Goal: Task Accomplishment & Management: Manage account settings

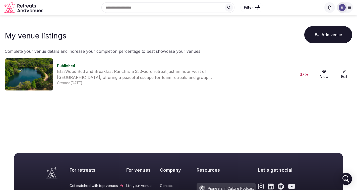
click at [345, 6] on img at bounding box center [342, 7] width 7 height 7
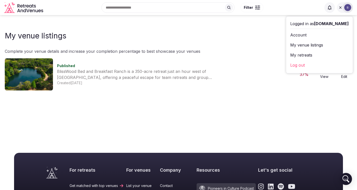
click at [307, 63] on link "Log out" at bounding box center [320, 65] width 59 height 8
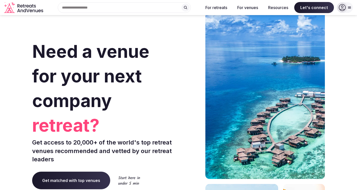
click at [343, 8] on icon at bounding box center [342, 7] width 7 height 7
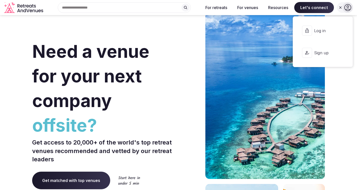
click at [323, 53] on span "Sign up" at bounding box center [326, 53] width 24 height 6
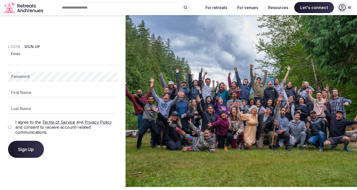
click at [45, 62] on input "Email" at bounding box center [63, 60] width 110 height 10
paste input "**********"
type input "**********"
click at [80, 108] on input "Last Name" at bounding box center [63, 109] width 110 height 10
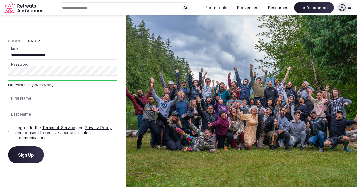
click at [39, 97] on input "First Name" at bounding box center [63, 98] width 110 height 10
type input "*"
click at [76, 94] on input "First Name" at bounding box center [63, 98] width 110 height 10
paste input "*******"
type input "*******"
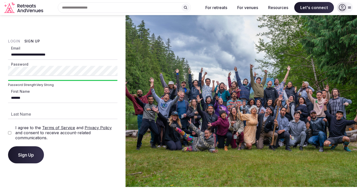
click at [51, 112] on input "Last Name" at bounding box center [63, 114] width 110 height 10
type input "*****"
click at [30, 157] on span "Sign Up" at bounding box center [26, 154] width 16 height 5
click at [0, 69] on html "**********" at bounding box center [178, 95] width 357 height 190
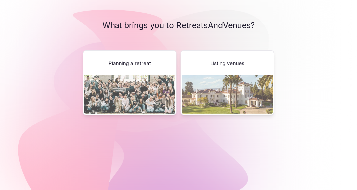
click at [150, 69] on div "Planning a retreat" at bounding box center [130, 82] width 94 height 65
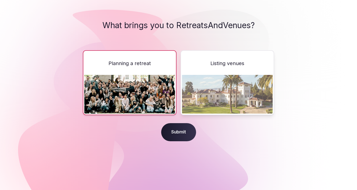
click at [233, 82] on img at bounding box center [227, 94] width 91 height 39
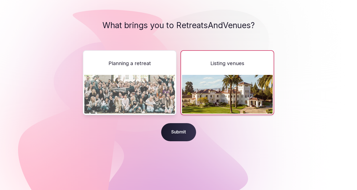
click at [177, 136] on span "Submit" at bounding box center [178, 132] width 35 height 18
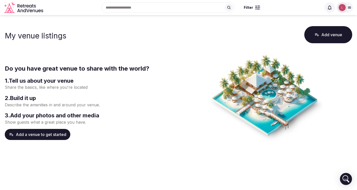
click at [50, 133] on button "Add a venue to get started" at bounding box center [38, 134] width 66 height 11
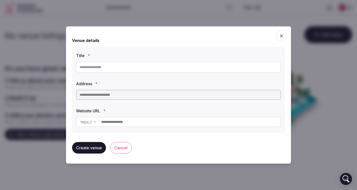
click at [126, 66] on input "text" at bounding box center [178, 67] width 205 height 11
type input "**********"
click at [122, 97] on input "text" at bounding box center [178, 95] width 205 height 10
click at [95, 98] on input "text" at bounding box center [178, 95] width 205 height 10
paste input "**********"
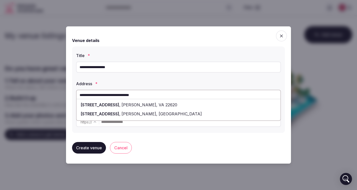
type input "**********"
click at [151, 125] on input "text" at bounding box center [190, 122] width 179 height 10
click at [146, 122] on input "text" at bounding box center [190, 122] width 179 height 10
paste input "**********"
type input "**********"
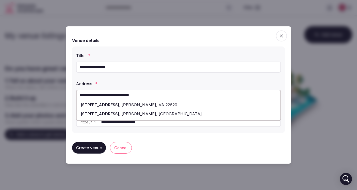
click at [94, 149] on button "Create venue" at bounding box center [89, 148] width 34 height 12
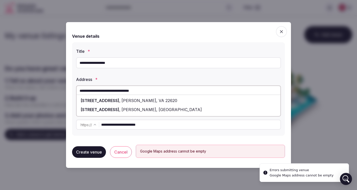
click at [162, 99] on div "13630 Lord Fairfax Hwy , Boyce, VA 22620" at bounding box center [179, 100] width 204 height 9
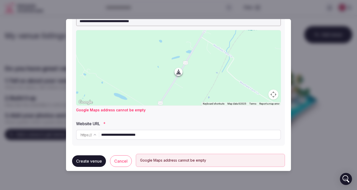
scroll to position [73, 0]
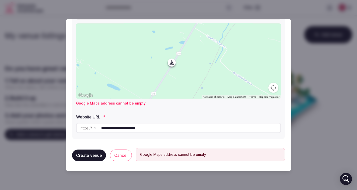
drag, startPoint x: 179, startPoint y: 66, endPoint x: 173, endPoint y: 64, distance: 6.8
click at [173, 64] on div at bounding box center [178, 60] width 205 height 75
click at [271, 88] on button "Map camera controls" at bounding box center [274, 88] width 10 height 10
click at [263, 60] on button "Zoom in" at bounding box center [261, 63] width 10 height 10
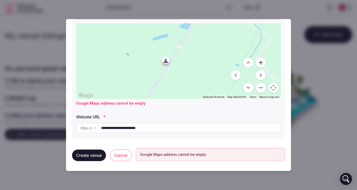
click at [263, 60] on button "Zoom in" at bounding box center [261, 63] width 10 height 10
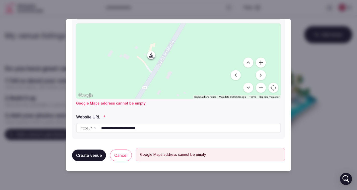
click at [263, 60] on button "Zoom in" at bounding box center [261, 63] width 10 height 10
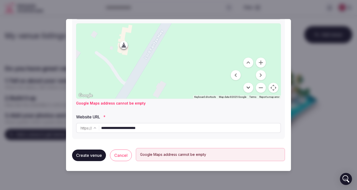
click at [247, 87] on button "Move down" at bounding box center [249, 88] width 10 height 10
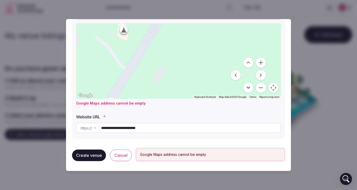
click at [247, 87] on button "Move down" at bounding box center [249, 88] width 10 height 10
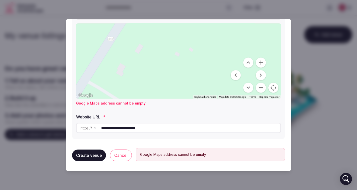
click at [261, 87] on button "Zoom out" at bounding box center [261, 88] width 10 height 10
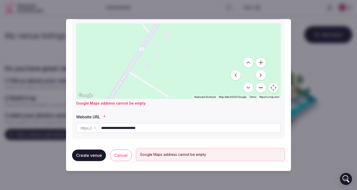
click at [261, 87] on button "Zoom out" at bounding box center [261, 88] width 10 height 10
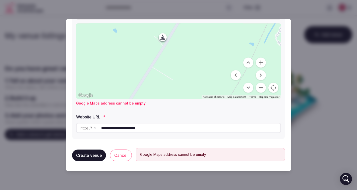
click at [261, 87] on button "Zoom out" at bounding box center [261, 88] width 10 height 10
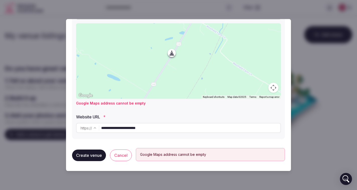
click at [91, 156] on button "Create venue" at bounding box center [89, 156] width 34 height 12
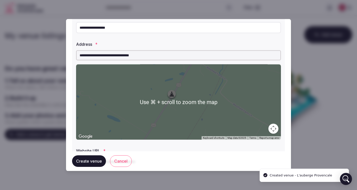
scroll to position [0, 0]
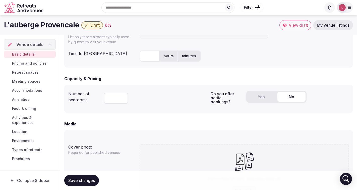
scroll to position [251, 0]
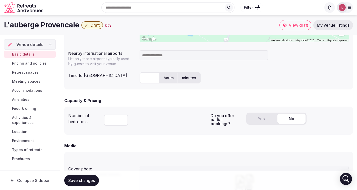
click at [118, 120] on input "number" at bounding box center [116, 120] width 24 height 11
type input "**"
click at [160, 131] on div "Number of bedrooms ** Do you offer partial bookings? Yes No" at bounding box center [208, 121] width 289 height 28
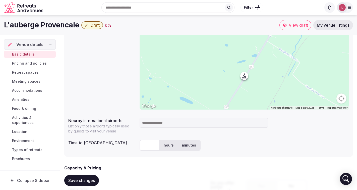
scroll to position [183, 0]
click at [195, 121] on input at bounding box center [204, 123] width 129 height 10
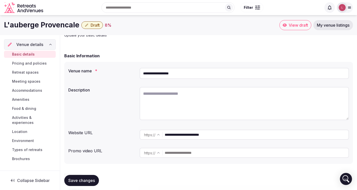
scroll to position [12, 0]
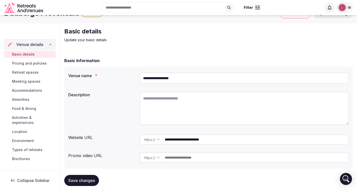
click at [194, 106] on textarea at bounding box center [245, 108] width 210 height 33
drag, startPoint x: 191, startPoint y: 79, endPoint x: 86, endPoint y: 74, distance: 105.7
click at [86, 74] on div "**********" at bounding box center [208, 78] width 281 height 15
paste input "****"
type input "**********"
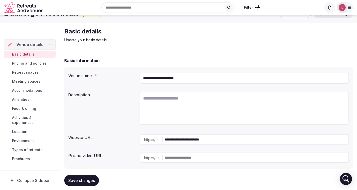
click at [180, 110] on textarea at bounding box center [245, 108] width 210 height 33
click at [148, 103] on textarea at bounding box center [245, 108] width 210 height 33
paste textarea "**********"
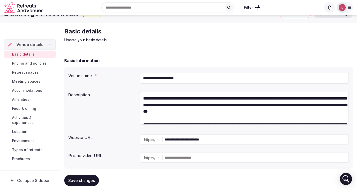
scroll to position [0, 0]
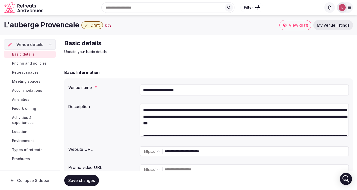
drag, startPoint x: 338, startPoint y: 111, endPoint x: 206, endPoint y: 117, distance: 132.6
click at [206, 117] on textarea "**********" at bounding box center [245, 120] width 210 height 33
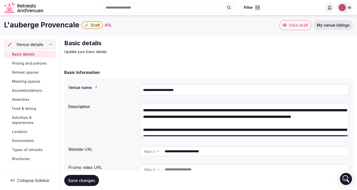
click at [338, 111] on textarea "**********" at bounding box center [245, 120] width 210 height 33
drag, startPoint x: 141, startPoint y: 125, endPoint x: 212, endPoint y: 126, distance: 70.9
click at [212, 126] on textarea "**********" at bounding box center [245, 120] width 210 height 33
click at [334, 111] on textarea "**********" at bounding box center [245, 120] width 210 height 33
click at [337, 111] on textarea "**********" at bounding box center [245, 120] width 210 height 33
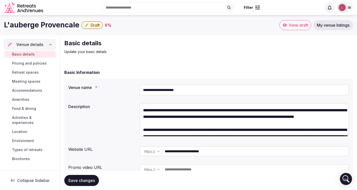
paste textarea "**********"
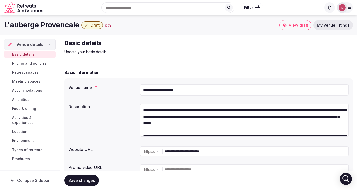
drag, startPoint x: 206, startPoint y: 123, endPoint x: 265, endPoint y: 123, distance: 59.8
click at [265, 123] on textarea "**********" at bounding box center [245, 120] width 210 height 33
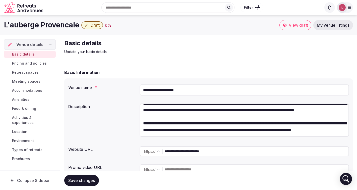
scroll to position [52, 0]
click at [306, 117] on textarea "**********" at bounding box center [245, 120] width 210 height 33
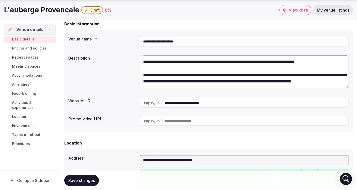
scroll to position [50, 0]
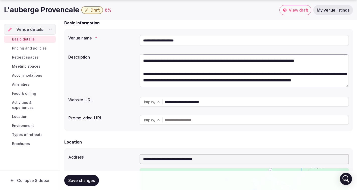
type textarea "**********"
click at [187, 117] on input "text" at bounding box center [257, 120] width 184 height 10
paste input "**********"
type input "**********"
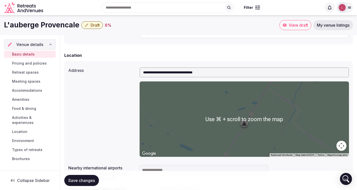
scroll to position [128, 0]
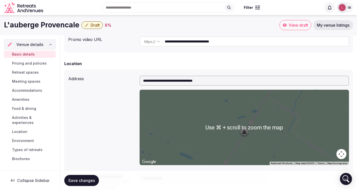
drag, startPoint x: 231, startPoint y: 80, endPoint x: 119, endPoint y: 80, distance: 112.3
click at [119, 80] on div "**********" at bounding box center [208, 120] width 281 height 93
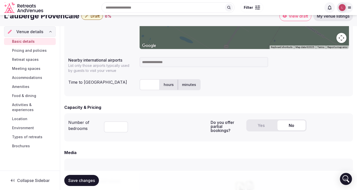
scroll to position [244, 0]
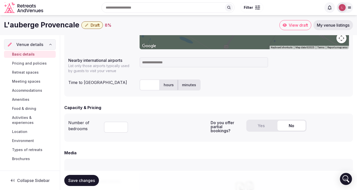
click at [167, 63] on input at bounding box center [204, 62] width 129 height 10
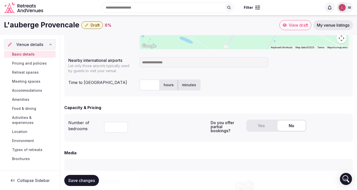
paste input "**********"
type input "**********"
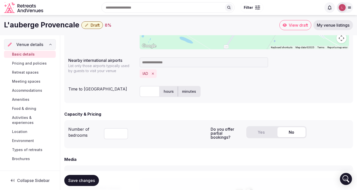
click at [182, 66] on input at bounding box center [204, 62] width 129 height 10
paste input "**********"
type input "**********"
click at [220, 75] on div "IAD DCA" at bounding box center [245, 73] width 210 height 9
click at [151, 95] on input "text" at bounding box center [150, 91] width 20 height 11
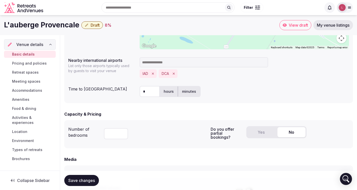
type input "*"
click at [168, 91] on label "hours" at bounding box center [169, 91] width 18 height 13
click at [152, 93] on input "*" at bounding box center [150, 91] width 20 height 11
click at [165, 110] on form "**********" at bounding box center [208, 83] width 289 height 515
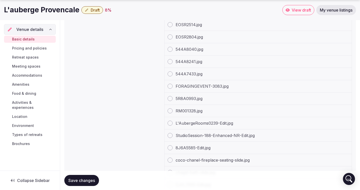
scroll to position [688, 0]
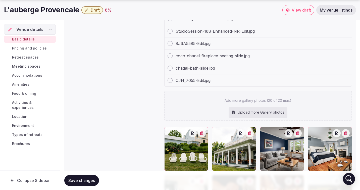
click at [32, 52] on div "Basic details Pricing and policies Retreat spaces Meeting spaces Accommodations…" at bounding box center [30, 92] width 52 height 114
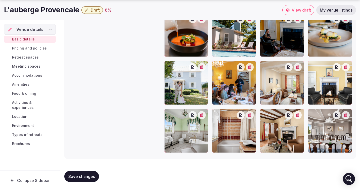
click at [23, 46] on span "Pricing and policies" at bounding box center [29, 48] width 35 height 5
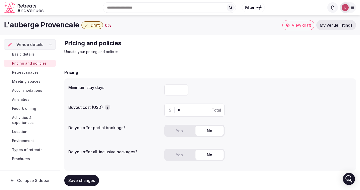
click at [171, 87] on input "number" at bounding box center [176, 89] width 24 height 11
type input "*"
click at [203, 92] on div "*" at bounding box center [258, 89] width 188 height 11
click at [108, 109] on icon "button" at bounding box center [107, 109] width 1 height 0
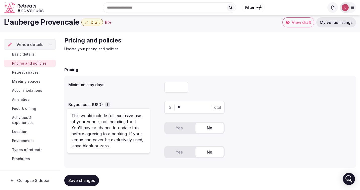
scroll to position [3, 0]
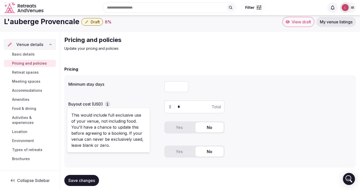
click at [193, 108] on input "*" at bounding box center [199, 107] width 42 height 6
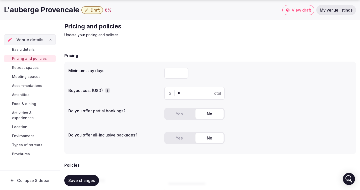
scroll to position [21, 0]
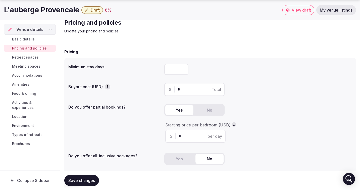
click at [178, 110] on button "Yes" at bounding box center [179, 110] width 28 height 10
click at [188, 89] on input "*" at bounding box center [199, 89] width 42 height 6
type input "*"
click at [189, 136] on input "*" at bounding box center [200, 136] width 42 height 6
type input "***"
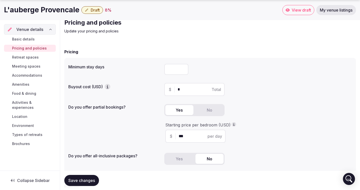
click at [255, 160] on div "Yes No" at bounding box center [258, 161] width 188 height 16
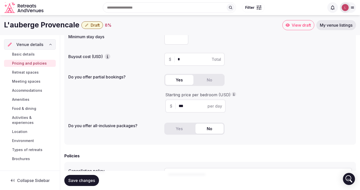
scroll to position [50, 0]
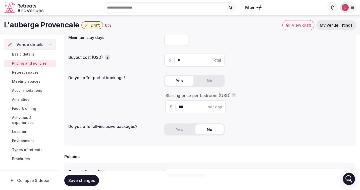
click at [259, 112] on div "Starting price per bedroom (USD) $ *** per day" at bounding box center [258, 103] width 188 height 21
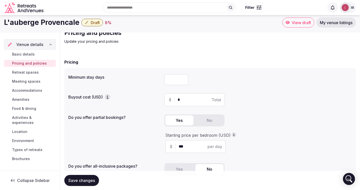
scroll to position [8, 0]
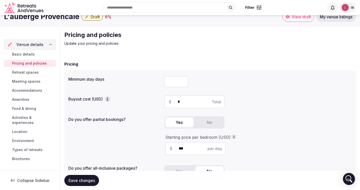
click at [175, 80] on input "*" at bounding box center [176, 81] width 24 height 11
type input "*"
click at [254, 100] on div "$ * Total" at bounding box center [258, 101] width 188 height 13
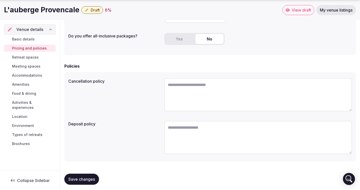
scroll to position [144, 0]
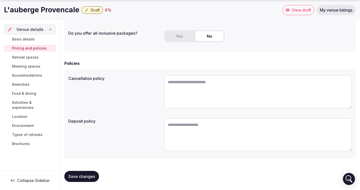
click at [187, 86] on textarea at bounding box center [258, 91] width 188 height 33
paste textarea "**********"
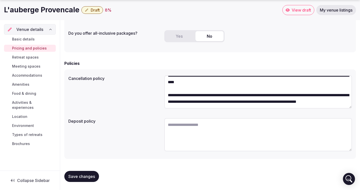
scroll to position [98, 0]
type textarea "**********"
click at [194, 129] on textarea at bounding box center [258, 134] width 188 height 33
paste textarea "**********"
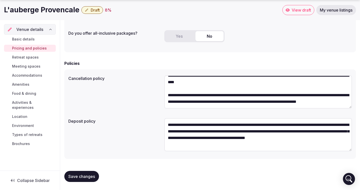
type textarea "**********"
drag, startPoint x: 202, startPoint y: 146, endPoint x: 160, endPoint y: 125, distance: 46.9
click at [160, 125] on div "**********" at bounding box center [210, 135] width 284 height 39
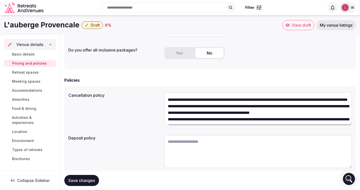
scroll to position [22, 0]
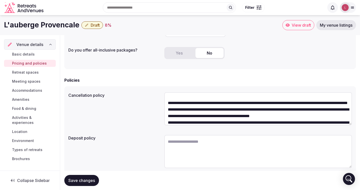
drag, startPoint x: 214, startPoint y: 116, endPoint x: 163, endPoint y: 107, distance: 52.1
click at [163, 107] on div "Cancellation policy" at bounding box center [210, 109] width 284 height 39
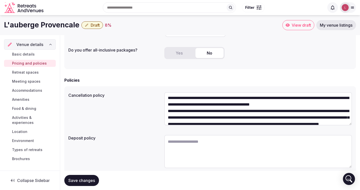
scroll to position [21, 0]
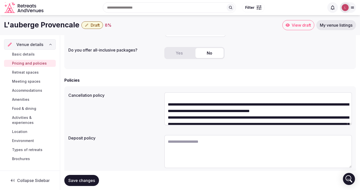
type textarea "**********"
click at [198, 146] on textarea at bounding box center [258, 151] width 188 height 33
paste textarea "**********"
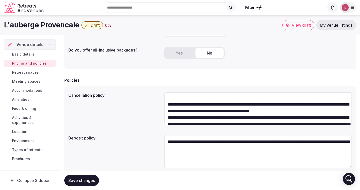
paste textarea "**********"
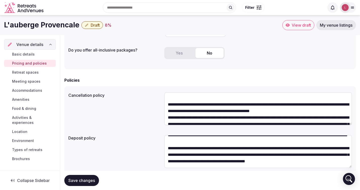
scroll to position [20, 0]
type textarea "**********"
click at [32, 75] on span "Retreat spaces" at bounding box center [25, 72] width 27 height 5
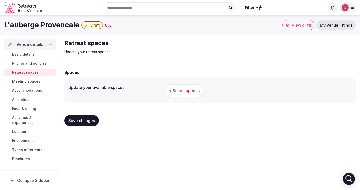
click at [191, 89] on span "+ Select options" at bounding box center [184, 91] width 31 height 6
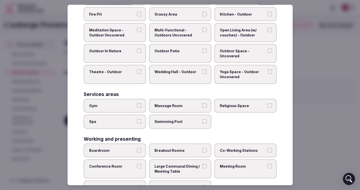
scroll to position [208, 0]
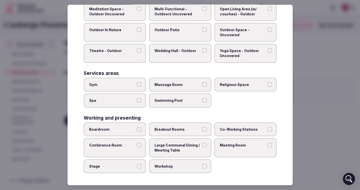
click at [174, 101] on span "Swimming Pool" at bounding box center [178, 100] width 46 height 5
click at [202, 101] on button "Swimming Pool" at bounding box center [204, 100] width 5 height 5
click at [136, 127] on label "Boardroom" at bounding box center [115, 129] width 62 height 14
click at [137, 127] on button "Boardroom" at bounding box center [139, 129] width 5 height 5
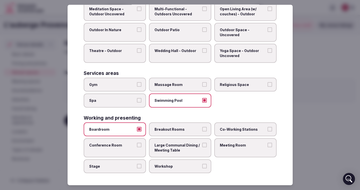
click at [175, 128] on span "Breakout Rooms" at bounding box center [178, 129] width 46 height 5
click at [202, 128] on button "Breakout Rooms" at bounding box center [204, 129] width 5 height 5
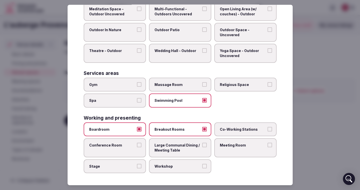
click at [128, 150] on label "Conference Room" at bounding box center [115, 147] width 62 height 19
click at [137, 147] on button "Conference Room" at bounding box center [139, 145] width 5 height 5
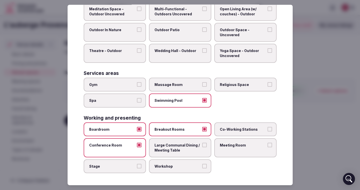
click at [234, 145] on span "Meeting Room" at bounding box center [243, 145] width 46 height 5
click at [268, 145] on button "Meeting Room" at bounding box center [270, 145] width 5 height 5
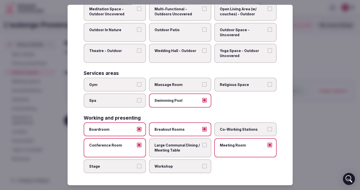
click at [140, 130] on button "Boardroom" at bounding box center [139, 129] width 5 height 5
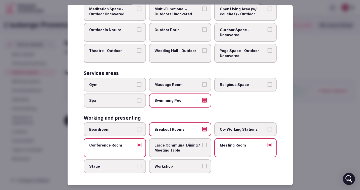
click at [184, 148] on span "Large Communal Dining / Meeting Table" at bounding box center [178, 148] width 46 height 10
click at [202, 147] on button "Large Communal Dining / Meeting Table" at bounding box center [204, 145] width 5 height 5
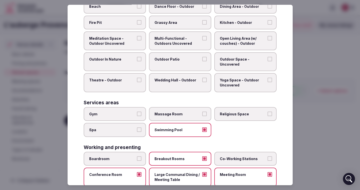
scroll to position [166, 0]
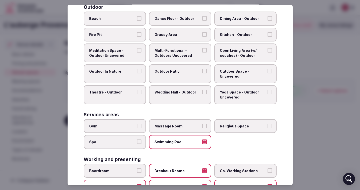
click at [187, 72] on span "Outdoor Patio" at bounding box center [178, 71] width 46 height 5
click at [202, 72] on button "Outdoor Patio" at bounding box center [204, 71] width 5 height 5
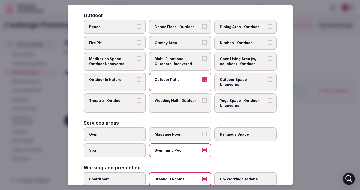
scroll to position [156, 0]
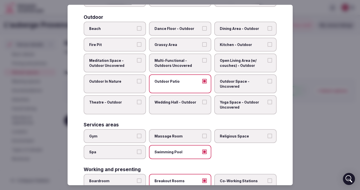
click at [257, 30] on span "Dining Area - Outdoor" at bounding box center [243, 28] width 46 height 5
click at [268, 30] on button "Dining Area - Outdoor" at bounding box center [270, 28] width 5 height 5
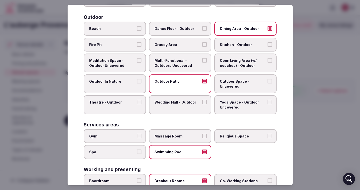
click at [107, 49] on label "Fire Pit" at bounding box center [115, 44] width 62 height 14
click at [137, 46] on button "Fire Pit" at bounding box center [139, 44] width 5 height 5
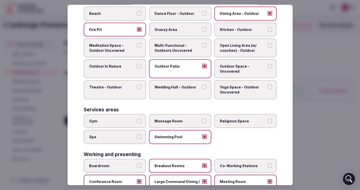
scroll to position [174, 0]
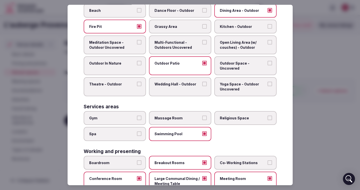
click at [243, 70] on span "Outdoor Space - Uncovered" at bounding box center [243, 66] width 46 height 10
click at [268, 65] on button "Outdoor Space - Uncovered" at bounding box center [270, 63] width 5 height 5
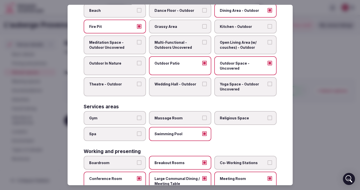
click at [126, 66] on label "Outdoor In Nature" at bounding box center [115, 65] width 62 height 19
click at [137, 65] on button "Outdoor In Nature" at bounding box center [139, 63] width 5 height 5
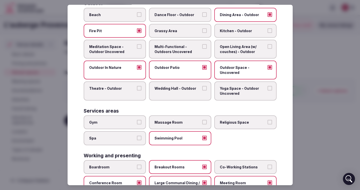
scroll to position [169, 0]
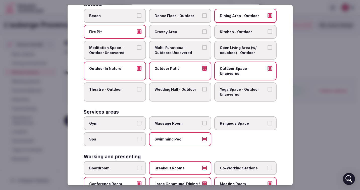
click at [255, 53] on span "Open Living Area (w/ couches) - Outdoor" at bounding box center [243, 50] width 46 height 10
click at [268, 50] on button "Open Living Area (w/ couches) - Outdoor" at bounding box center [270, 47] width 5 height 5
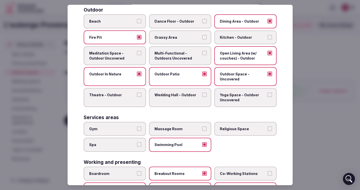
scroll to position [163, 0]
click at [193, 60] on span "Multi-Functional - Outdoors Uncovered" at bounding box center [178, 56] width 46 height 10
click at [202, 56] on button "Multi-Functional - Outdoors Uncovered" at bounding box center [204, 53] width 5 height 5
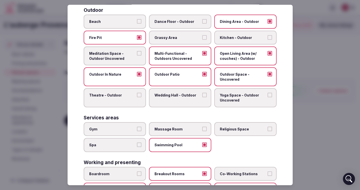
click at [188, 37] on span "Grassy Area" at bounding box center [178, 37] width 46 height 5
click at [202, 37] on button "Grassy Area" at bounding box center [204, 37] width 5 height 5
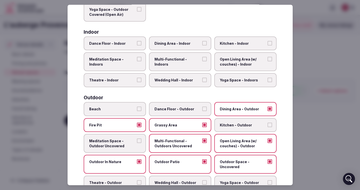
scroll to position [76, 0]
click at [182, 44] on span "Dining Area - Indoor" at bounding box center [178, 43] width 46 height 5
click at [202, 44] on button "Dining Area - Indoor" at bounding box center [204, 43] width 5 height 5
click at [181, 66] on label "Multi-Functional - Indoors" at bounding box center [180, 62] width 62 height 19
click at [202, 62] on button "Multi-Functional - Indoors" at bounding box center [204, 59] width 5 height 5
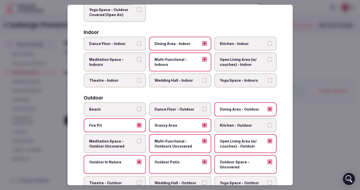
click at [232, 68] on label "Open Living Area (w/ couches) - Indoor" at bounding box center [245, 62] width 62 height 19
click at [268, 62] on button "Open Living Area (w/ couches) - Indoor" at bounding box center [270, 59] width 5 height 5
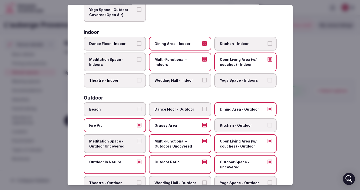
click at [186, 81] on span "Wedding Hall - Indoor" at bounding box center [178, 80] width 46 height 5
click at [202, 81] on button "Wedding Hall - Indoor" at bounding box center [204, 80] width 5 height 5
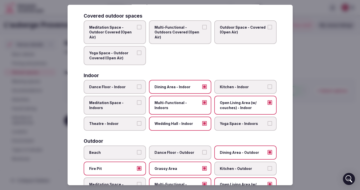
scroll to position [0, 0]
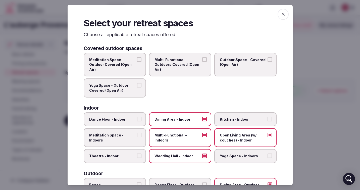
click at [181, 67] on span "Multi-Functional - Outdoors Covered (Open Air)" at bounding box center [178, 64] width 46 height 15
click at [202, 62] on button "Multi-Functional - Outdoors Covered (Open Air)" at bounding box center [204, 59] width 5 height 5
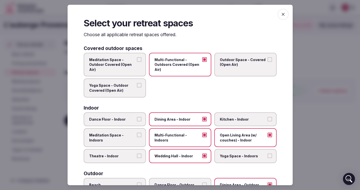
click at [241, 72] on label "Outdoor Space - Covered (Open Air)" at bounding box center [245, 65] width 62 height 24
click at [268, 62] on button "Outdoor Space - Covered (Open Air)" at bounding box center [270, 59] width 5 height 5
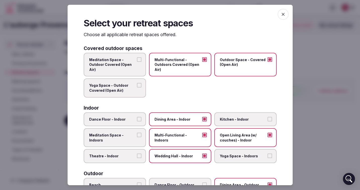
click at [280, 19] on span "button" at bounding box center [283, 14] width 11 height 11
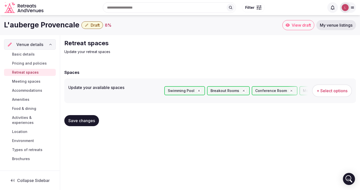
click at [77, 122] on span "Save changes" at bounding box center [81, 120] width 27 height 5
click at [30, 64] on span "Pricing and policies" at bounding box center [29, 63] width 35 height 5
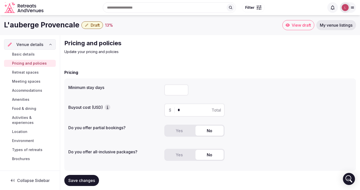
click at [29, 54] on span "Basic details" at bounding box center [23, 54] width 23 height 5
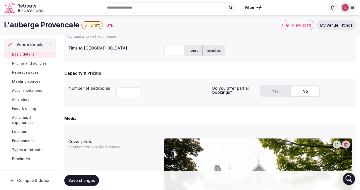
scroll to position [249, 0]
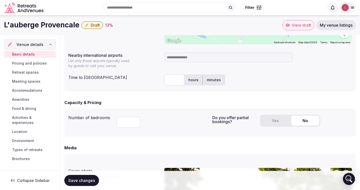
click at [135, 125] on input "number" at bounding box center [128, 122] width 24 height 11
type input "**"
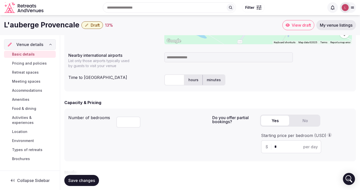
click at [271, 120] on button "Yes" at bounding box center [275, 121] width 28 height 10
click at [279, 147] on input "*" at bounding box center [295, 147] width 42 height 6
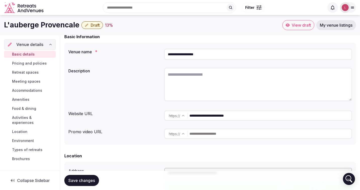
scroll to position [32, 0]
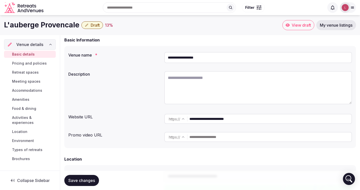
type input "***"
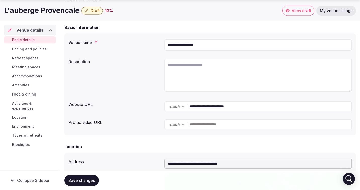
scroll to position [49, 0]
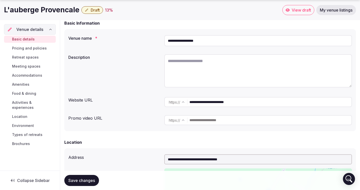
click at [207, 120] on input "text" at bounding box center [270, 120] width 162 height 10
paste input "**********"
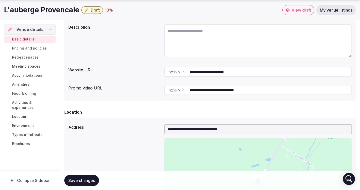
scroll to position [83, 0]
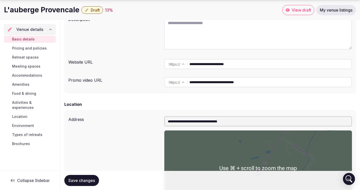
type input "**********"
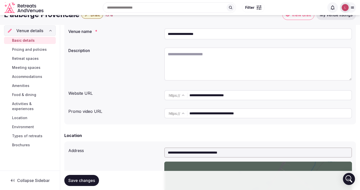
scroll to position [20, 0]
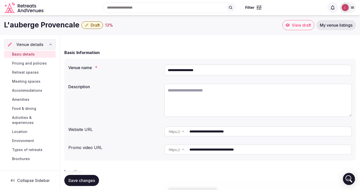
click at [188, 95] on textarea at bounding box center [258, 100] width 188 height 33
paste textarea "**********"
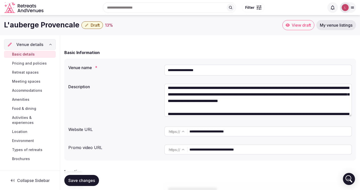
scroll to position [0, 0]
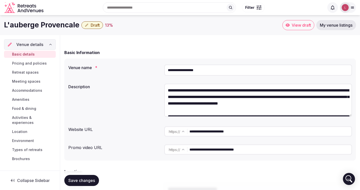
drag, startPoint x: 276, startPoint y: 103, endPoint x: 332, endPoint y: 104, distance: 55.8
click at [332, 104] on textarea "**********" at bounding box center [258, 100] width 188 height 33
click at [183, 98] on textarea "**********" at bounding box center [258, 100] width 188 height 33
paste textarea "**********"
drag, startPoint x: 245, startPoint y: 98, endPoint x: 316, endPoint y: 98, distance: 70.6
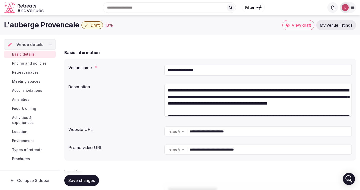
click at [316, 98] on textarea "**********" at bounding box center [258, 100] width 188 height 33
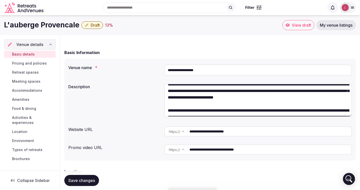
drag, startPoint x: 261, startPoint y: 98, endPoint x: 319, endPoint y: 98, distance: 58.6
click at [319, 98] on textarea "**********" at bounding box center [258, 100] width 188 height 33
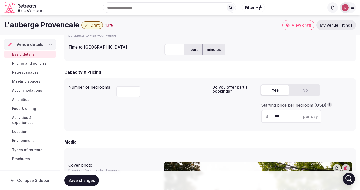
scroll to position [278, 0]
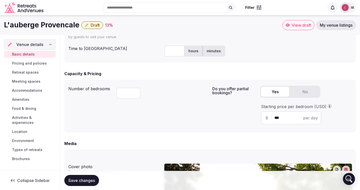
type textarea "**********"
click at [168, 49] on input "text" at bounding box center [174, 50] width 20 height 11
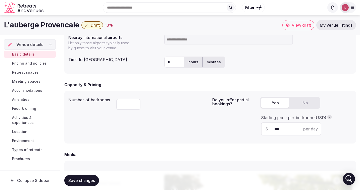
type input "*"
click at [190, 64] on label "hours" at bounding box center [193, 62] width 18 height 13
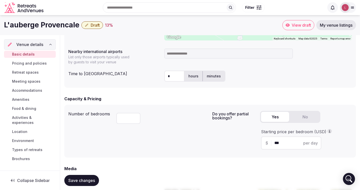
scroll to position [249, 0]
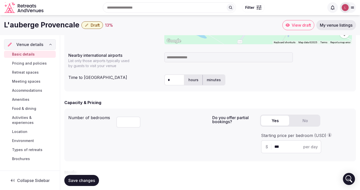
click at [205, 53] on input at bounding box center [228, 57] width 129 height 10
click at [184, 58] on input at bounding box center [228, 57] width 129 height 10
paste input "**********"
type input "**********"
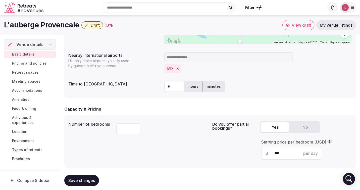
click at [186, 57] on input at bounding box center [228, 57] width 129 height 10
paste input "**********"
drag, startPoint x: 229, startPoint y: 59, endPoint x: 159, endPoint y: 58, distance: 69.9
click at [159, 58] on div "**********" at bounding box center [210, 62] width 284 height 25
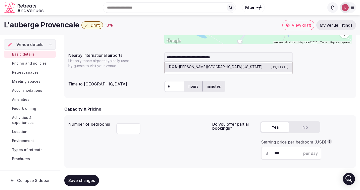
type input "**********"
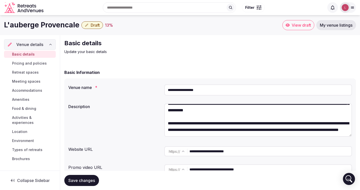
click at [217, 89] on input "**********" at bounding box center [258, 89] width 188 height 11
type input "**********"
click at [81, 178] on span "Save changes" at bounding box center [81, 180] width 27 height 5
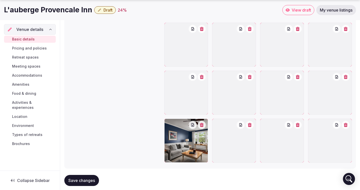
scroll to position [685, 0]
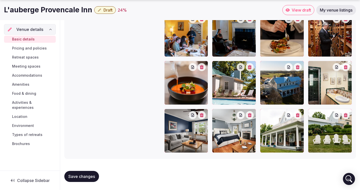
click at [30, 49] on span "Pricing and policies" at bounding box center [29, 48] width 35 height 5
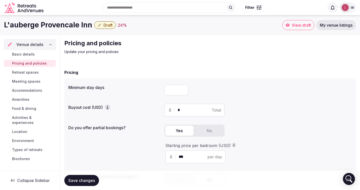
click at [170, 91] on input "number" at bounding box center [176, 89] width 24 height 11
type input "*"
click at [187, 108] on input "*" at bounding box center [199, 110] width 42 height 6
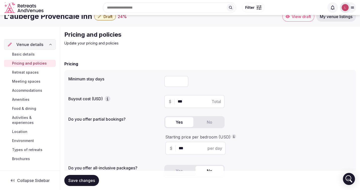
scroll to position [10, 0]
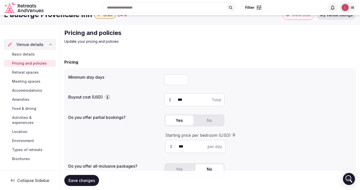
drag, startPoint x: 196, startPoint y: 98, endPoint x: 139, endPoint y: 98, distance: 56.3
click at [139, 98] on div "Buyout cost (USD) $ *** Total" at bounding box center [210, 99] width 284 height 17
type input "*"
click at [263, 134] on div "Starting price per bedroom (USD)" at bounding box center [258, 135] width 186 height 6
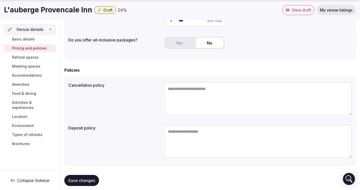
scroll to position [144, 0]
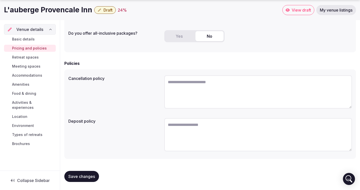
click at [182, 84] on textarea at bounding box center [258, 91] width 188 height 33
paste textarea "**********"
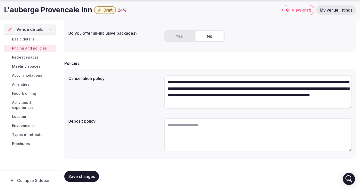
scroll to position [9, 0]
paste textarea "**********"
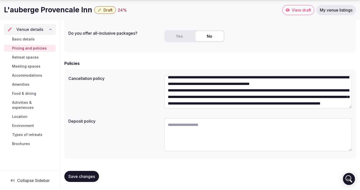
scroll to position [31, 0]
click at [169, 97] on textarea "**********" at bounding box center [258, 91] width 188 height 33
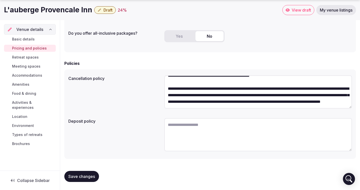
scroll to position [59, 0]
click at [274, 94] on textarea "**********" at bounding box center [258, 91] width 188 height 33
paste textarea "**********"
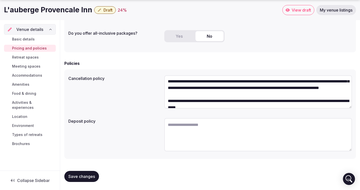
scroll to position [45, 0]
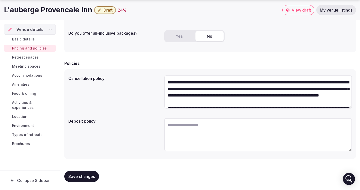
type textarea "**********"
click at [203, 122] on textarea at bounding box center [258, 134] width 188 height 33
click at [213, 130] on textarea at bounding box center [258, 134] width 188 height 33
paste textarea "**********"
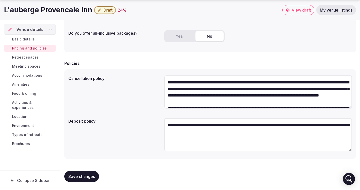
paste textarea "**********"
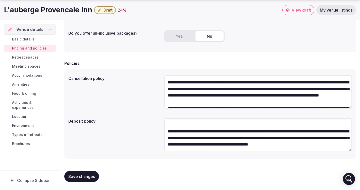
scroll to position [29, 0]
paste textarea "**********"
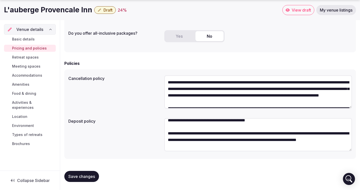
scroll to position [0, 0]
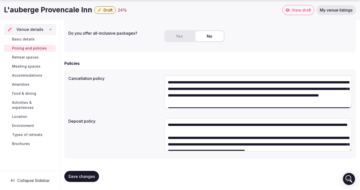
type textarea "**********"
click at [82, 175] on span "Save changes" at bounding box center [81, 176] width 27 height 5
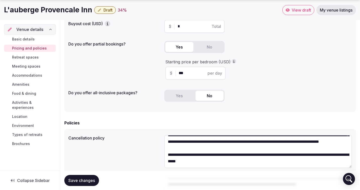
scroll to position [116, 0]
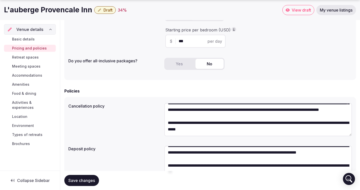
click at [81, 183] on span "Save changes" at bounding box center [81, 180] width 27 height 5
click at [23, 55] on span "Retreat spaces" at bounding box center [25, 57] width 27 height 5
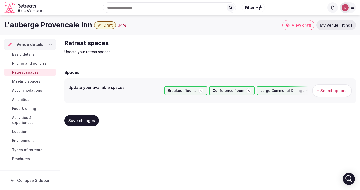
click at [23, 63] on span "Pricing and policies" at bounding box center [29, 63] width 35 height 5
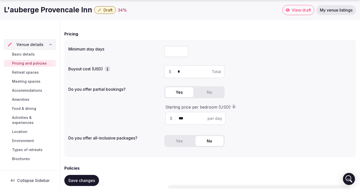
scroll to position [110, 0]
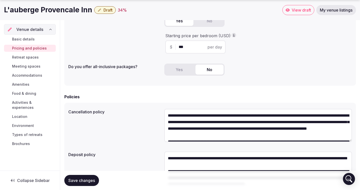
click at [39, 60] on link "Retreat spaces" at bounding box center [30, 57] width 52 height 7
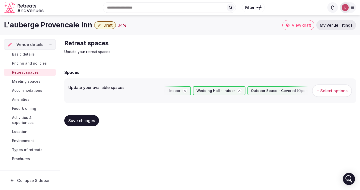
scroll to position [0, 840]
click at [328, 91] on span "+ Select options" at bounding box center [332, 91] width 31 height 6
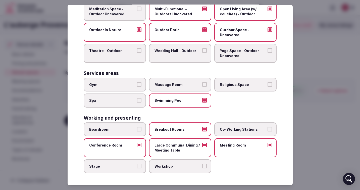
scroll to position [0, 0]
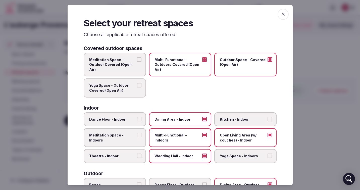
click at [283, 17] on span "button" at bounding box center [283, 14] width 11 height 11
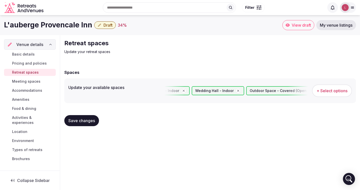
click at [88, 120] on span "Save changes" at bounding box center [81, 120] width 27 height 5
click at [18, 81] on span "Meeting spaces" at bounding box center [26, 81] width 28 height 5
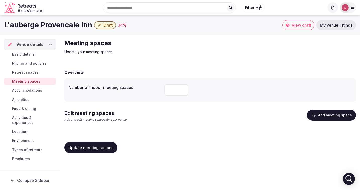
click at [174, 92] on input "number" at bounding box center [176, 89] width 24 height 11
type input "*"
click at [315, 114] on icon "button" at bounding box center [313, 115] width 5 height 5
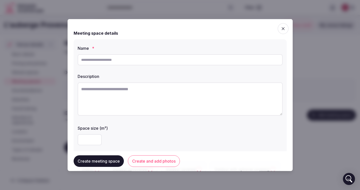
click at [108, 64] on input "text" at bounding box center [180, 59] width 205 height 11
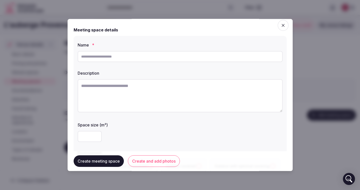
scroll to position [4, 0]
click at [129, 53] on input "text" at bounding box center [180, 56] width 205 height 11
paste input "**********"
type input "**********"
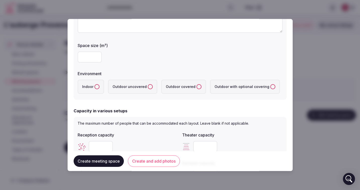
scroll to position [86, 0]
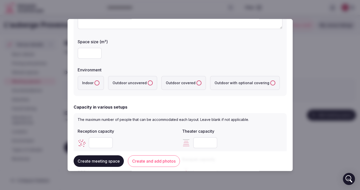
click at [93, 84] on label "Indoor" at bounding box center [91, 83] width 26 height 14
click at [94, 84] on button "Indoor" at bounding box center [96, 82] width 5 height 5
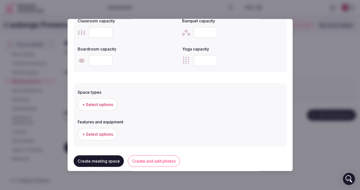
scroll to position [225, 0]
click at [108, 106] on span "+ Select options" at bounding box center [97, 105] width 31 height 6
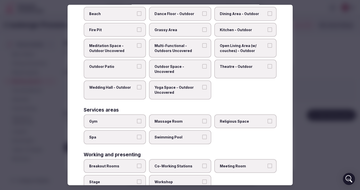
scroll to position [187, 0]
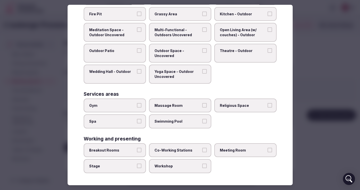
click at [131, 152] on span "Breakout Rooms" at bounding box center [112, 150] width 46 height 5
click at [137, 152] on button "Breakout Rooms" at bounding box center [139, 150] width 5 height 5
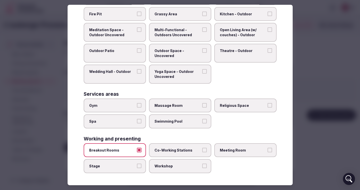
click at [235, 145] on label "Meeting Room" at bounding box center [245, 150] width 62 height 14
click at [268, 148] on button "Meeting Room" at bounding box center [270, 150] width 5 height 5
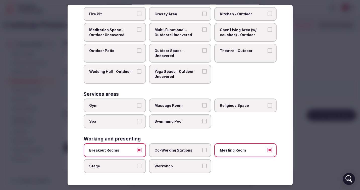
click at [157, 164] on span "Workshop" at bounding box center [178, 166] width 46 height 5
click at [202, 164] on button "Workshop" at bounding box center [204, 166] width 5 height 5
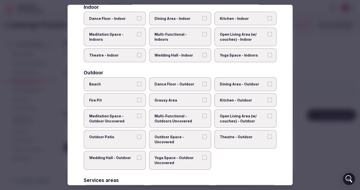
scroll to position [0, 0]
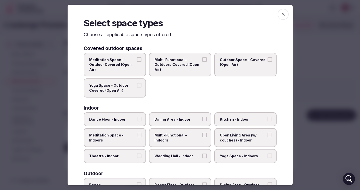
click at [283, 16] on icon "button" at bounding box center [283, 14] width 5 height 5
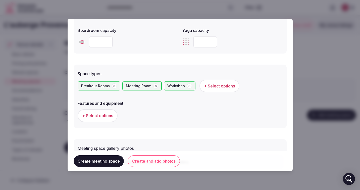
scroll to position [245, 0]
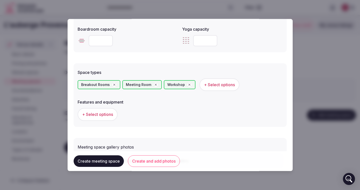
click at [103, 121] on div "+ Select options" at bounding box center [180, 114] width 205 height 17
click at [104, 110] on button "+ Select options" at bounding box center [98, 114] width 40 height 13
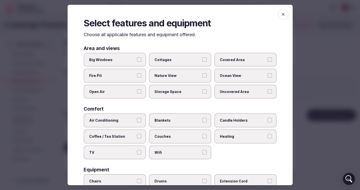
click at [124, 64] on label "Big Windows" at bounding box center [115, 60] width 62 height 14
click at [137, 62] on button "Big Windows" at bounding box center [139, 59] width 5 height 5
click at [227, 58] on span "Covered Area" at bounding box center [243, 59] width 46 height 5
click at [268, 58] on button "Covered Area" at bounding box center [270, 59] width 5 height 5
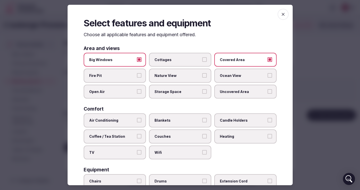
click at [171, 76] on span "Nature View" at bounding box center [178, 75] width 46 height 5
click at [202, 76] on button "Nature View" at bounding box center [204, 75] width 5 height 5
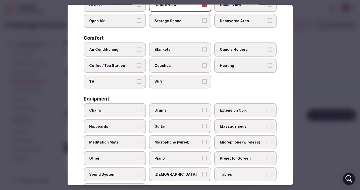
scroll to position [74, 0]
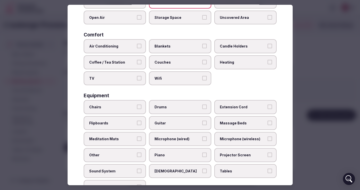
click at [119, 54] on div "Air Conditioning Blankets Candle Holders Coffee / Tea Station Couches Heating T…" at bounding box center [180, 62] width 193 height 46
click at [120, 49] on span "Air Conditioning" at bounding box center [112, 46] width 46 height 5
click at [137, 48] on button "Air Conditioning" at bounding box center [139, 46] width 5 height 5
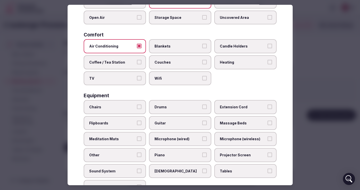
click at [171, 77] on span "Wifi" at bounding box center [178, 78] width 46 height 5
click at [202, 77] on button "Wifi" at bounding box center [204, 78] width 5 height 5
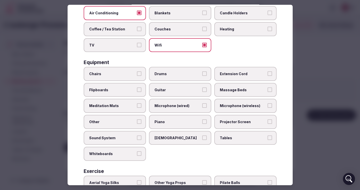
scroll to position [108, 0]
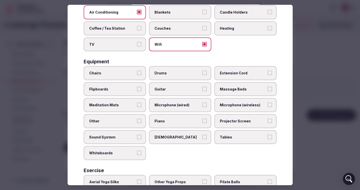
click at [129, 70] on label "Chairs" at bounding box center [115, 73] width 62 height 14
click at [137, 71] on button "Chairs" at bounding box center [139, 73] width 5 height 5
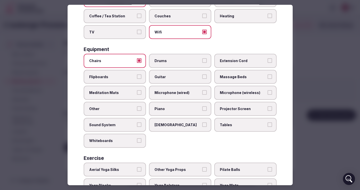
scroll to position [136, 0]
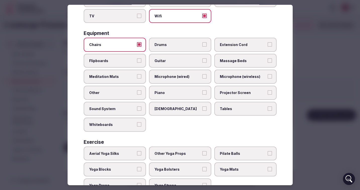
click at [236, 108] on span "Tables" at bounding box center [243, 108] width 46 height 5
click at [268, 108] on button "Tables" at bounding box center [270, 108] width 5 height 5
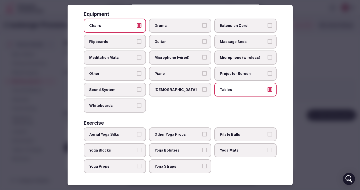
scroll to position [0, 0]
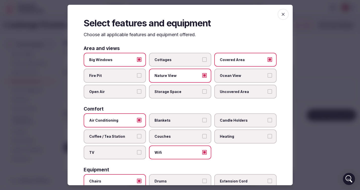
click at [282, 15] on icon "button" at bounding box center [283, 14] width 5 height 5
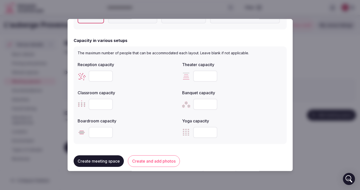
scroll to position [135, 0]
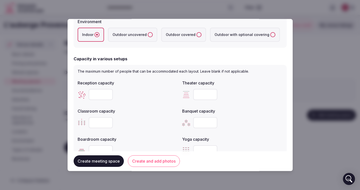
click at [106, 99] on input "number" at bounding box center [101, 94] width 24 height 11
type input "**"
click at [152, 96] on div "**" at bounding box center [128, 94] width 101 height 11
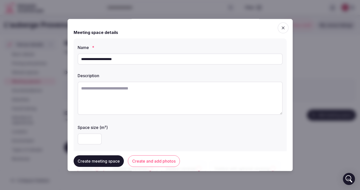
scroll to position [0, 0]
click at [136, 57] on input "**********" at bounding box center [180, 59] width 205 height 11
click at [144, 60] on input "**********" at bounding box center [180, 59] width 205 height 11
type input "**********"
click at [152, 99] on textarea at bounding box center [180, 98] width 205 height 33
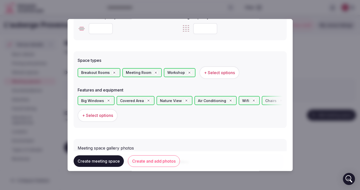
scroll to position [258, 0]
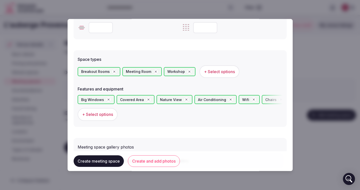
click at [103, 114] on span "+ Select options" at bounding box center [97, 115] width 31 height 6
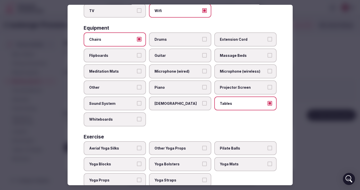
scroll to position [142, 0]
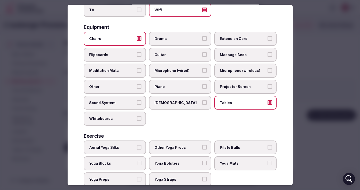
click at [104, 117] on span "Whiteboards" at bounding box center [112, 118] width 46 height 5
click at [137, 117] on button "Whiteboards" at bounding box center [139, 118] width 5 height 5
click at [113, 60] on label "Flipboards" at bounding box center [115, 55] width 62 height 14
click at [137, 57] on button "Flipboards" at bounding box center [139, 54] width 5 height 5
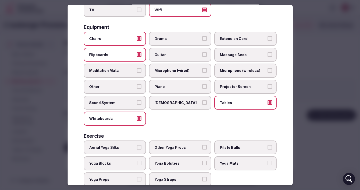
click at [240, 84] on span "Projector Screen" at bounding box center [243, 86] width 46 height 5
click at [268, 84] on button "Projector Screen" at bounding box center [270, 86] width 5 height 5
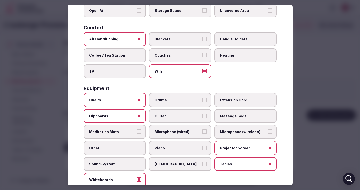
scroll to position [0, 0]
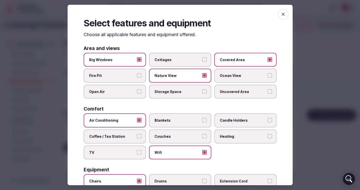
click at [284, 17] on span "button" at bounding box center [283, 14] width 11 height 11
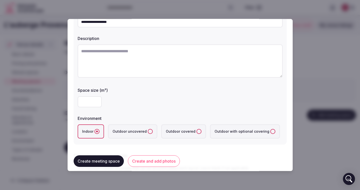
scroll to position [23, 0]
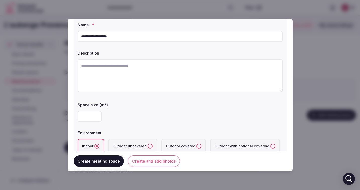
click at [122, 83] on textarea at bounding box center [180, 75] width 205 height 33
paste textarea "**********"
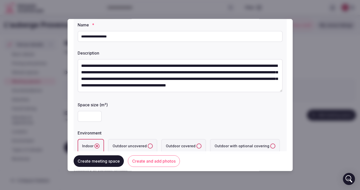
scroll to position [3, 0]
click at [94, 82] on textarea "**********" at bounding box center [180, 75] width 205 height 33
drag, startPoint x: 96, startPoint y: 82, endPoint x: 93, endPoint y: 82, distance: 3.3
click at [93, 82] on textarea "**********" at bounding box center [180, 75] width 205 height 33
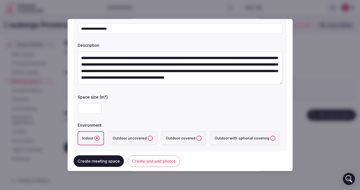
type textarea "**********"
click at [143, 103] on div at bounding box center [180, 108] width 205 height 11
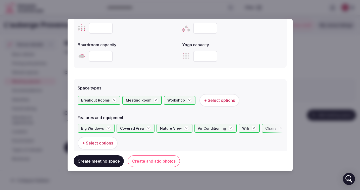
scroll to position [251, 0]
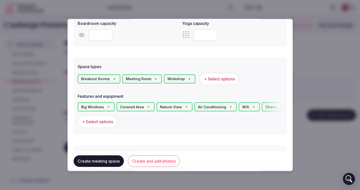
click at [148, 161] on button "Create and add photos" at bounding box center [154, 161] width 52 height 12
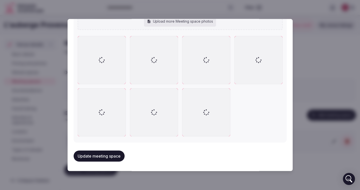
scroll to position [454, 0]
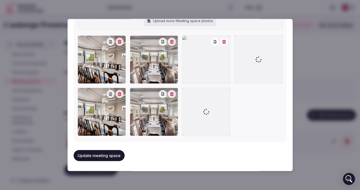
click at [121, 93] on icon "button" at bounding box center [120, 94] width 4 height 4
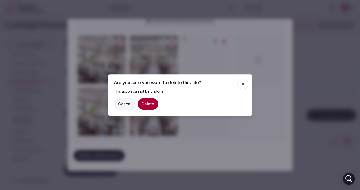
click at [149, 105] on button "Delete" at bounding box center [148, 104] width 21 height 12
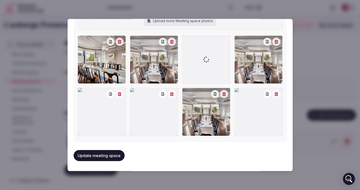
click at [278, 94] on icon "button" at bounding box center [276, 94] width 4 height 4
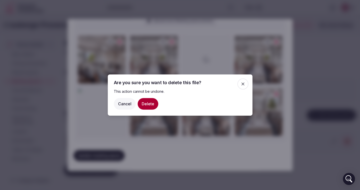
click at [147, 105] on button "Delete" at bounding box center [148, 104] width 21 height 12
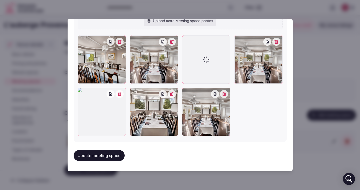
click at [279, 43] on button "button" at bounding box center [276, 41] width 8 height 8
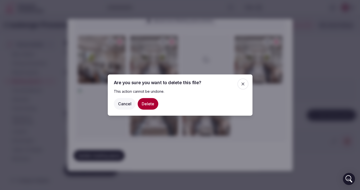
click at [144, 108] on button "Delete" at bounding box center [148, 104] width 21 height 12
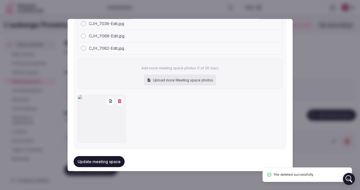
scroll to position [399, 0]
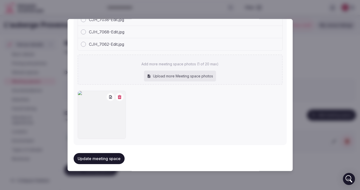
click at [120, 96] on icon "button" at bounding box center [120, 97] width 4 height 4
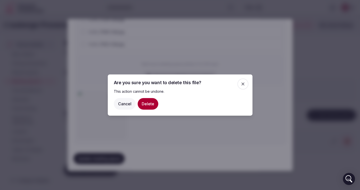
click at [147, 105] on button "Delete" at bounding box center [148, 104] width 21 height 12
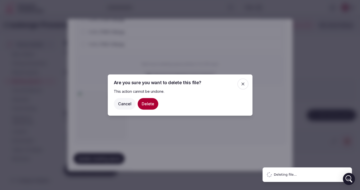
scroll to position [347, 0]
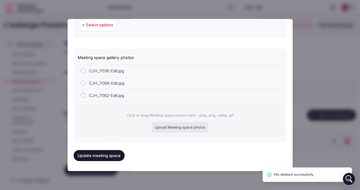
click at [84, 96] on div at bounding box center [83, 95] width 5 height 5
click at [84, 84] on div at bounding box center [83, 82] width 5 height 5
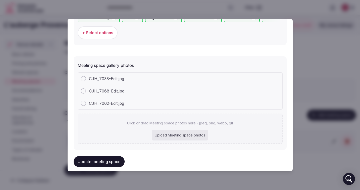
scroll to position [338, 0]
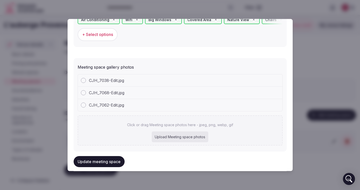
click at [83, 106] on div at bounding box center [83, 104] width 5 height 5
click at [82, 93] on div at bounding box center [83, 92] width 5 height 5
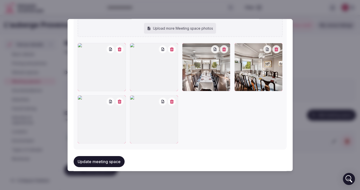
scroll to position [503, 0]
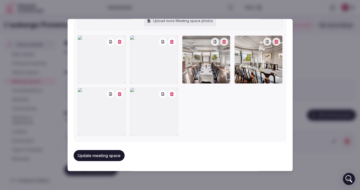
click at [119, 94] on icon "button" at bounding box center [120, 94] width 4 height 4
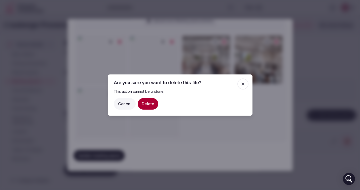
click at [145, 104] on button "Delete" at bounding box center [148, 104] width 21 height 12
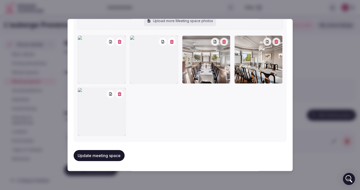
click at [120, 96] on button "button" at bounding box center [120, 94] width 8 height 8
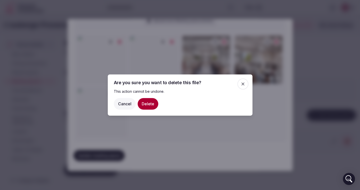
click at [147, 104] on button "Delete" at bounding box center [148, 104] width 21 height 12
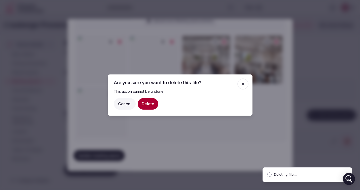
scroll to position [451, 0]
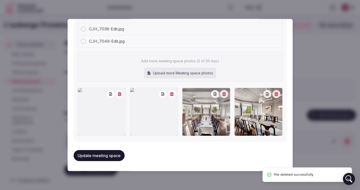
click at [105, 157] on button "Update meeting space" at bounding box center [99, 155] width 51 height 11
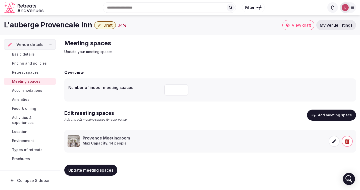
click at [27, 89] on span "Accommodations" at bounding box center [27, 90] width 30 height 5
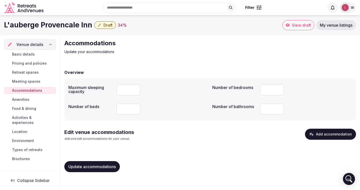
click at [33, 81] on span "Meeting spaces" at bounding box center [26, 81] width 28 height 5
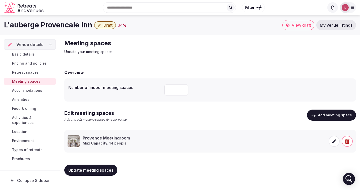
click at [177, 89] on input "number" at bounding box center [176, 89] width 24 height 11
type input "*"
click at [257, 115] on div "Edit meeting spaces Add and edit meeting spaces for your venue. Add meeting spa…" at bounding box center [210, 118] width 292 height 16
click at [83, 171] on span "Update meeting spaces" at bounding box center [90, 170] width 45 height 5
click at [34, 94] on div "Basic details Pricing and policies Retreat spaces Meeting spaces Accommodations…" at bounding box center [30, 107] width 52 height 114
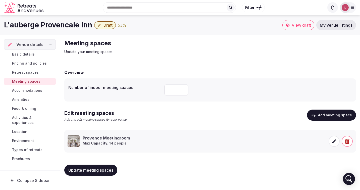
click at [34, 90] on span "Accommodations" at bounding box center [27, 90] width 30 height 5
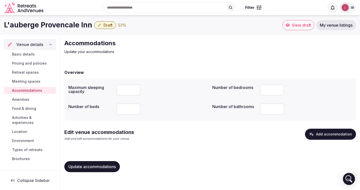
click at [123, 90] on input "number" at bounding box center [128, 89] width 24 height 11
paste input "**"
type input "**"
click at [153, 110] on div at bounding box center [162, 109] width 92 height 11
click at [268, 109] on input "number" at bounding box center [272, 109] width 24 height 11
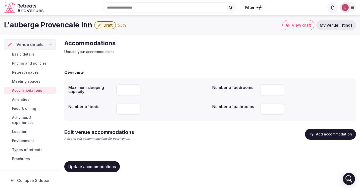
type input "**"
click at [121, 107] on input "number" at bounding box center [128, 109] width 24 height 11
type input "**"
click at [143, 153] on div "Overview Maximum sleeping capacity ** Number of bedrooms ** Number of beds ** N…" at bounding box center [210, 120] width 292 height 112
click at [91, 166] on span "Update accommodations" at bounding box center [91, 166] width 47 height 5
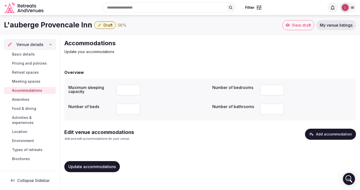
click at [14, 100] on span "Amenities" at bounding box center [20, 99] width 17 height 5
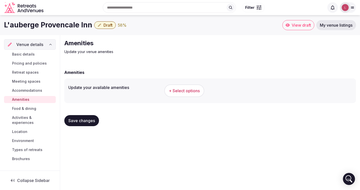
click at [193, 89] on span "+ Select options" at bounding box center [184, 91] width 31 height 6
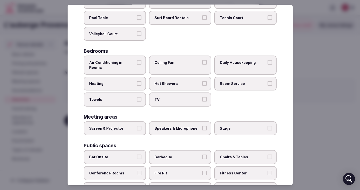
scroll to position [61, 0]
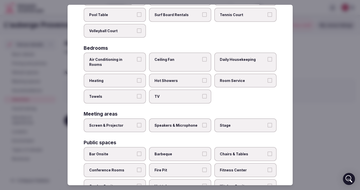
click at [124, 60] on span "Air Conditioning in Rooms" at bounding box center [112, 62] width 46 height 10
click at [137, 60] on button "Air Conditioning in Rooms" at bounding box center [139, 59] width 5 height 5
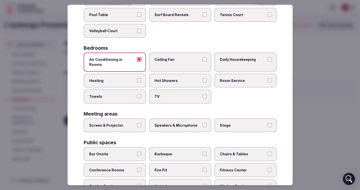
click at [119, 79] on label "Heating" at bounding box center [115, 80] width 62 height 14
click at [137, 79] on button "Heating" at bounding box center [139, 80] width 5 height 5
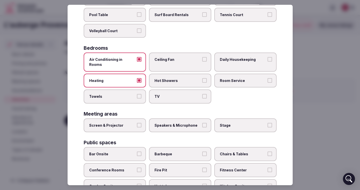
click at [169, 79] on label "Hot Showers" at bounding box center [180, 80] width 62 height 14
click at [202, 79] on button "Hot Showers" at bounding box center [204, 80] width 5 height 5
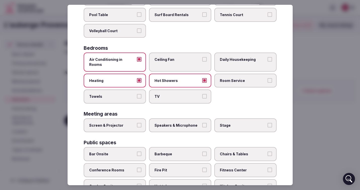
click at [122, 96] on label "Towels" at bounding box center [115, 96] width 62 height 14
click at [137, 96] on button "Towels" at bounding box center [139, 96] width 5 height 5
click at [176, 95] on label "TV" at bounding box center [180, 96] width 62 height 14
click at [202, 95] on button "TV" at bounding box center [204, 96] width 5 height 5
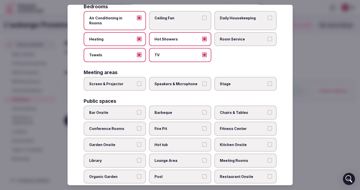
scroll to position [104, 0]
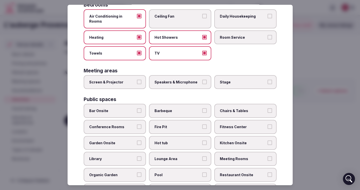
click at [125, 80] on label "Screen & Projector" at bounding box center [115, 82] width 62 height 14
click at [137, 80] on button "Screen & Projector" at bounding box center [139, 82] width 5 height 5
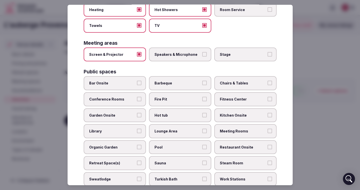
scroll to position [132, 0]
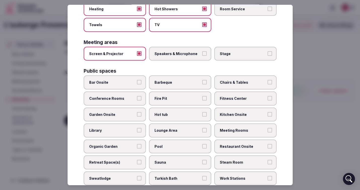
click at [131, 81] on label "Bar Onsite" at bounding box center [115, 82] width 62 height 14
click at [137, 81] on button "Bar Onsite" at bounding box center [139, 82] width 5 height 5
click at [187, 96] on span "Fire Pit" at bounding box center [178, 98] width 46 height 5
click at [202, 96] on button "Fire Pit" at bounding box center [204, 98] width 5 height 5
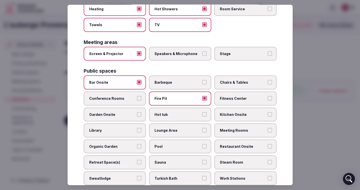
click at [133, 96] on span "Conference Rooms" at bounding box center [112, 98] width 46 height 5
click at [137, 96] on button "Conference Rooms" at bounding box center [139, 98] width 5 height 5
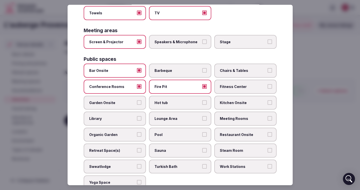
scroll to position [147, 0]
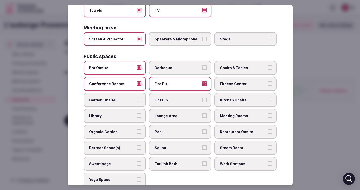
click at [135, 100] on label "Garden Onsite" at bounding box center [115, 100] width 62 height 14
click at [137, 100] on button "Garden Onsite" at bounding box center [139, 99] width 5 height 5
click at [241, 115] on label "Meeting Rooms" at bounding box center [245, 116] width 62 height 14
click at [268, 115] on button "Meeting Rooms" at bounding box center [270, 115] width 5 height 5
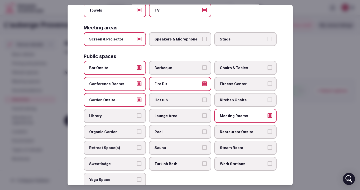
click at [163, 130] on label "Pool" at bounding box center [180, 132] width 62 height 14
click at [202, 130] on button "Pool" at bounding box center [204, 131] width 5 height 5
click at [135, 145] on span "Retreat Space(s)" at bounding box center [112, 147] width 46 height 5
click at [137, 145] on button "Retreat Space(s)" at bounding box center [139, 147] width 5 height 5
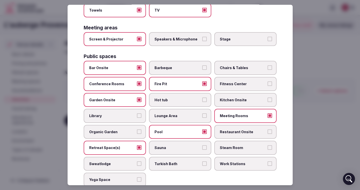
click at [234, 129] on span "Restaurant Onsite" at bounding box center [243, 131] width 46 height 5
click at [268, 129] on button "Restaurant Onsite" at bounding box center [270, 131] width 5 height 5
click at [197, 113] on span "Lounge Area" at bounding box center [178, 115] width 46 height 5
click at [202, 113] on button "Lounge Area" at bounding box center [204, 115] width 5 height 5
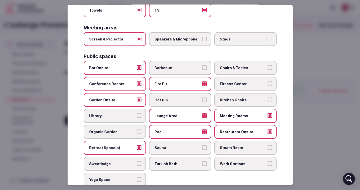
click at [257, 61] on label "Chairs & Tables" at bounding box center [245, 68] width 62 height 14
click at [268, 65] on button "Chairs & Tables" at bounding box center [270, 67] width 5 height 5
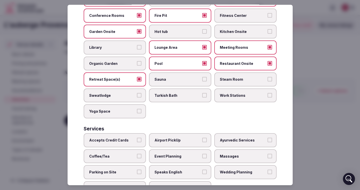
scroll to position [232, 0]
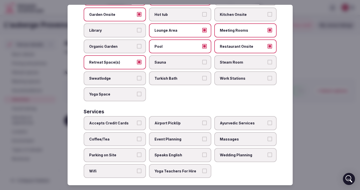
click at [127, 153] on span "Parking on Site" at bounding box center [112, 155] width 46 height 5
click at [137, 153] on button "Parking on Site" at bounding box center [139, 155] width 5 height 5
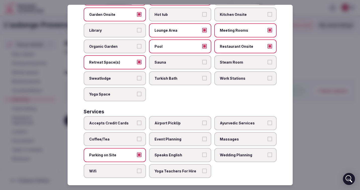
click at [126, 169] on span "Wifi" at bounding box center [112, 171] width 46 height 5
click at [137, 169] on button "Wifi" at bounding box center [139, 171] width 5 height 5
click at [233, 153] on span "Wedding Planning" at bounding box center [243, 155] width 46 height 5
click at [268, 153] on button "Wedding Planning" at bounding box center [270, 155] width 5 height 5
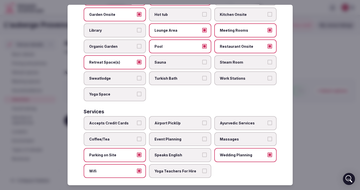
click at [117, 121] on span "Accepts Credit Cards" at bounding box center [112, 123] width 46 height 5
click at [137, 121] on button "Accepts Credit Cards" at bounding box center [139, 123] width 5 height 5
click at [113, 136] on label "Coffee/Tea" at bounding box center [115, 139] width 62 height 14
click at [137, 137] on button "Coffee/Tea" at bounding box center [139, 139] width 5 height 5
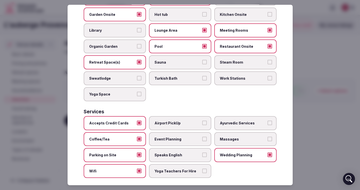
click at [190, 153] on span "Speaks English" at bounding box center [178, 155] width 46 height 5
click at [202, 153] on button "Speaks English" at bounding box center [204, 155] width 5 height 5
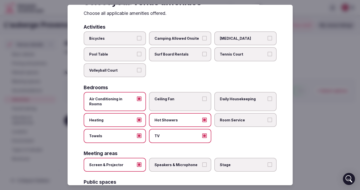
scroll to position [0, 0]
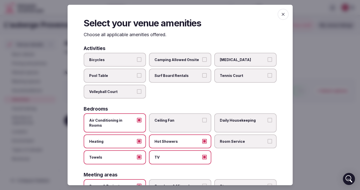
click at [283, 15] on icon "button" at bounding box center [283, 14] width 5 height 5
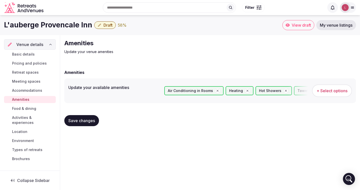
click at [84, 127] on div "Save changes" at bounding box center [210, 120] width 292 height 19
click at [83, 123] on span "Save changes" at bounding box center [81, 120] width 27 height 5
click at [33, 109] on span "Food & dining" at bounding box center [24, 108] width 24 height 5
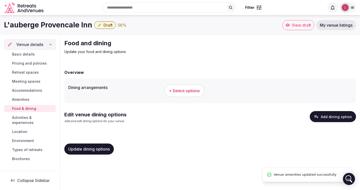
click at [166, 92] on button "+ Select options" at bounding box center [184, 90] width 40 height 13
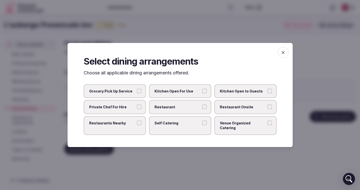
click at [241, 110] on span "Restaurant Onsite" at bounding box center [243, 107] width 46 height 5
click at [268, 109] on button "Restaurant Onsite" at bounding box center [270, 107] width 5 height 5
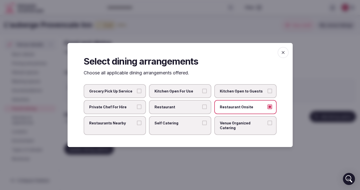
click at [122, 126] on span "Restaurants Nearby" at bounding box center [112, 123] width 46 height 5
click at [137, 125] on button "Restaurants Nearby" at bounding box center [139, 123] width 5 height 5
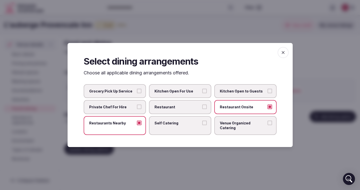
click at [284, 55] on icon "button" at bounding box center [283, 52] width 5 height 5
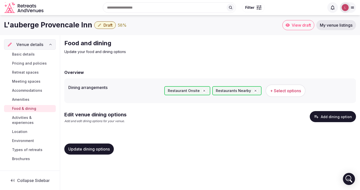
click at [336, 118] on button "Add dining option" at bounding box center [333, 116] width 46 height 11
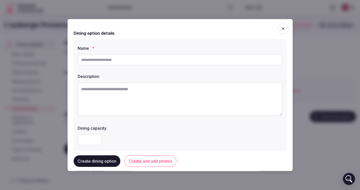
click at [106, 94] on textarea at bounding box center [180, 98] width 205 height 33
paste textarea "**********"
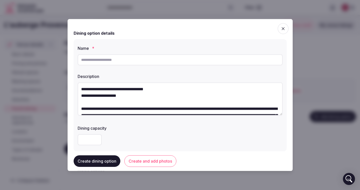
type textarea "**********"
click at [104, 62] on input "text" at bounding box center [180, 59] width 205 height 11
paste input "**********"
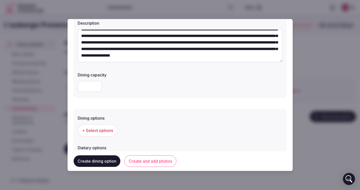
scroll to position [131, 0]
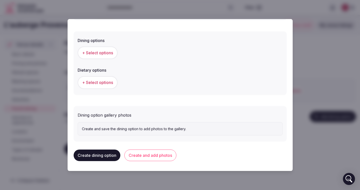
type input "**********"
click at [110, 53] on span "+ Select options" at bounding box center [97, 53] width 31 height 6
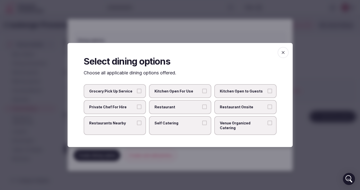
click at [244, 112] on label "Restaurant Onsite" at bounding box center [245, 107] width 62 height 14
click at [268, 109] on button "Restaurant Onsite" at bounding box center [270, 107] width 5 height 5
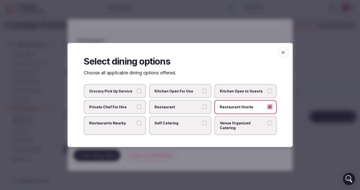
click at [284, 54] on icon "button" at bounding box center [283, 52] width 3 height 3
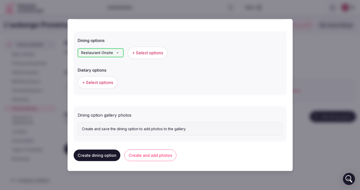
click at [106, 82] on span "+ Select options" at bounding box center [97, 83] width 31 height 6
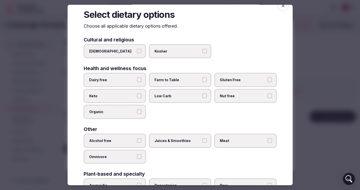
scroll to position [0, 0]
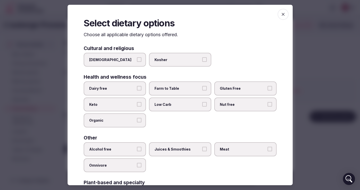
click at [283, 14] on icon "button" at bounding box center [283, 14] width 3 height 3
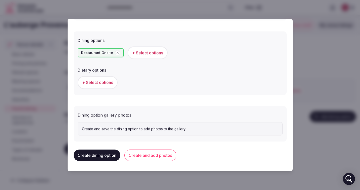
click at [151, 155] on button "Create and add photos" at bounding box center [150, 156] width 52 height 12
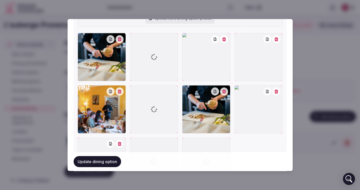
scroll to position [405, 0]
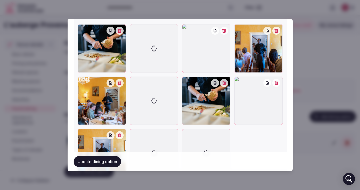
click at [225, 33] on button "button" at bounding box center [224, 30] width 8 height 8
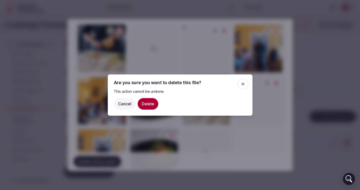
click at [150, 101] on button "Delete" at bounding box center [148, 104] width 21 height 12
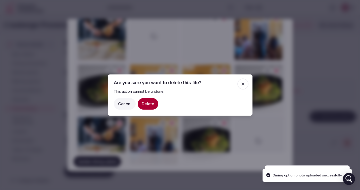
scroll to position [392, 0]
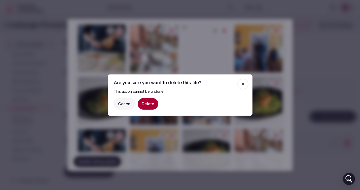
click at [151, 100] on button "Delete" at bounding box center [148, 104] width 21 height 12
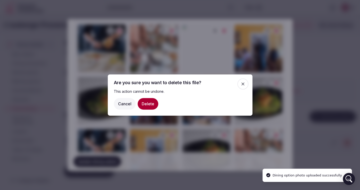
click at [148, 104] on button "Delete" at bounding box center [148, 104] width 21 height 12
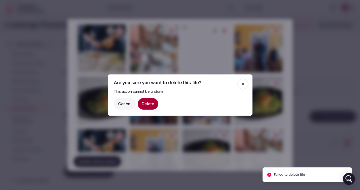
click at [243, 82] on icon "button" at bounding box center [243, 83] width 5 height 5
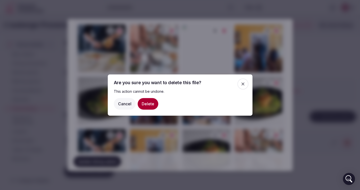
click at [241, 85] on icon "button" at bounding box center [243, 83] width 5 height 5
click at [127, 105] on button "Cancel" at bounding box center [125, 104] width 22 height 12
click at [125, 105] on button "Cancel" at bounding box center [125, 104] width 22 height 12
click at [45, 30] on div at bounding box center [180, 95] width 360 height 190
click at [245, 86] on icon "button" at bounding box center [243, 83] width 5 height 5
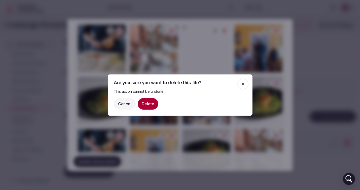
click at [143, 104] on button "Delete" at bounding box center [148, 104] width 21 height 12
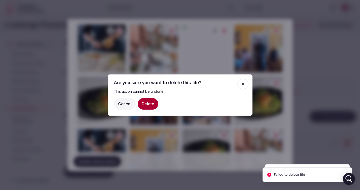
click at [246, 85] on span "button" at bounding box center [242, 83] width 11 height 11
click at [119, 104] on button "Cancel" at bounding box center [125, 104] width 22 height 12
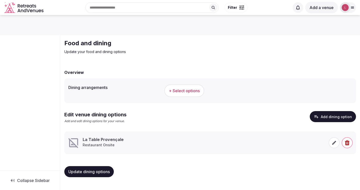
click at [334, 143] on icon at bounding box center [334, 142] width 5 height 5
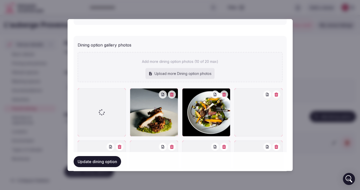
scroll to position [200, 0]
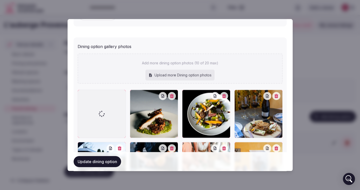
click at [151, 46] on div "Dining option gallery photos" at bounding box center [180, 45] width 205 height 8
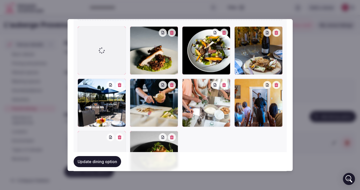
scroll to position [265, 0]
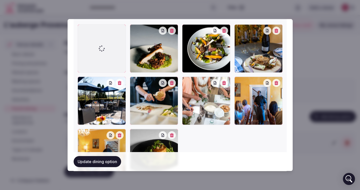
click at [114, 57] on div at bounding box center [102, 48] width 48 height 48
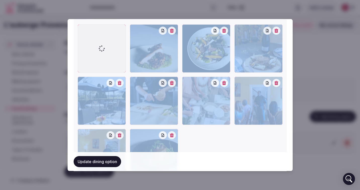
click at [114, 57] on div at bounding box center [102, 48] width 48 height 48
click at [105, 57] on div at bounding box center [102, 48] width 48 height 48
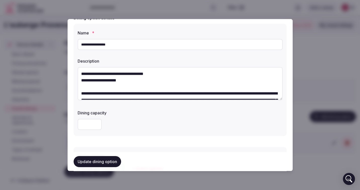
scroll to position [0, 0]
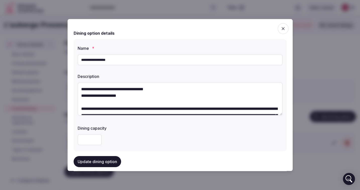
click at [95, 164] on button "Update dining option" at bounding box center [97, 161] width 47 height 11
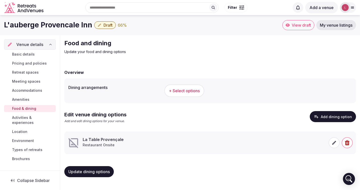
click at [34, 117] on span "Activities & experiences" at bounding box center [33, 120] width 42 height 10
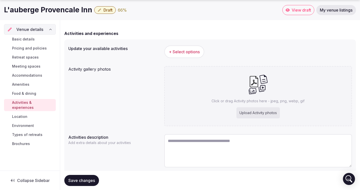
scroll to position [55, 0]
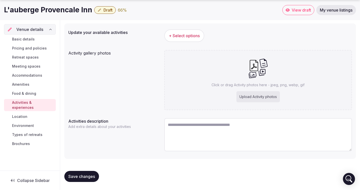
click at [180, 34] on span "+ Select options" at bounding box center [184, 36] width 31 height 6
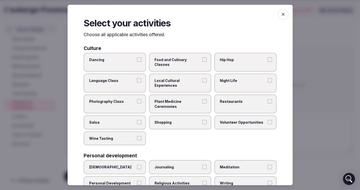
click at [185, 62] on span "Food and Culinary Classes" at bounding box center [178, 62] width 46 height 10
click at [202, 62] on button "Food and Culinary Classes" at bounding box center [204, 59] width 5 height 5
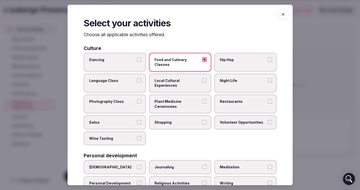
click at [179, 78] on span "Local Cultural Experiences" at bounding box center [178, 83] width 46 height 10
click at [202, 78] on button "Local Cultural Experiences" at bounding box center [204, 80] width 5 height 5
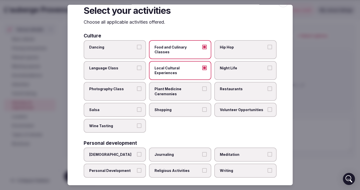
scroll to position [13, 0]
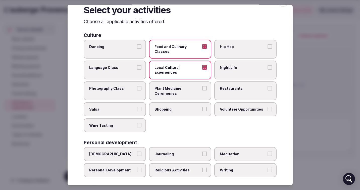
click at [230, 86] on span "Restaurants" at bounding box center [243, 88] width 46 height 5
click at [268, 86] on button "Restaurants" at bounding box center [270, 88] width 5 height 5
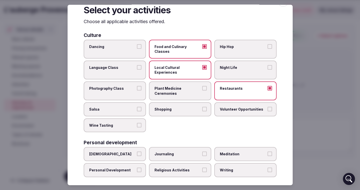
click at [170, 107] on span "Shopping" at bounding box center [178, 109] width 46 height 5
click at [202, 107] on button "Shopping" at bounding box center [204, 109] width 5 height 5
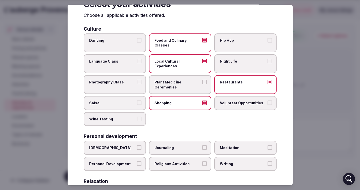
scroll to position [20, 0]
click at [130, 112] on label "Wine Tasting" at bounding box center [115, 119] width 62 height 14
click at [137, 116] on button "Wine Tasting" at bounding box center [139, 118] width 5 height 5
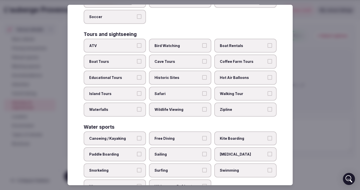
scroll to position [336, 0]
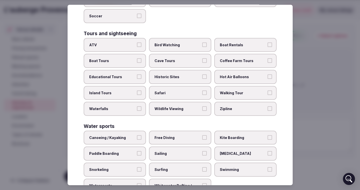
click at [175, 74] on span "Historic Sites" at bounding box center [178, 76] width 46 height 5
click at [202, 74] on button "Historic Sites" at bounding box center [204, 76] width 5 height 5
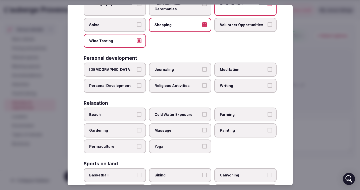
scroll to position [0, 0]
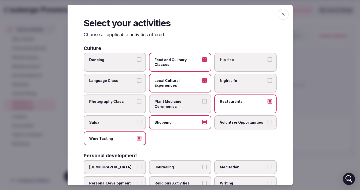
click at [291, 11] on div "Select your activities Choose all applicable activities offered. Culture Dancin…" at bounding box center [180, 95] width 225 height 180
click at [281, 14] on icon "button" at bounding box center [283, 14] width 5 height 5
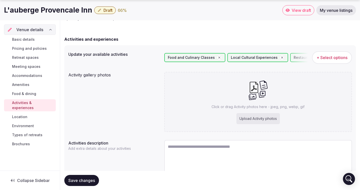
scroll to position [34, 0]
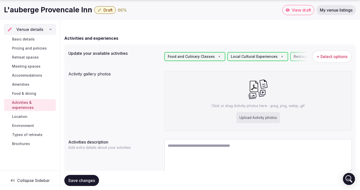
click at [188, 158] on textarea at bounding box center [258, 155] width 188 height 33
paste textarea "**********"
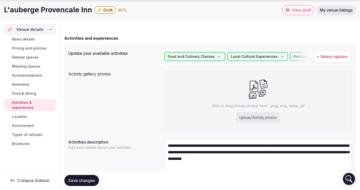
scroll to position [55, 0]
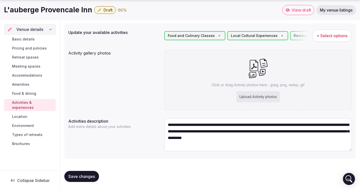
type textarea "**********"
click at [82, 175] on span "Save changes" at bounding box center [81, 176] width 27 height 5
click at [19, 114] on span "Location" at bounding box center [19, 116] width 15 height 5
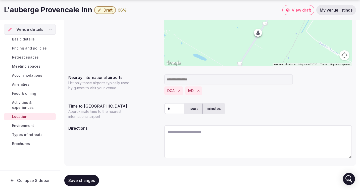
scroll to position [115, 0]
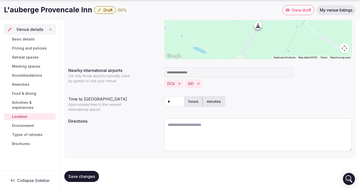
click at [29, 123] on span "Environment" at bounding box center [23, 125] width 22 height 5
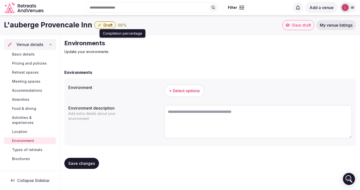
click at [122, 25] on div "68 %" at bounding box center [122, 25] width 9 height 6
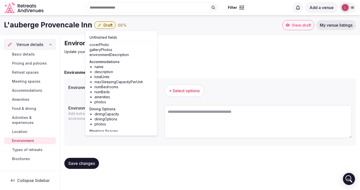
click at [29, 147] on span "Types of retreats" at bounding box center [27, 149] width 30 height 5
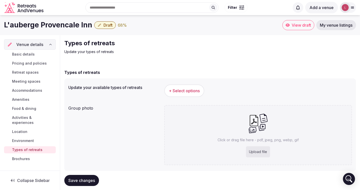
click at [28, 156] on span "Brochures" at bounding box center [21, 158] width 18 height 5
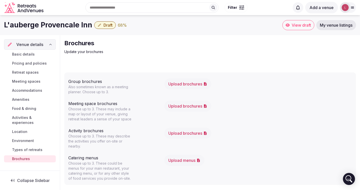
scroll to position [4, 0]
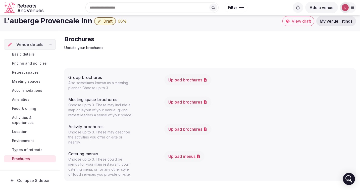
click at [18, 138] on span "Environment" at bounding box center [23, 140] width 22 height 5
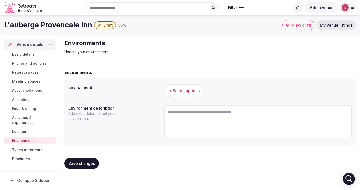
click at [19, 129] on span "Location" at bounding box center [19, 131] width 15 height 5
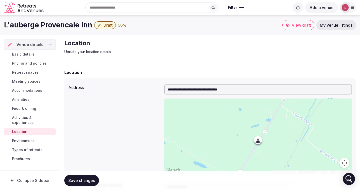
click at [31, 119] on span "Activities & experiences" at bounding box center [33, 120] width 42 height 10
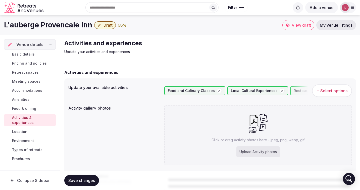
scroll to position [55, 0]
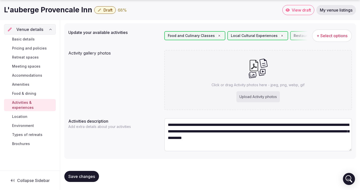
click at [22, 95] on span "Food & dining" at bounding box center [24, 93] width 24 height 5
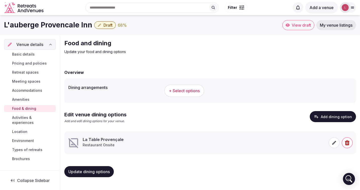
click at [23, 100] on span "Amenities" at bounding box center [20, 99] width 17 height 5
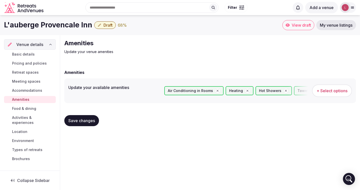
click at [35, 90] on span "Accommodations" at bounding box center [27, 90] width 30 height 5
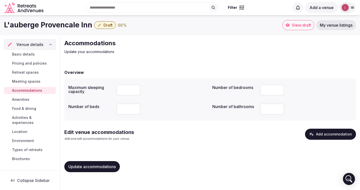
click at [18, 129] on span "Location" at bounding box center [19, 131] width 15 height 5
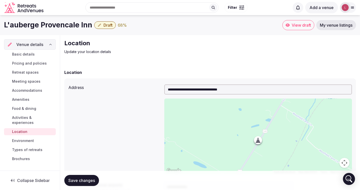
click at [19, 138] on span "Environment" at bounding box center [23, 140] width 22 height 5
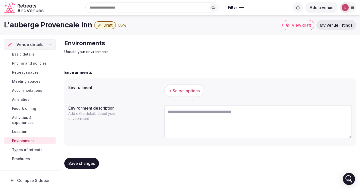
click at [192, 113] on textarea at bounding box center [258, 121] width 188 height 33
paste textarea "**********"
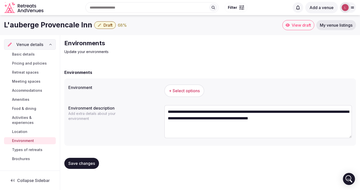
type textarea "**********"
click at [189, 92] on span "+ Select options" at bounding box center [184, 91] width 31 height 6
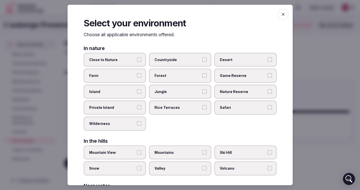
click at [134, 65] on label "Close to Nature" at bounding box center [115, 60] width 62 height 14
click at [137, 62] on button "Close to Nature" at bounding box center [139, 59] width 5 height 5
click at [192, 62] on label "Countryside" at bounding box center [180, 60] width 62 height 14
click at [202, 62] on button "Countryside" at bounding box center [204, 59] width 5 height 5
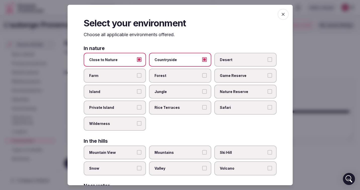
click at [235, 96] on label "Nature Reserve" at bounding box center [245, 92] width 62 height 14
click at [268, 94] on button "Nature Reserve" at bounding box center [270, 91] width 5 height 5
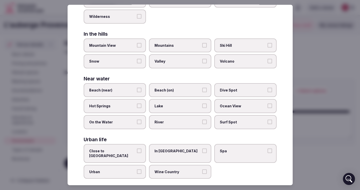
scroll to position [108, 0]
click at [173, 169] on span "Wine Country" at bounding box center [178, 171] width 46 height 5
click at [202, 169] on button "Wine Country" at bounding box center [204, 171] width 5 height 5
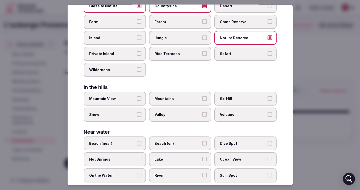
scroll to position [0, 0]
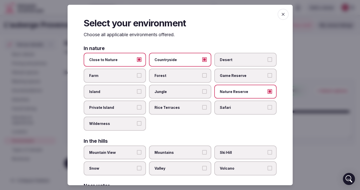
click at [282, 16] on icon "button" at bounding box center [283, 14] width 5 height 5
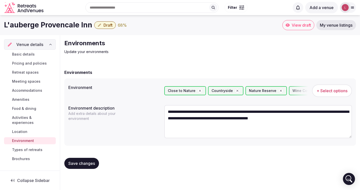
click at [79, 167] on button "Save changes" at bounding box center [81, 163] width 35 height 11
click at [17, 147] on span "Types of retreats" at bounding box center [27, 149] width 30 height 5
click at [25, 129] on span "Location" at bounding box center [19, 131] width 15 height 5
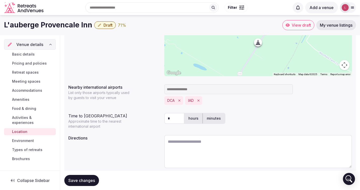
scroll to position [96, 0]
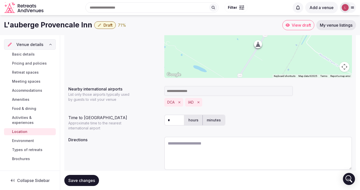
click at [25, 87] on link "Accommodations" at bounding box center [30, 90] width 52 height 7
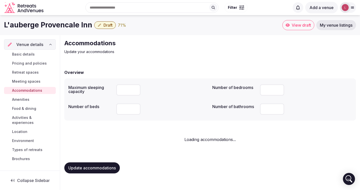
click at [25, 82] on span "Meeting spaces" at bounding box center [26, 81] width 28 height 5
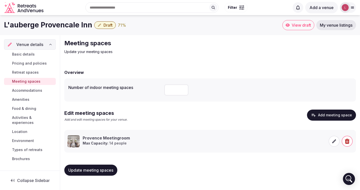
click at [23, 75] on span "Retreat spaces" at bounding box center [25, 72] width 27 height 5
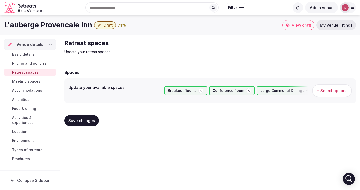
click at [23, 65] on span "Pricing and policies" at bounding box center [29, 63] width 35 height 5
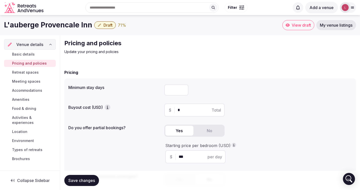
click at [26, 54] on span "Basic details" at bounding box center [23, 54] width 23 height 5
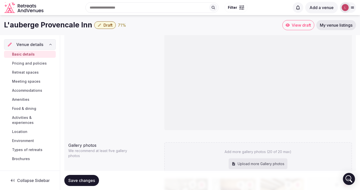
scroll to position [404, 0]
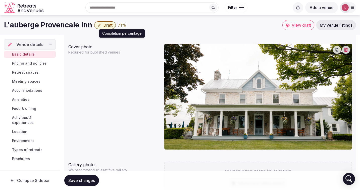
click at [119, 25] on div "71 %" at bounding box center [122, 25] width 8 height 6
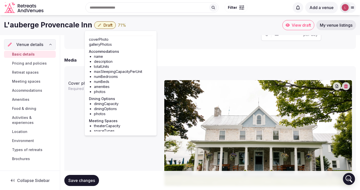
scroll to position [17, 0]
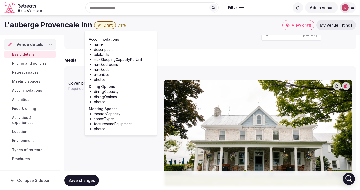
click at [79, 178] on span "Save changes" at bounding box center [81, 180] width 27 height 5
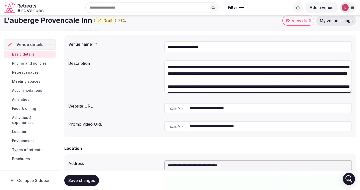
scroll to position [0, 0]
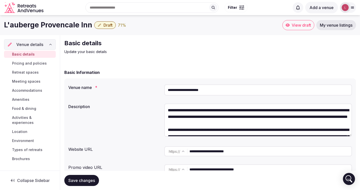
click at [26, 44] on span "Venue details" at bounding box center [29, 44] width 27 height 6
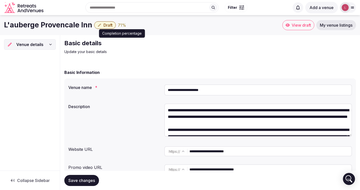
click at [119, 26] on div "71 %" at bounding box center [122, 25] width 8 height 6
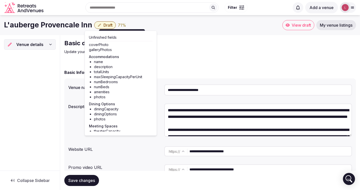
click at [41, 43] on span "Venue details" at bounding box center [29, 44] width 27 height 6
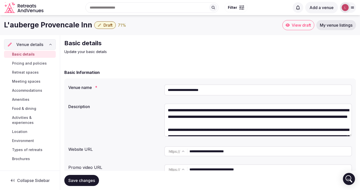
click at [29, 91] on span "Accommodations" at bounding box center [27, 90] width 30 height 5
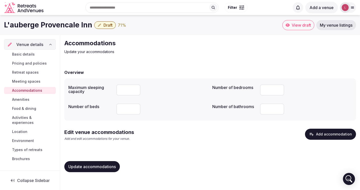
click at [120, 25] on div "71 %" at bounding box center [122, 25] width 8 height 6
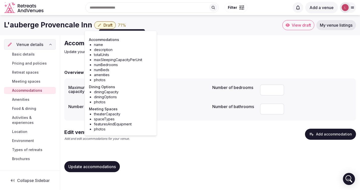
scroll to position [17, 0]
click at [33, 108] on span "Food & dining" at bounding box center [24, 108] width 24 height 5
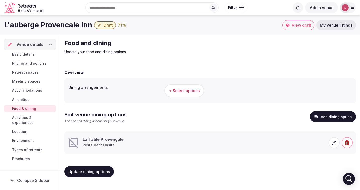
click at [333, 141] on icon at bounding box center [334, 142] width 5 height 5
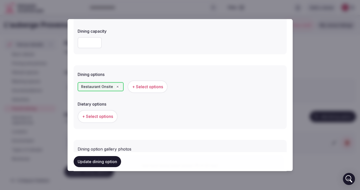
scroll to position [98, 0]
click at [89, 47] on input "number" at bounding box center [90, 42] width 24 height 11
type input "**"
click at [136, 69] on div "Dining options" at bounding box center [180, 72] width 205 height 7
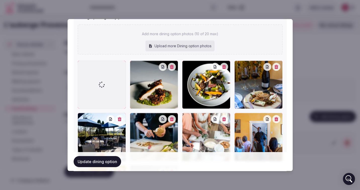
scroll to position [252, 0]
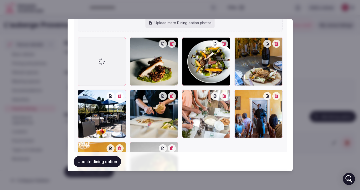
click at [98, 161] on button "Update dining option" at bounding box center [97, 161] width 47 height 11
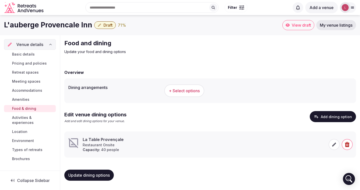
click at [27, 57] on span "Basic details" at bounding box center [23, 54] width 23 height 5
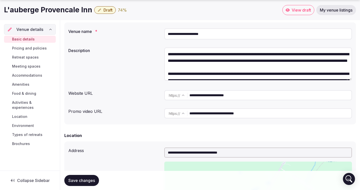
scroll to position [56, 0]
click at [27, 43] on div "Basic details Pricing and policies Retreat spaces Meeting spaces Accommodations…" at bounding box center [30, 92] width 52 height 114
click at [25, 50] on span "Pricing and policies" at bounding box center [29, 48] width 35 height 5
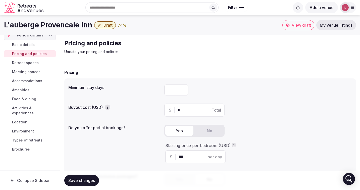
click at [22, 59] on div "Basic details Pricing and policies Retreat spaces Meeting spaces Accommodations…" at bounding box center [30, 97] width 52 height 114
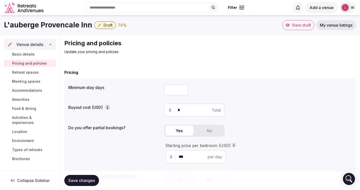
click at [120, 25] on div "74 %" at bounding box center [122, 25] width 9 height 6
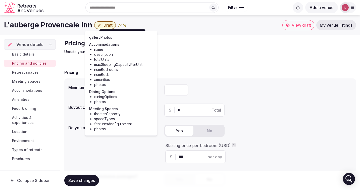
click at [119, 26] on div "74 %" at bounding box center [122, 25] width 9 height 6
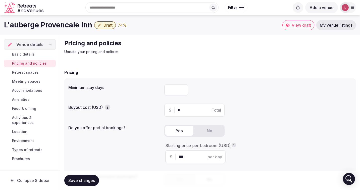
click at [119, 26] on div "74 %" at bounding box center [122, 25] width 9 height 6
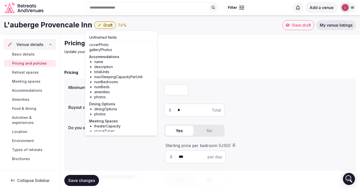
click at [104, 26] on span "Draft" at bounding box center [108, 25] width 9 height 5
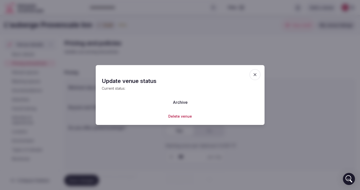
click at [190, 30] on div at bounding box center [180, 95] width 360 height 190
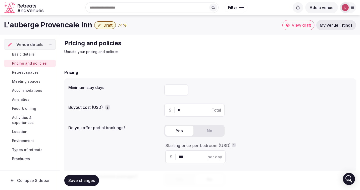
click at [120, 26] on div "74 %" at bounding box center [122, 25] width 9 height 6
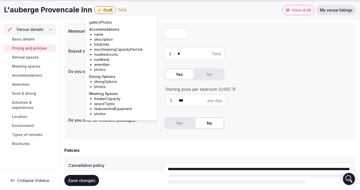
scroll to position [65, 0]
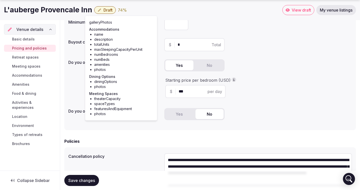
click at [81, 180] on span "Save changes" at bounding box center [81, 180] width 27 height 5
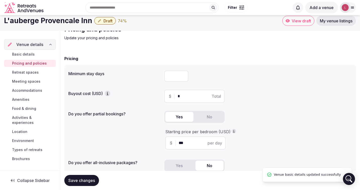
scroll to position [9, 0]
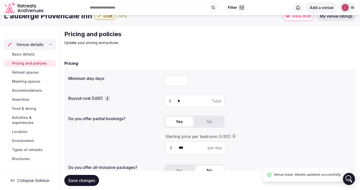
click at [297, 20] on link "View draft" at bounding box center [298, 16] width 32 height 10
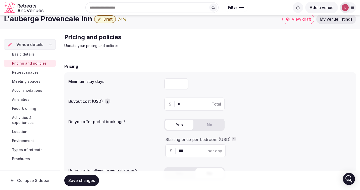
scroll to position [7, 0]
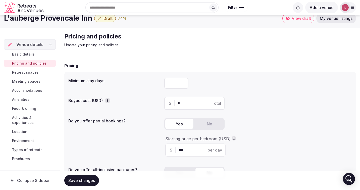
click at [22, 147] on span "Types of retreats" at bounding box center [27, 149] width 30 height 5
click at [23, 109] on span "Food & dining" at bounding box center [24, 108] width 24 height 5
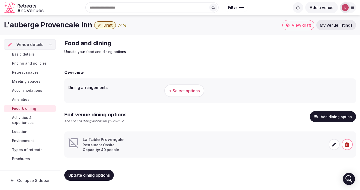
click at [21, 98] on span "Amenities" at bounding box center [20, 99] width 17 height 5
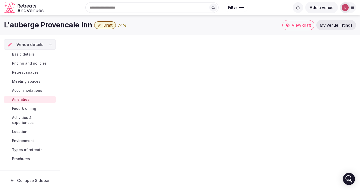
click at [24, 89] on span "Accommodations" at bounding box center [27, 90] width 30 height 5
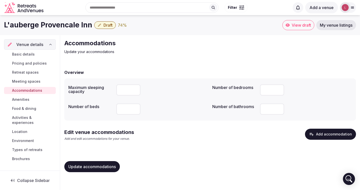
click at [25, 78] on link "Meeting spaces" at bounding box center [30, 81] width 52 height 7
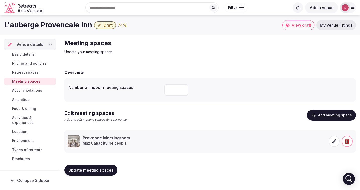
click at [23, 91] on span "Accommodations" at bounding box center [27, 90] width 30 height 5
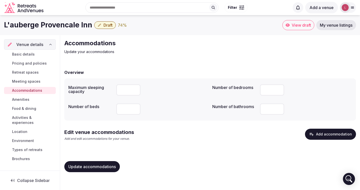
click at [23, 72] on span "Retreat spaces" at bounding box center [25, 72] width 27 height 5
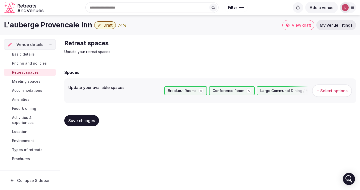
click at [36, 83] on span "Meeting spaces" at bounding box center [26, 81] width 28 height 5
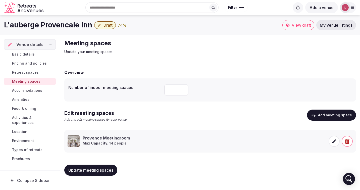
click at [107, 169] on span "Update meeting spaces" at bounding box center [90, 170] width 45 height 5
click at [334, 114] on button "Add meeting space" at bounding box center [331, 115] width 49 height 11
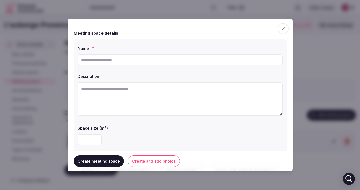
click at [138, 65] on input "text" at bounding box center [180, 59] width 205 height 11
paste input "**********"
type input "**********"
click at [119, 96] on textarea at bounding box center [180, 98] width 205 height 33
click at [114, 94] on textarea at bounding box center [180, 98] width 205 height 33
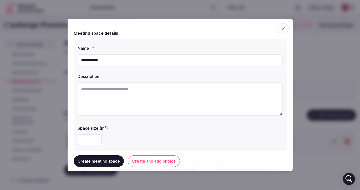
paste textarea "**********"
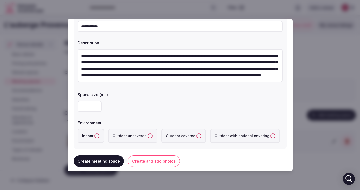
scroll to position [34, 0]
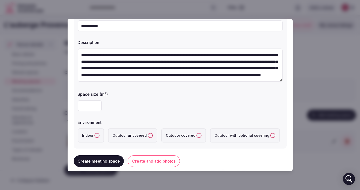
type textarea "**********"
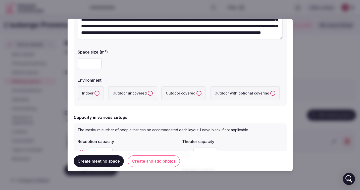
click at [94, 94] on button "Indoor" at bounding box center [96, 93] width 5 height 5
click at [168, 96] on label "Outdoor covered" at bounding box center [183, 93] width 45 height 14
click at [197, 96] on covered "Outdoor covered" at bounding box center [199, 93] width 5 height 5
click at [99, 91] on label "Indoor" at bounding box center [91, 93] width 26 height 14
click at [99, 91] on button "Indoor" at bounding box center [96, 93] width 5 height 5
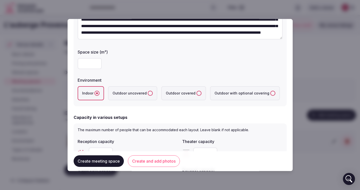
click at [141, 90] on label "Outdoor uncovered" at bounding box center [132, 93] width 49 height 14
click at [148, 91] on uncovered "Outdoor uncovered" at bounding box center [150, 93] width 5 height 5
click at [165, 94] on label "Outdoor covered" at bounding box center [183, 93] width 45 height 14
click at [197, 94] on covered "Outdoor covered" at bounding box center [199, 93] width 5 height 5
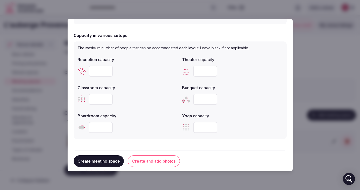
scroll to position [159, 0]
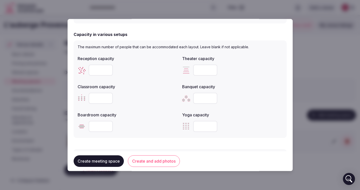
click at [101, 73] on input "number" at bounding box center [101, 70] width 24 height 11
type input "**"
type input "*"
click at [211, 100] on input "*" at bounding box center [205, 98] width 24 height 11
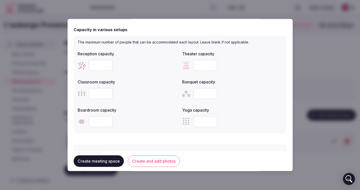
scroll to position [164, 0]
type input "**"
click at [204, 66] on input "number" at bounding box center [205, 64] width 24 height 11
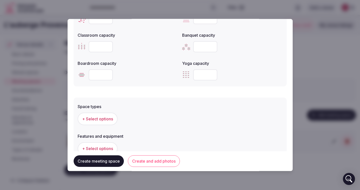
scroll to position [256, 0]
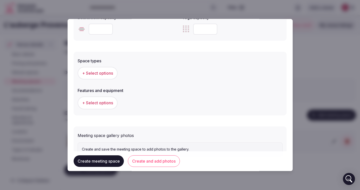
click at [90, 67] on button "+ Select options" at bounding box center [98, 73] width 40 height 13
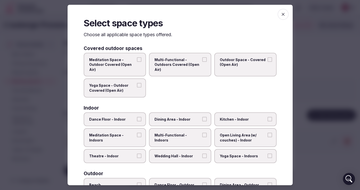
click at [253, 65] on span "Outdoor Space - Covered (Open Air)" at bounding box center [243, 62] width 46 height 10
click at [268, 62] on button "Outdoor Space - Covered (Open Air)" at bounding box center [270, 59] width 5 height 5
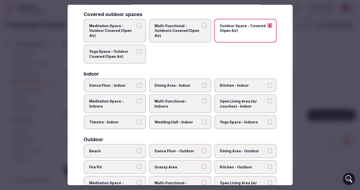
scroll to position [37, 0]
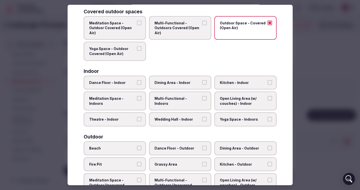
click at [127, 83] on span "Dance Floor - Indoor" at bounding box center [112, 82] width 46 height 5
click at [137, 83] on button "Dance Floor - Indoor" at bounding box center [139, 82] width 5 height 5
click at [180, 83] on span "Dining Area - Indoor" at bounding box center [178, 82] width 46 height 5
click at [202, 83] on button "Dining Area - Indoor" at bounding box center [204, 82] width 5 height 5
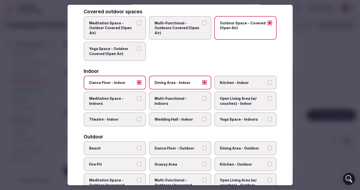
click at [167, 108] on label "Multi-Functional - Indoors" at bounding box center [180, 100] width 62 height 19
click at [202, 101] on button "Multi-Functional - Indoors" at bounding box center [204, 98] width 5 height 5
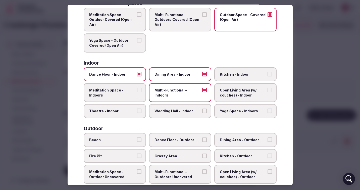
scroll to position [45, 0]
click at [182, 115] on label "Wedding Hall - Indoor" at bounding box center [180, 111] width 62 height 14
click at [202, 113] on button "Wedding Hall - Indoor" at bounding box center [204, 110] width 5 height 5
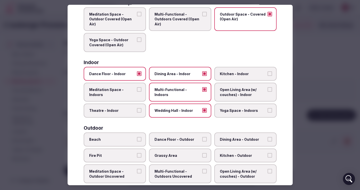
click at [182, 115] on label "Wedding Hall - Indoor" at bounding box center [180, 111] width 62 height 14
click at [202, 113] on button "Wedding Hall - Indoor" at bounding box center [204, 110] width 5 height 5
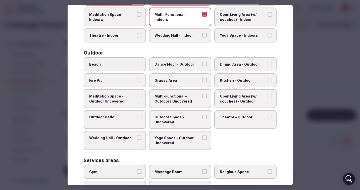
scroll to position [124, 0]
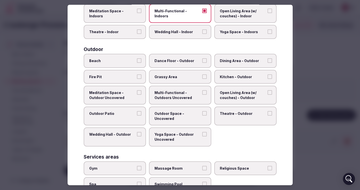
click at [131, 119] on label "Outdoor Patio" at bounding box center [115, 116] width 62 height 19
click at [137, 116] on button "Outdoor Patio" at bounding box center [139, 113] width 5 height 5
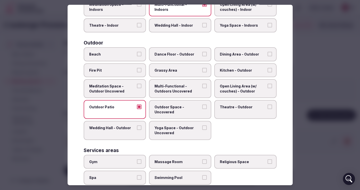
scroll to position [131, 0]
click at [180, 119] on div "Beach Dance Floor - Outdoor Dining Area - Outdoor Fire Pit Grassy Area Kitchen …" at bounding box center [180, 93] width 193 height 93
click at [181, 109] on span "Outdoor Space - Uncovered" at bounding box center [178, 109] width 46 height 10
click at [202, 109] on button "Outdoor Space - Uncovered" at bounding box center [204, 106] width 5 height 5
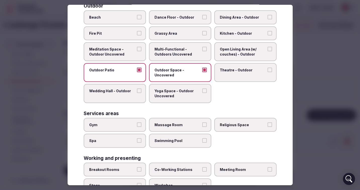
scroll to position [175, 0]
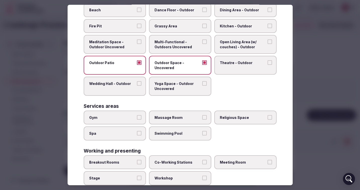
click at [124, 89] on label "Wedding Hall - Outdoor" at bounding box center [115, 86] width 62 height 19
click at [137, 86] on button "Wedding Hall - Outdoor" at bounding box center [139, 83] width 5 height 5
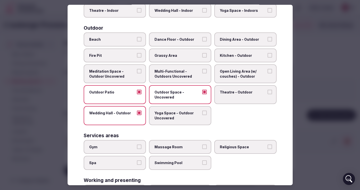
scroll to position [0, 0]
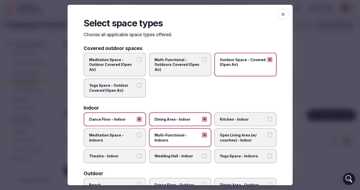
click at [284, 12] on icon "button" at bounding box center [283, 14] width 5 height 5
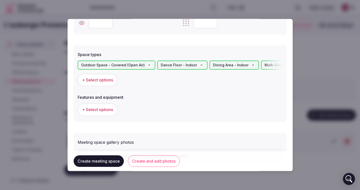
scroll to position [264, 0]
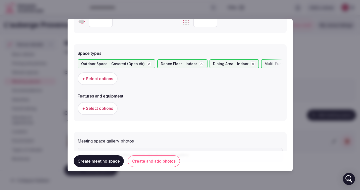
click at [104, 109] on span "+ Select options" at bounding box center [97, 109] width 31 height 6
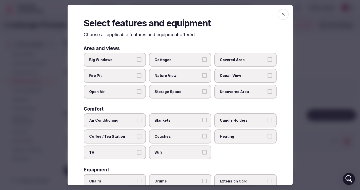
click at [228, 59] on span "Covered Area" at bounding box center [243, 59] width 46 height 5
click at [268, 59] on button "Covered Area" at bounding box center [270, 59] width 5 height 5
click at [171, 75] on span "Nature View" at bounding box center [178, 75] width 46 height 5
click at [202, 75] on button "Nature View" at bounding box center [204, 75] width 5 height 5
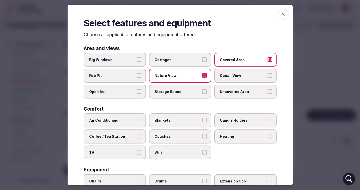
click at [120, 90] on span "Open Air" at bounding box center [112, 91] width 46 height 5
click at [137, 90] on button "Open Air" at bounding box center [139, 91] width 5 height 5
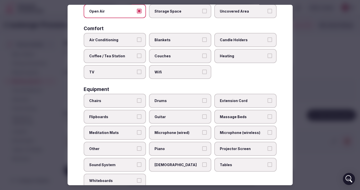
scroll to position [84, 0]
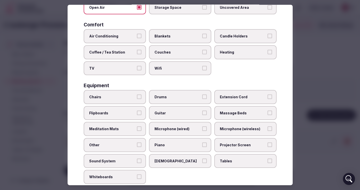
click at [167, 68] on span "Wifi" at bounding box center [178, 68] width 46 height 5
click at [202, 68] on button "Wifi" at bounding box center [204, 68] width 5 height 5
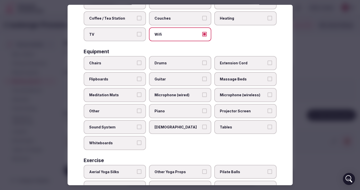
scroll to position [124, 0]
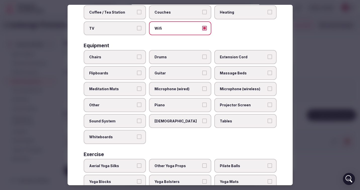
click at [116, 59] on span "Chairs" at bounding box center [112, 57] width 46 height 5
click at [137, 59] on button "Chairs" at bounding box center [139, 57] width 5 height 5
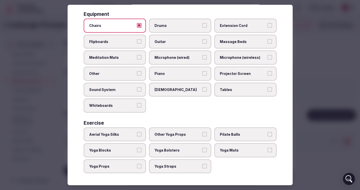
scroll to position [0, 0]
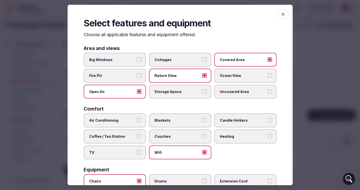
click at [283, 11] on span "button" at bounding box center [283, 14] width 11 height 11
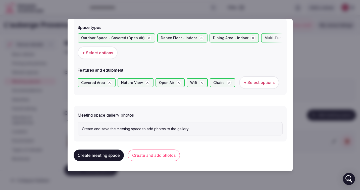
scroll to position [290, 0]
click at [157, 158] on button "Create and add photos" at bounding box center [154, 156] width 52 height 12
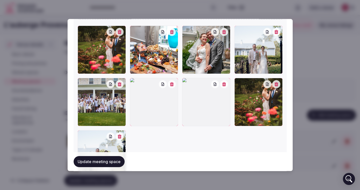
scroll to position [558, 0]
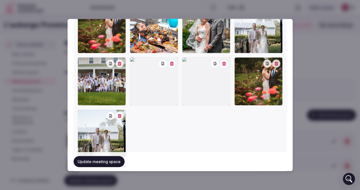
click at [168, 136] on div at bounding box center [180, 81] width 205 height 153
click at [173, 63] on icon "button" at bounding box center [172, 63] width 4 height 4
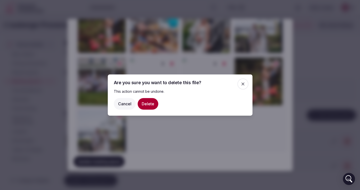
click at [147, 106] on button "Delete" at bounding box center [148, 104] width 21 height 12
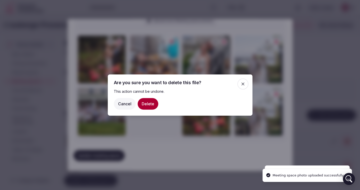
scroll to position [515, 0]
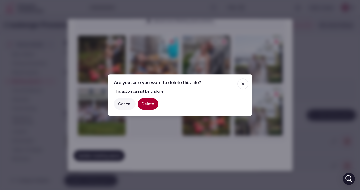
click at [151, 105] on button "Delete" at bounding box center [148, 104] width 21 height 12
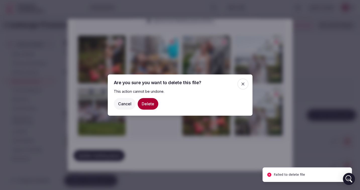
click at [244, 84] on icon "button" at bounding box center [243, 83] width 5 height 5
click at [170, 173] on div at bounding box center [180, 95] width 360 height 190
click at [121, 104] on button "Cancel" at bounding box center [125, 104] width 22 height 12
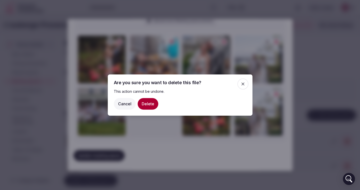
click at [127, 105] on button "Cancel" at bounding box center [125, 104] width 22 height 12
click at [243, 85] on icon "button" at bounding box center [243, 83] width 5 height 5
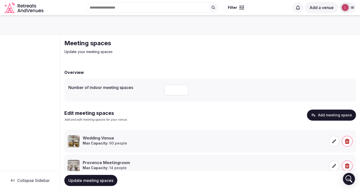
click at [23, 180] on span "Collapse Sidebar" at bounding box center [33, 180] width 33 height 5
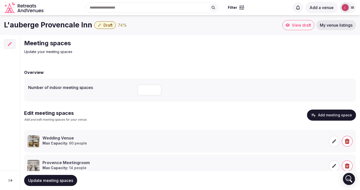
click at [10, 180] on icon at bounding box center [10, 180] width 5 height 5
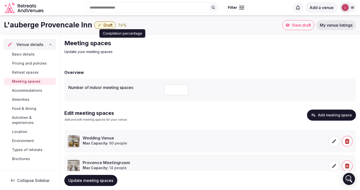
click at [119, 26] on div "74 %" at bounding box center [122, 25] width 9 height 6
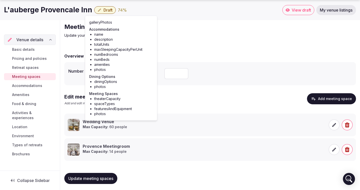
scroll to position [18, 0]
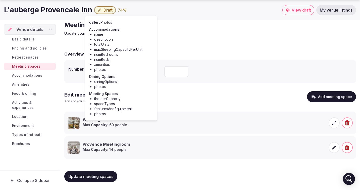
click at [38, 76] on span "Accommodations" at bounding box center [27, 75] width 30 height 5
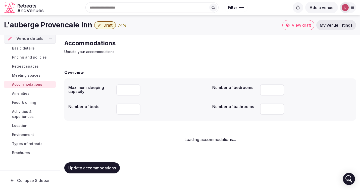
click at [28, 85] on div "Basic details Pricing and policies Retreat spaces Meeting spaces Accommodations…" at bounding box center [30, 101] width 52 height 114
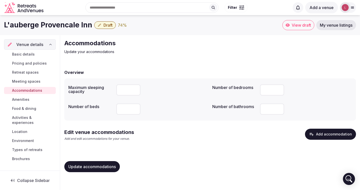
click at [25, 102] on span "Amenities" at bounding box center [20, 99] width 17 height 5
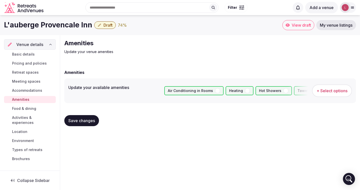
click at [25, 109] on span "Food & dining" at bounding box center [24, 108] width 24 height 5
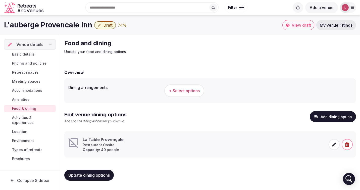
click at [30, 117] on span "Activities & experiences" at bounding box center [33, 120] width 42 height 10
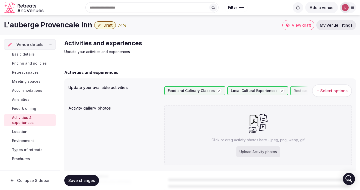
click at [24, 129] on span "Location" at bounding box center [19, 131] width 15 height 5
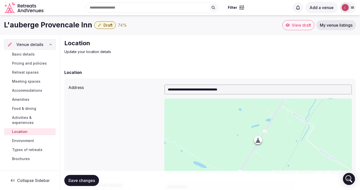
click at [23, 141] on div "Basic details Pricing and policies Retreat spaces Meeting spaces Accommodations…" at bounding box center [30, 107] width 52 height 114
click at [329, 28] on link "My venue listings" at bounding box center [336, 25] width 40 height 10
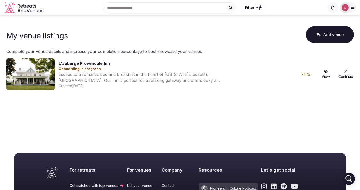
click at [347, 72] on icon at bounding box center [346, 72] width 4 height 4
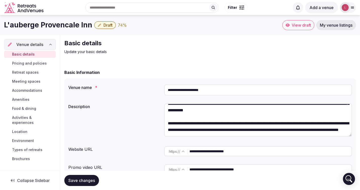
click at [105, 25] on span "Draft" at bounding box center [108, 25] width 9 height 5
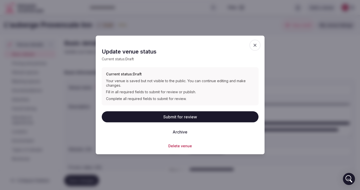
click at [151, 118] on button "Submit for review" at bounding box center [180, 116] width 157 height 11
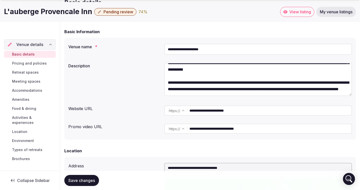
scroll to position [42, 0]
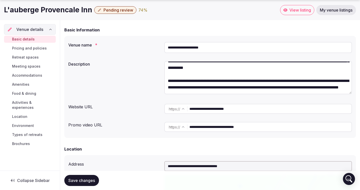
click at [29, 181] on span "Collapse Sidebar" at bounding box center [33, 180] width 33 height 5
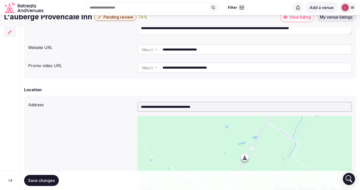
scroll to position [0, 0]
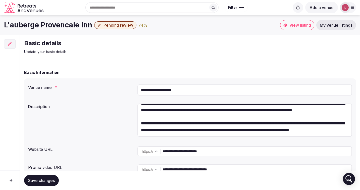
click at [50, 180] on span "Save changes" at bounding box center [41, 180] width 27 height 5
click at [232, 10] on span "Filter" at bounding box center [232, 7] width 9 height 5
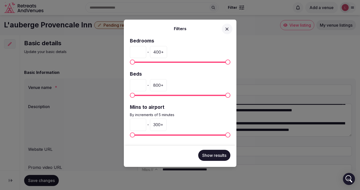
click at [230, 28] on button at bounding box center [227, 29] width 11 height 11
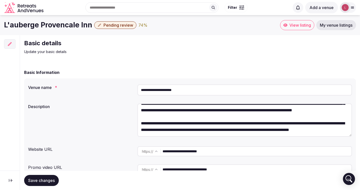
click at [328, 27] on span "My venue listings" at bounding box center [336, 25] width 33 height 5
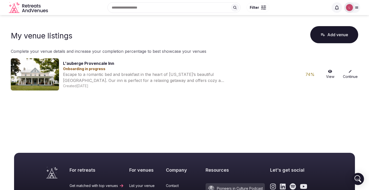
click at [14, 10] on icon "Retreats and Venues company logo" at bounding box center [14, 8] width 11 height 10
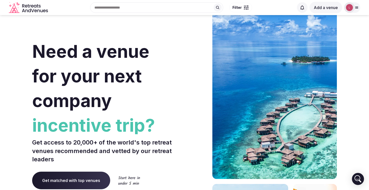
click at [354, 6] on div at bounding box center [350, 7] width 11 height 11
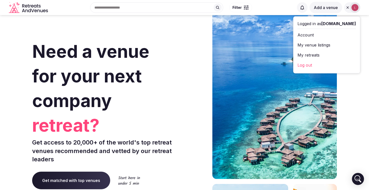
click at [298, 65] on link "Log out" at bounding box center [327, 65] width 59 height 8
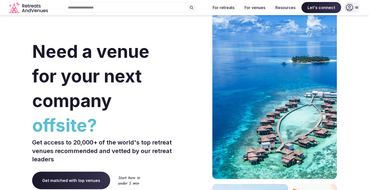
click at [351, 8] on icon at bounding box center [349, 7] width 7 height 7
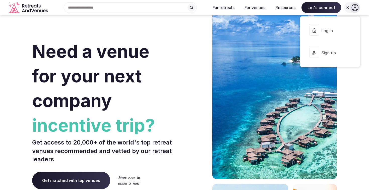
click at [321, 32] on button "Log in" at bounding box center [331, 31] width 52 height 20
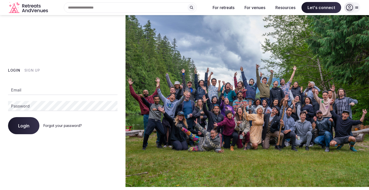
type input "**********"
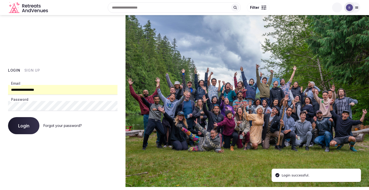
click at [22, 126] on span "Login" at bounding box center [23, 125] width 11 height 5
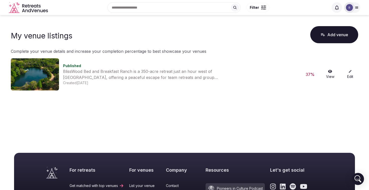
click at [345, 73] on link "Edit" at bounding box center [351, 75] width 16 height 10
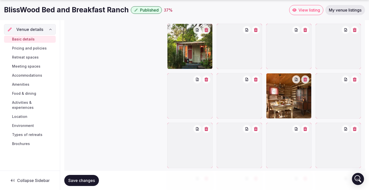
scroll to position [579, 0]
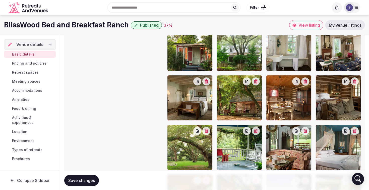
click at [34, 62] on span "Pricing and policies" at bounding box center [29, 63] width 35 height 5
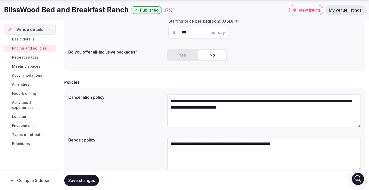
scroll to position [144, 0]
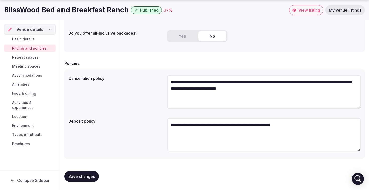
click at [34, 56] on span "Retreat spaces" at bounding box center [25, 57] width 27 height 5
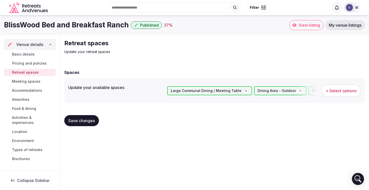
click at [31, 80] on span "Meeting spaces" at bounding box center [26, 81] width 28 height 5
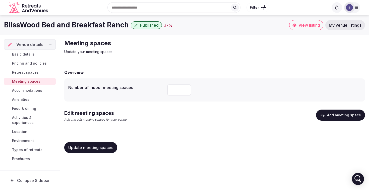
click at [23, 74] on span "Retreat spaces" at bounding box center [25, 72] width 27 height 5
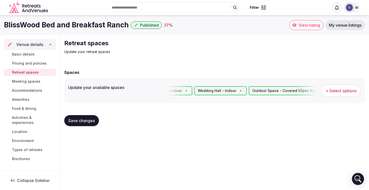
scroll to position [0, 416]
click at [89, 119] on span "Save changes" at bounding box center [81, 120] width 27 height 5
click at [340, 92] on span "+ Select options" at bounding box center [341, 91] width 31 height 6
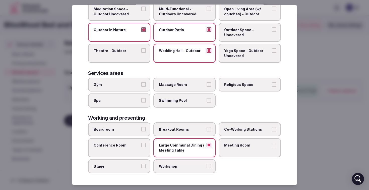
scroll to position [0, 0]
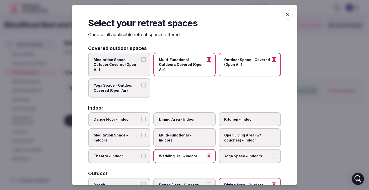
click at [287, 15] on icon "button" at bounding box center [287, 14] width 3 height 3
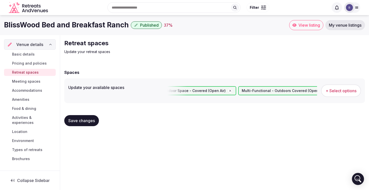
click at [30, 83] on span "Meeting spaces" at bounding box center [26, 81] width 28 height 5
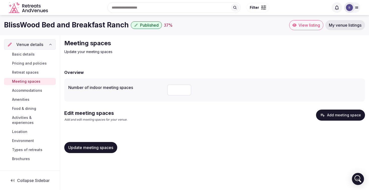
click at [181, 88] on input "number" at bounding box center [179, 89] width 24 height 11
click at [22, 92] on span "Accommodations" at bounding box center [27, 90] width 30 height 5
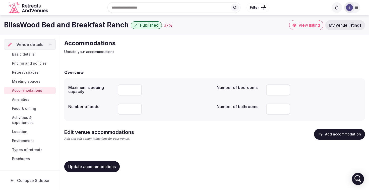
click at [130, 106] on input "number" at bounding box center [130, 109] width 24 height 11
click at [277, 89] on input "**" at bounding box center [278, 89] width 24 height 11
type input "*"
type input "**"
click at [125, 110] on input "number" at bounding box center [130, 109] width 24 height 11
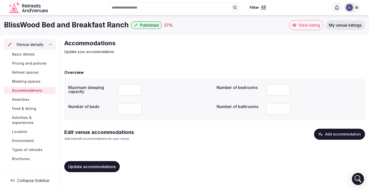
type input "**"
click at [121, 88] on input "number" at bounding box center [130, 89] width 24 height 11
type input "**"
click at [195, 153] on div "Overview Maximum sleeping capacity ** Number of bedrooms ** Number of beds ** N…" at bounding box center [214, 120] width 301 height 112
click at [102, 168] on span "Update accommodations" at bounding box center [91, 166] width 47 height 5
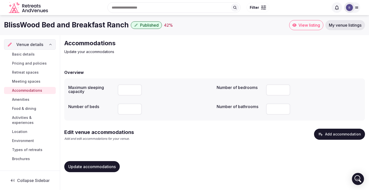
click at [20, 96] on link "Amenities" at bounding box center [30, 99] width 52 height 7
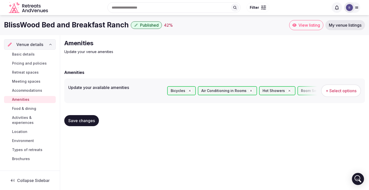
click at [22, 108] on span "Food & dining" at bounding box center [24, 108] width 24 height 5
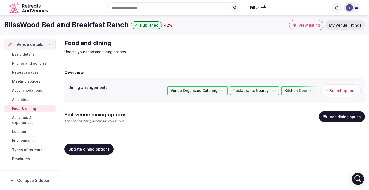
click at [33, 119] on span "Activities & experiences" at bounding box center [33, 120] width 42 height 10
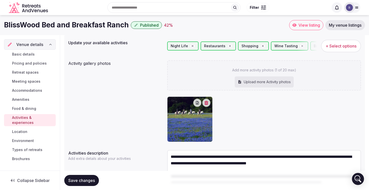
scroll to position [42, 0]
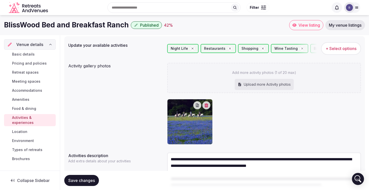
click at [267, 83] on div "Upload more Activity photos" at bounding box center [264, 84] width 59 height 11
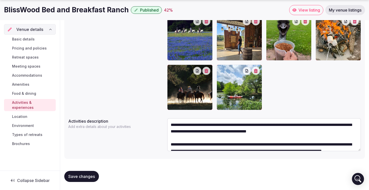
scroll to position [180, 0]
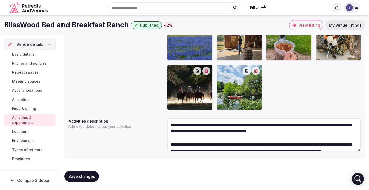
click at [81, 178] on span "Save changes" at bounding box center [81, 176] width 27 height 5
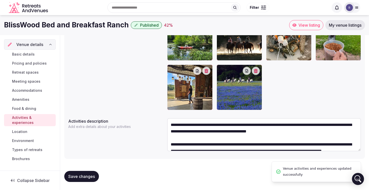
click at [19, 129] on span "Location" at bounding box center [19, 131] width 15 height 5
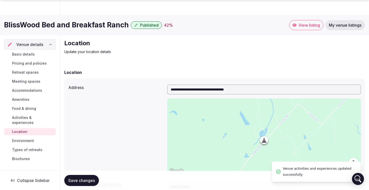
scroll to position [115, 0]
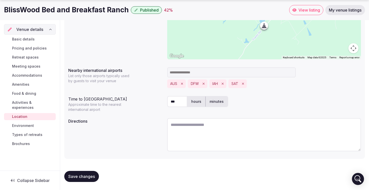
click at [24, 123] on span "Environment" at bounding box center [23, 125] width 22 height 5
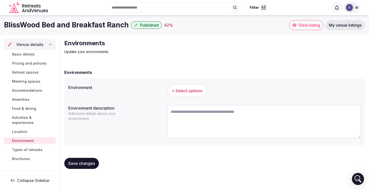
click at [179, 113] on textarea at bounding box center [264, 121] width 194 height 33
paste textarea "**********"
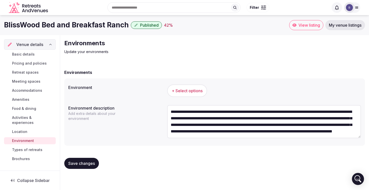
scroll to position [3, 0]
type textarea "**********"
click at [255, 87] on div "+ Select options" at bounding box center [264, 90] width 194 height 13
click at [182, 87] on button "+ Select options" at bounding box center [187, 90] width 40 height 13
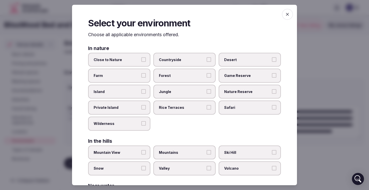
click at [119, 57] on label "Close to Nature" at bounding box center [119, 60] width 62 height 14
click at [141, 57] on button "Close to Nature" at bounding box center [143, 59] width 5 height 5
click at [190, 58] on span "Countryside" at bounding box center [182, 59] width 46 height 5
click at [207, 58] on button "Countryside" at bounding box center [209, 59] width 5 height 5
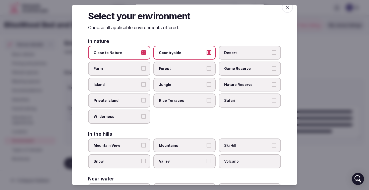
scroll to position [8, 0]
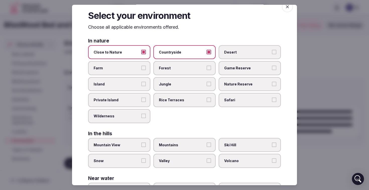
click at [129, 71] on label "Farm" at bounding box center [119, 68] width 62 height 14
click at [141, 70] on button "Farm" at bounding box center [143, 68] width 5 height 5
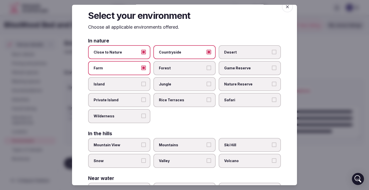
click at [254, 87] on label "Nature Reserve" at bounding box center [250, 84] width 62 height 14
click at [272, 86] on button "Nature Reserve" at bounding box center [274, 84] width 5 height 5
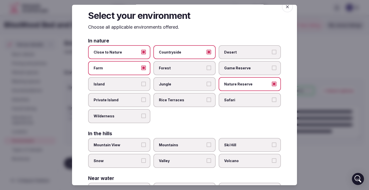
click at [256, 85] on span "Nature Reserve" at bounding box center [247, 84] width 46 height 5
click at [272, 85] on button "Nature Reserve" at bounding box center [274, 84] width 5 height 5
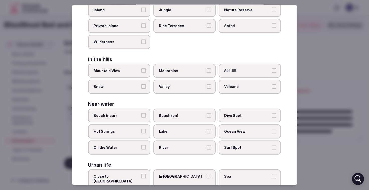
scroll to position [108, 0]
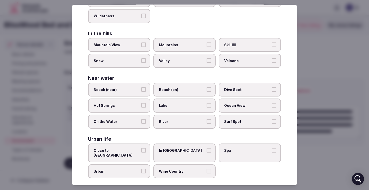
click at [182, 110] on label "Lake" at bounding box center [185, 106] width 62 height 14
click at [207, 108] on button "Lake" at bounding box center [209, 105] width 5 height 5
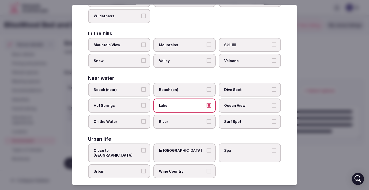
click at [132, 126] on label "On the Water" at bounding box center [119, 122] width 62 height 14
click at [141, 124] on button "On the Water" at bounding box center [143, 121] width 5 height 5
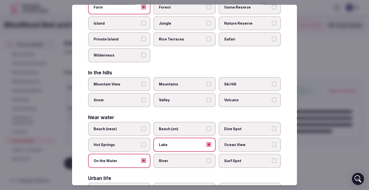
scroll to position [0, 0]
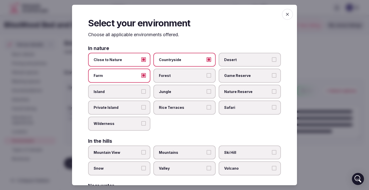
click at [287, 14] on icon "button" at bounding box center [287, 14] width 3 height 3
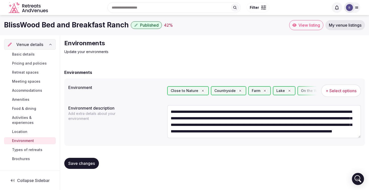
click at [80, 165] on span "Save changes" at bounding box center [81, 163] width 27 height 5
click at [28, 147] on span "Types of retreats" at bounding box center [27, 149] width 30 height 5
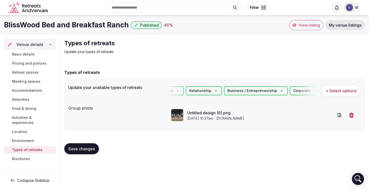
scroll to position [0, 59]
click at [20, 80] on span "Meeting spaces" at bounding box center [26, 81] width 28 height 5
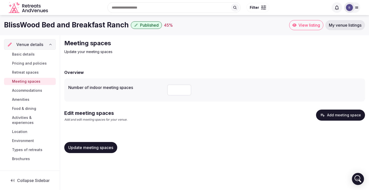
click at [30, 71] on span "Retreat spaces" at bounding box center [25, 72] width 27 height 5
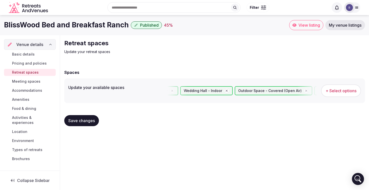
scroll to position [0, 416]
click at [25, 80] on span "Meeting spaces" at bounding box center [26, 81] width 28 height 5
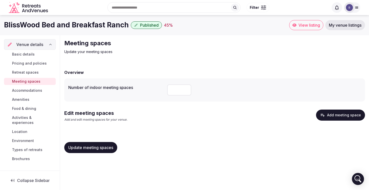
click at [180, 90] on input "number" at bounding box center [179, 89] width 24 height 11
type input "*"
click at [221, 139] on div "Update meeting spaces" at bounding box center [214, 147] width 301 height 19
click at [340, 117] on button "Add meeting space" at bounding box center [340, 115] width 49 height 11
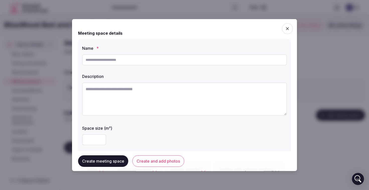
click at [129, 60] on input "text" at bounding box center [184, 59] width 205 height 11
type input "**********"
click at [141, 101] on textarea at bounding box center [184, 98] width 205 height 33
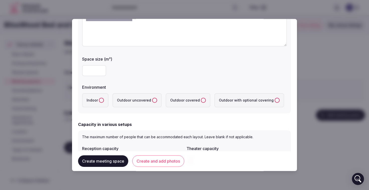
scroll to position [70, 0]
click at [196, 104] on label "Outdoor covered" at bounding box center [188, 100] width 45 height 14
click at [201, 102] on covered "Outdoor covered" at bounding box center [203, 99] width 5 height 5
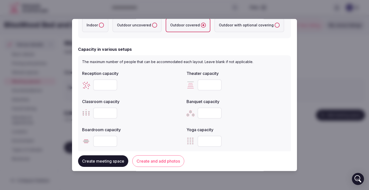
scroll to position [147, 0]
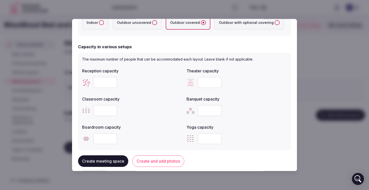
click at [212, 85] on input "number" at bounding box center [210, 82] width 24 height 11
type input "**"
click at [101, 81] on input "number" at bounding box center [105, 82] width 24 height 11
type input "*"
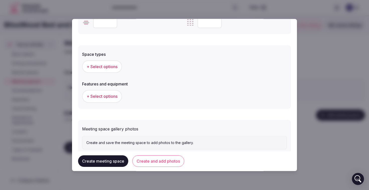
scroll to position [264, 0]
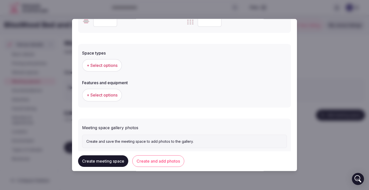
type input "**"
click at [101, 66] on span "+ Select options" at bounding box center [102, 66] width 31 height 6
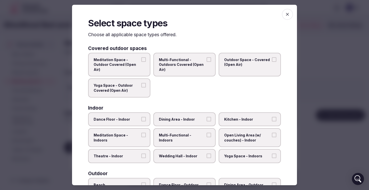
scroll to position [9, 0]
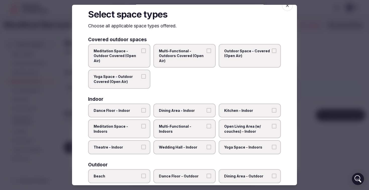
click at [191, 56] on span "Multi-Functional - Outdoors Covered (Open Air)" at bounding box center [182, 55] width 46 height 15
click at [207, 53] on button "Multi-Functional - Outdoors Covered (Open Air)" at bounding box center [209, 50] width 5 height 5
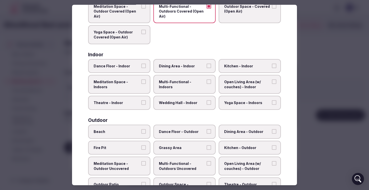
scroll to position [55, 0]
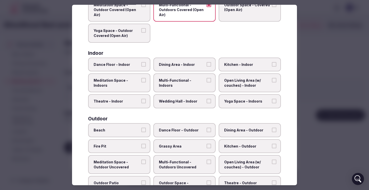
click at [126, 67] on label "Dance Floor - Indoor" at bounding box center [119, 64] width 62 height 14
click at [141, 66] on button "Dance Floor - Indoor" at bounding box center [143, 64] width 5 height 5
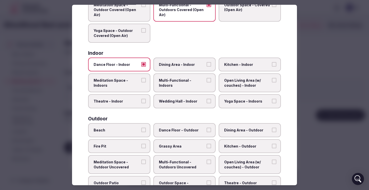
click at [183, 67] on label "Dining Area - Indoor" at bounding box center [185, 64] width 62 height 14
click at [207, 66] on button "Dining Area - Indoor" at bounding box center [209, 64] width 5 height 5
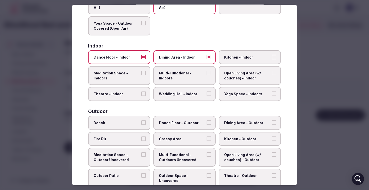
scroll to position [64, 0]
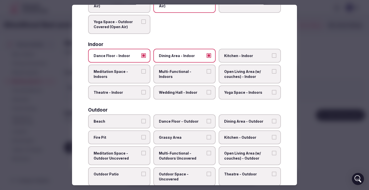
click at [185, 73] on span "Multi-Functional - Indoors" at bounding box center [182, 74] width 46 height 10
click at [207, 73] on button "Multi-Functional - Indoors" at bounding box center [209, 71] width 5 height 5
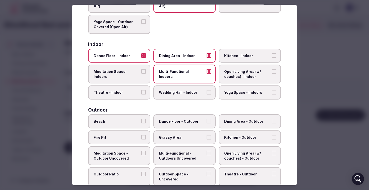
scroll to position [68, 0]
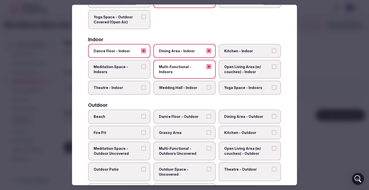
click at [187, 93] on label "Wedding Hall - Indoor" at bounding box center [185, 88] width 62 height 14
click at [207, 90] on button "Wedding Hall - Indoor" at bounding box center [209, 87] width 5 height 5
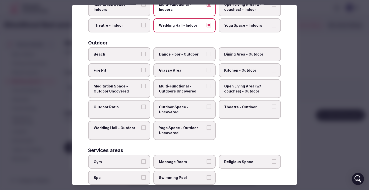
scroll to position [135, 0]
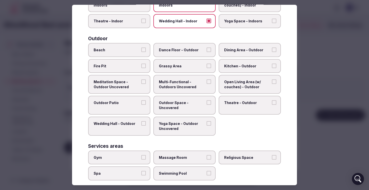
click at [121, 67] on span "Fire Pit" at bounding box center [117, 65] width 46 height 5
click at [141, 67] on button "Fire Pit" at bounding box center [143, 65] width 5 height 5
click at [190, 107] on span "Outdoor Space - Uncovered" at bounding box center [182, 105] width 46 height 10
click at [207, 105] on button "Outdoor Space - Uncovered" at bounding box center [209, 102] width 5 height 5
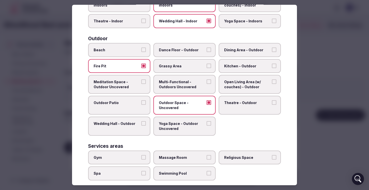
click at [190, 107] on span "Outdoor Space - Uncovered" at bounding box center [182, 105] width 46 height 10
click at [207, 105] on button "Outdoor Space - Uncovered" at bounding box center [209, 102] width 5 height 5
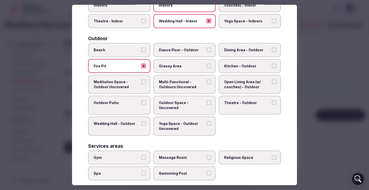
click at [190, 107] on span "Outdoor Space - Uncovered" at bounding box center [182, 105] width 46 height 10
click at [207, 105] on button "Outdoor Space - Uncovered" at bounding box center [209, 102] width 5 height 5
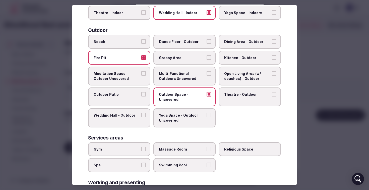
scroll to position [143, 0]
click at [125, 123] on label "Wedding Hall - Outdoor" at bounding box center [119, 117] width 62 height 19
click at [141, 117] on button "Wedding Hall - Outdoor" at bounding box center [143, 115] width 5 height 5
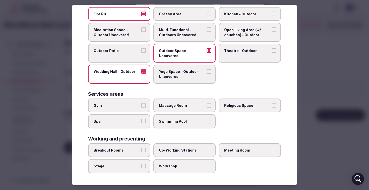
scroll to position [0, 0]
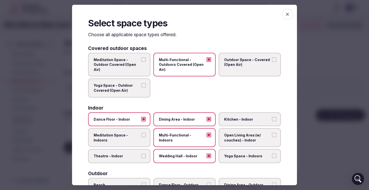
click at [288, 15] on icon "button" at bounding box center [287, 14] width 3 height 3
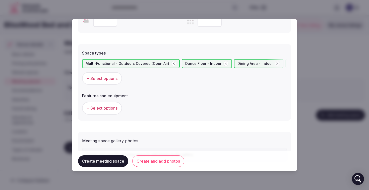
scroll to position [286, 0]
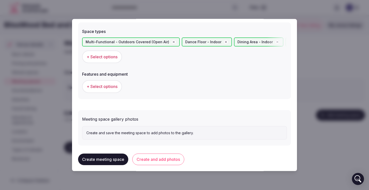
click at [108, 92] on button "+ Select options" at bounding box center [102, 86] width 40 height 13
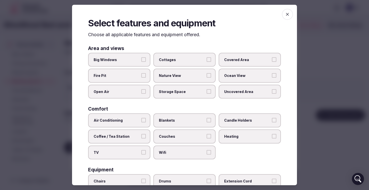
click at [252, 61] on span "Covered Area" at bounding box center [247, 59] width 46 height 5
click at [272, 61] on button "Covered Area" at bounding box center [274, 59] width 5 height 5
click at [184, 78] on span "Nature View" at bounding box center [182, 75] width 46 height 5
click at [207, 78] on button "Nature View" at bounding box center [209, 75] width 5 height 5
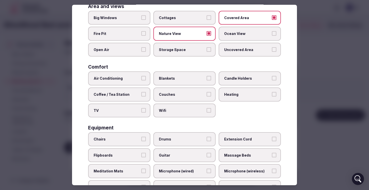
scroll to position [43, 0]
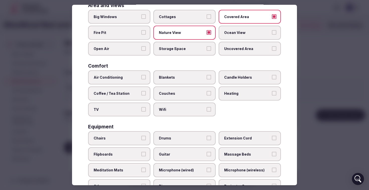
click at [133, 49] on span "Open Air" at bounding box center [117, 48] width 46 height 5
click at [141, 49] on button "Open Air" at bounding box center [143, 48] width 5 height 5
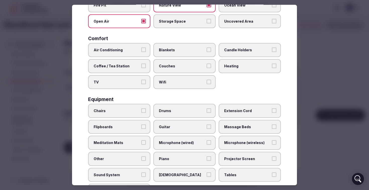
scroll to position [90, 0]
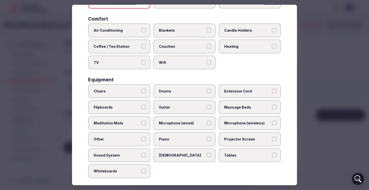
click at [142, 97] on label "Chairs" at bounding box center [119, 91] width 62 height 14
click at [142, 93] on button "Chairs" at bounding box center [143, 91] width 5 height 5
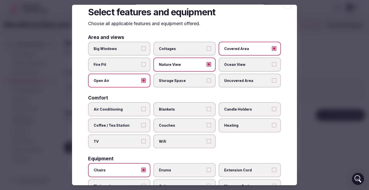
scroll to position [0, 0]
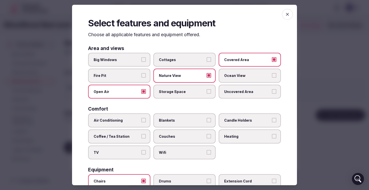
click at [288, 15] on icon "button" at bounding box center [287, 14] width 5 height 5
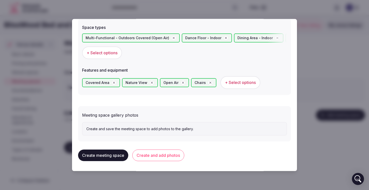
scroll to position [290, 0]
click at [145, 154] on button "Create and add photos" at bounding box center [158, 156] width 52 height 12
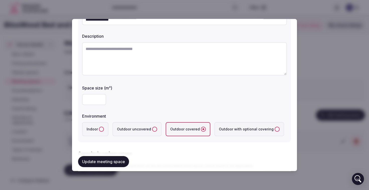
scroll to position [0, 0]
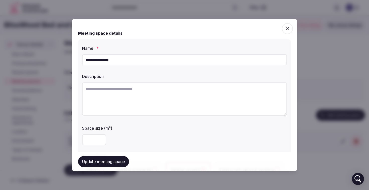
drag, startPoint x: 122, startPoint y: 61, endPoint x: 69, endPoint y: 60, distance: 52.8
click at [69, 60] on body "**********" at bounding box center [184, 95] width 369 height 190
type input "**********"
click at [122, 91] on textarea at bounding box center [184, 98] width 205 height 33
click at [133, 103] on textarea at bounding box center [184, 98] width 205 height 33
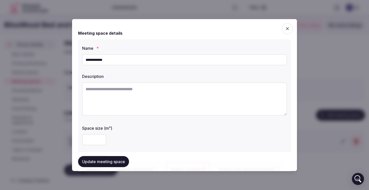
paste textarea "**********"
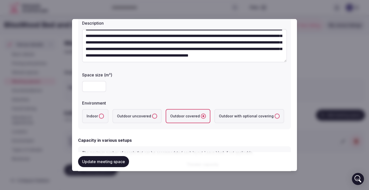
scroll to position [35, 0]
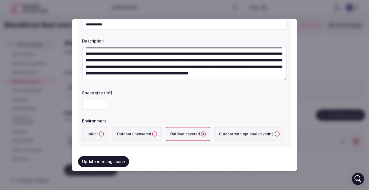
type textarea "**********"
click at [87, 104] on input "number" at bounding box center [94, 104] width 24 height 11
click at [92, 104] on input "number" at bounding box center [94, 104] width 24 height 11
paste input "****"
type input "****"
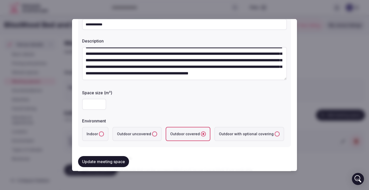
click at [170, 106] on div "****" at bounding box center [184, 104] width 205 height 11
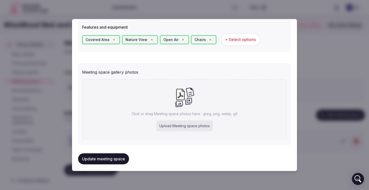
scroll to position [336, 0]
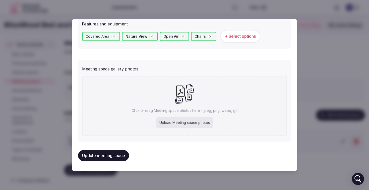
click at [183, 125] on div "Upload Meeting space photos" at bounding box center [185, 122] width 57 height 11
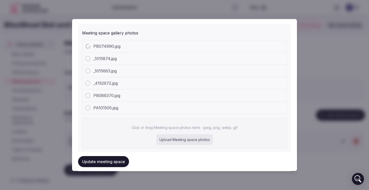
scroll to position [384, 0]
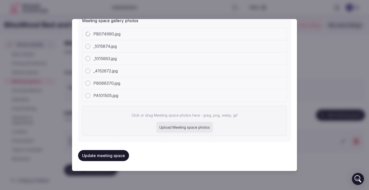
type input "**********"
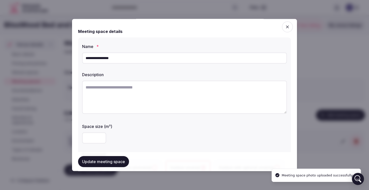
scroll to position [0, 0]
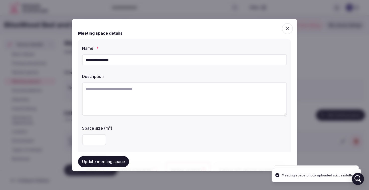
drag, startPoint x: 133, startPoint y: 58, endPoint x: 74, endPoint y: 58, distance: 58.8
click at [74, 58] on div "**********" at bounding box center [184, 95] width 225 height 152
click at [135, 71] on div "**********" at bounding box center [184, 110] width 213 height 143
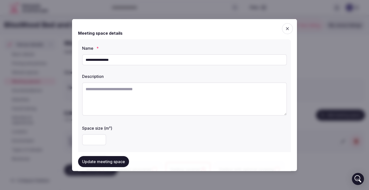
click at [108, 59] on input "**********" at bounding box center [184, 59] width 205 height 11
drag, startPoint x: 121, startPoint y: 59, endPoint x: 60, endPoint y: 59, distance: 60.3
click at [61, 59] on body "**********" at bounding box center [184, 95] width 369 height 190
type input "**********"
drag, startPoint x: 118, startPoint y: 59, endPoint x: 49, endPoint y: 58, distance: 68.9
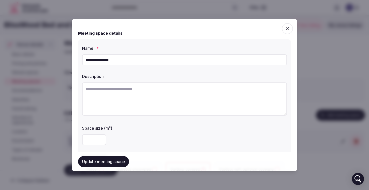
click at [49, 58] on body "**********" at bounding box center [184, 95] width 369 height 190
type input "*"
type input "**********"
click at [108, 92] on textarea at bounding box center [184, 98] width 205 height 33
click at [106, 92] on textarea at bounding box center [184, 98] width 205 height 33
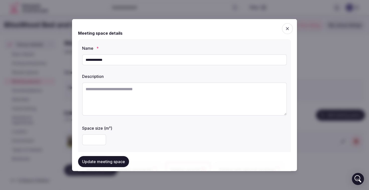
paste textarea "**********"
type textarea "**********"
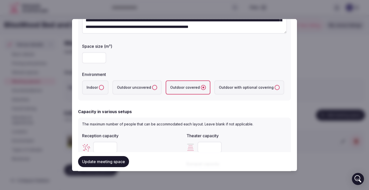
scroll to position [81, 0]
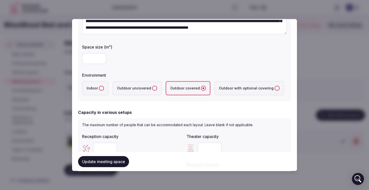
type input "**********"
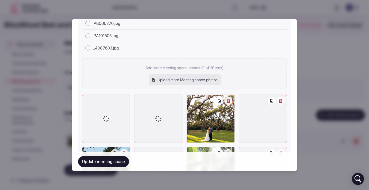
scroll to position [498, 0]
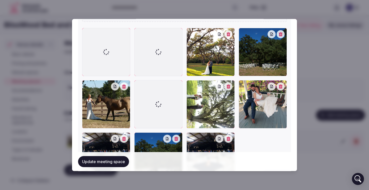
click at [99, 160] on button "Update meeting space" at bounding box center [103, 161] width 51 height 11
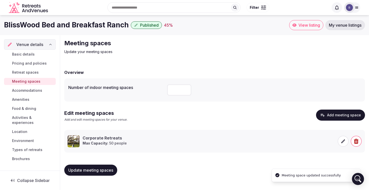
click at [342, 141] on icon at bounding box center [343, 141] width 5 height 5
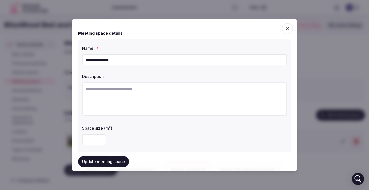
click at [130, 55] on input "**********" at bounding box center [184, 59] width 205 height 11
click at [99, 93] on textarea at bounding box center [184, 98] width 205 height 33
paste textarea "**********"
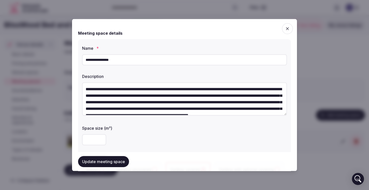
scroll to position [9, 0]
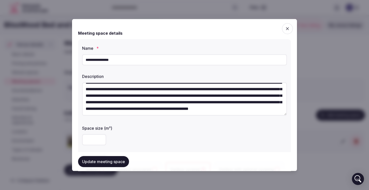
type textarea "**********"
drag, startPoint x: 121, startPoint y: 60, endPoint x: 51, endPoint y: 57, distance: 70.7
click at [51, 57] on body "**********" at bounding box center [184, 95] width 369 height 190
click at [97, 61] on input "**********" at bounding box center [184, 59] width 205 height 11
drag, startPoint x: 121, startPoint y: 59, endPoint x: 61, endPoint y: 59, distance: 60.1
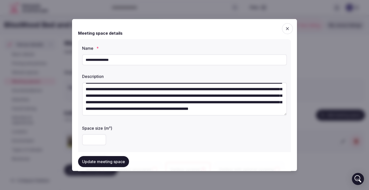
click at [61, 59] on body "**********" at bounding box center [184, 95] width 369 height 190
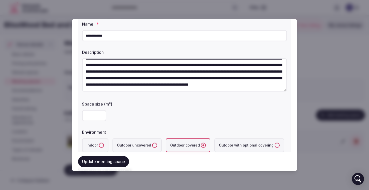
scroll to position [45, 0]
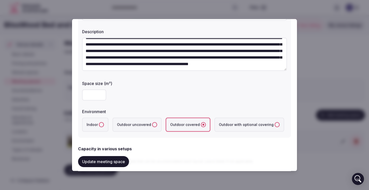
type input "**********"
click at [101, 162] on button "Update meeting space" at bounding box center [103, 161] width 51 height 11
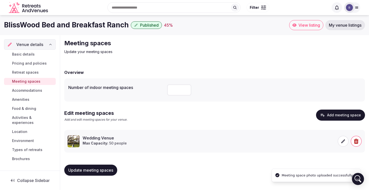
click at [26, 92] on span "Accommodations" at bounding box center [27, 90] width 30 height 5
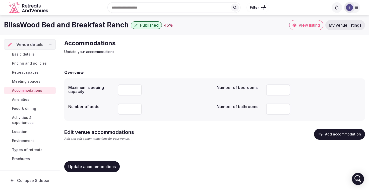
click at [345, 130] on button "Add accommodation" at bounding box center [339, 134] width 51 height 11
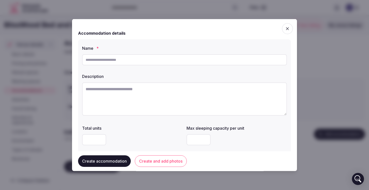
click at [120, 61] on input "text" at bounding box center [184, 59] width 205 height 11
paste input "**********"
type input "**********"
click at [100, 95] on textarea at bounding box center [184, 98] width 205 height 33
paste textarea "**********"
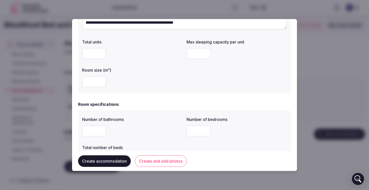
scroll to position [87, 0]
type textarea "**********"
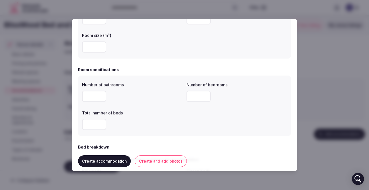
scroll to position [121, 0]
click at [100, 97] on input "number" at bounding box center [94, 95] width 24 height 11
type input "*"
click at [195, 96] on input "number" at bounding box center [199, 95] width 24 height 11
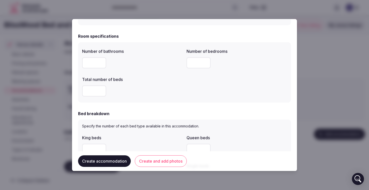
type input "*"
click at [94, 95] on input "number" at bounding box center [94, 90] width 24 height 11
type input "*"
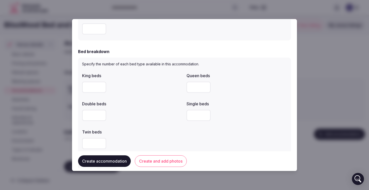
click at [94, 89] on input "number" at bounding box center [94, 87] width 24 height 11
type input "*"
click at [136, 107] on div "Double beds" at bounding box center [132, 111] width 101 height 24
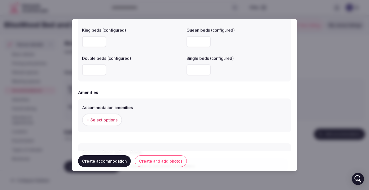
scroll to position [419, 0]
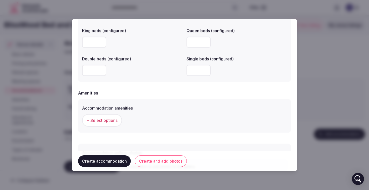
click at [92, 45] on input "number" at bounding box center [94, 42] width 24 height 11
type input "*"
click at [144, 75] on div at bounding box center [132, 70] width 101 height 11
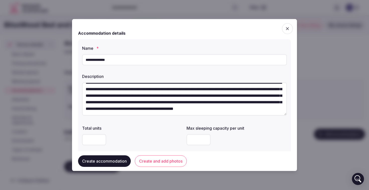
scroll to position [0, 0]
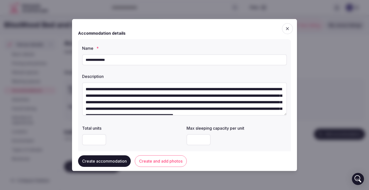
click at [89, 139] on input "number" at bounding box center [94, 139] width 24 height 11
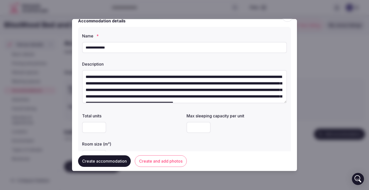
type input "*"
click at [190, 125] on input "number" at bounding box center [199, 127] width 24 height 11
type input "*"
click at [176, 140] on div "Room size (m²)" at bounding box center [132, 142] width 101 height 7
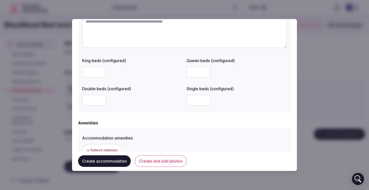
scroll to position [457, 0]
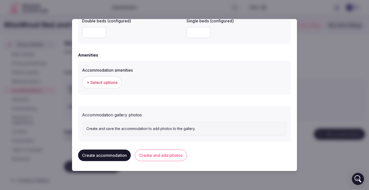
click at [107, 83] on span "+ Select options" at bounding box center [102, 83] width 31 height 6
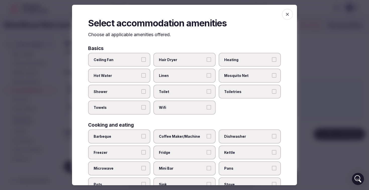
click at [182, 76] on span "Linen" at bounding box center [182, 75] width 46 height 5
click at [207, 76] on button "Linen" at bounding box center [209, 75] width 5 height 5
click at [105, 94] on span "Shower" at bounding box center [117, 91] width 46 height 5
click at [141, 94] on button "Shower" at bounding box center [143, 91] width 5 height 5
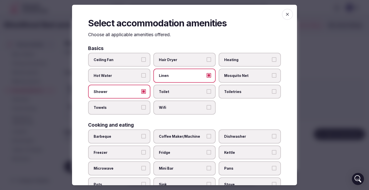
click at [160, 90] on span "Toilet" at bounding box center [182, 91] width 46 height 5
click at [207, 90] on button "Toilet" at bounding box center [209, 91] width 5 height 5
click at [169, 106] on span "Wifi" at bounding box center [182, 107] width 46 height 5
click at [207, 106] on button "Wifi" at bounding box center [209, 107] width 5 height 5
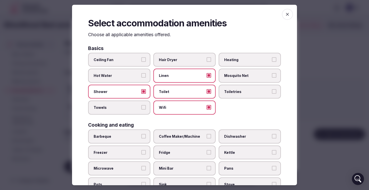
click at [124, 106] on span "Towels" at bounding box center [117, 107] width 46 height 5
click at [141, 106] on button "Towels" at bounding box center [143, 107] width 5 height 5
click at [117, 78] on label "Hot Water" at bounding box center [119, 76] width 62 height 14
click at [141, 78] on button "Hot Water" at bounding box center [143, 75] width 5 height 5
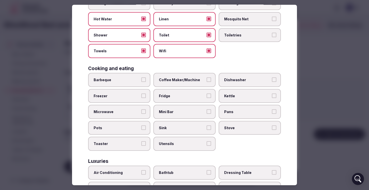
scroll to position [57, 0]
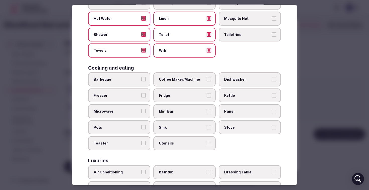
click at [180, 79] on span "Coffee Maker/Machine" at bounding box center [182, 79] width 46 height 5
click at [207, 79] on button "Coffee Maker/Machine" at bounding box center [209, 79] width 5 height 5
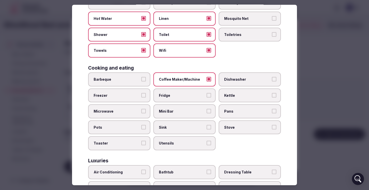
click at [120, 79] on span "Barbeque" at bounding box center [117, 79] width 46 height 5
click at [141, 79] on button "Barbeque" at bounding box center [143, 79] width 5 height 5
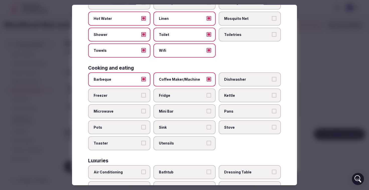
click at [127, 103] on div "Barbeque Coffee Maker/Machine Dishwasher Freezer Fridge Kettle Microwave Mini B…" at bounding box center [184, 111] width 193 height 78
click at [123, 111] on span "Microwave" at bounding box center [117, 111] width 46 height 5
click at [141, 111] on button "Microwave" at bounding box center [143, 111] width 5 height 5
click at [233, 128] on span "Stove" at bounding box center [247, 127] width 46 height 5
click at [272, 128] on button "Stove" at bounding box center [274, 127] width 5 height 5
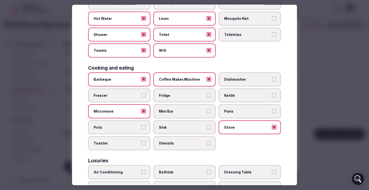
click at [181, 92] on label "Fridge" at bounding box center [185, 95] width 62 height 14
click at [207, 93] on button "Fridge" at bounding box center [209, 95] width 5 height 5
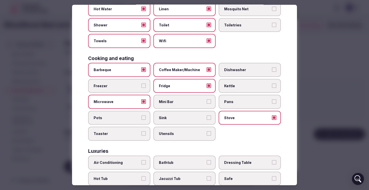
scroll to position [71, 0]
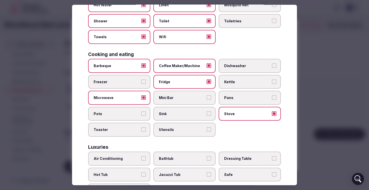
click at [174, 127] on span "Utensils" at bounding box center [182, 129] width 46 height 5
click at [207, 127] on button "Utensils" at bounding box center [209, 129] width 5 height 5
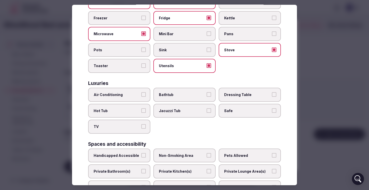
scroll to position [136, 0]
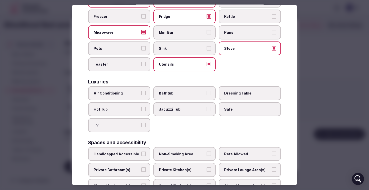
click at [120, 93] on span "Air Conditioning" at bounding box center [117, 93] width 46 height 5
click at [141, 93] on button "Air Conditioning" at bounding box center [143, 93] width 5 height 5
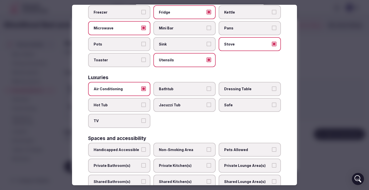
scroll to position [141, 0]
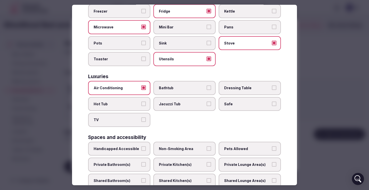
click at [183, 88] on span "Bathtub" at bounding box center [182, 87] width 46 height 5
click at [207, 88] on button "Bathtub" at bounding box center [209, 87] width 5 height 5
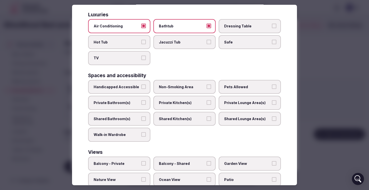
scroll to position [215, 0]
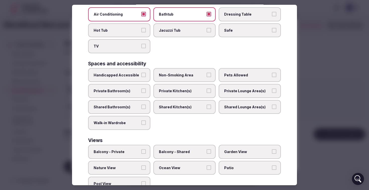
click at [120, 92] on span "Private Bathroom(s)" at bounding box center [117, 90] width 46 height 5
click at [141, 92] on button "Private Bathroom(s)" at bounding box center [143, 90] width 5 height 5
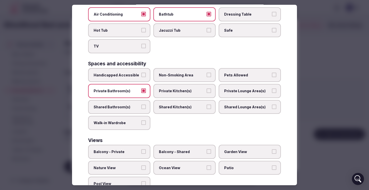
click at [182, 86] on label "Private Kitchen(s)" at bounding box center [185, 91] width 62 height 14
click at [207, 88] on button "Private Kitchen(s)" at bounding box center [209, 90] width 5 height 5
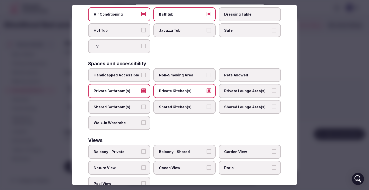
scroll to position [232, 0]
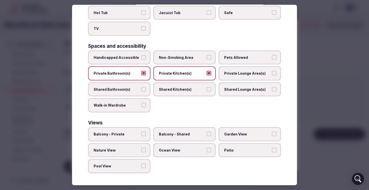
click at [237, 151] on span "Patio" at bounding box center [247, 150] width 46 height 5
click at [272, 151] on button "Patio" at bounding box center [274, 150] width 5 height 5
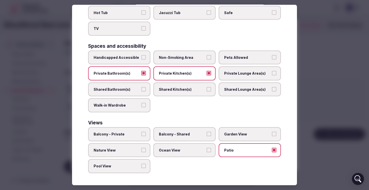
click at [116, 149] on span "Nature View" at bounding box center [117, 150] width 46 height 5
click at [141, 149] on button "Nature View" at bounding box center [143, 150] width 5 height 5
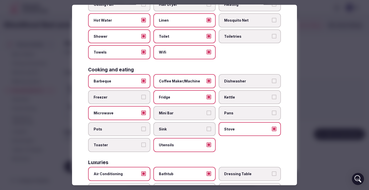
scroll to position [0, 0]
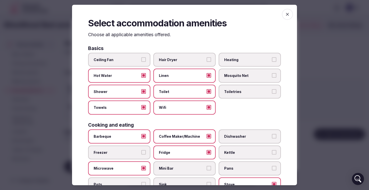
click at [285, 15] on icon "button" at bounding box center [287, 14] width 5 height 5
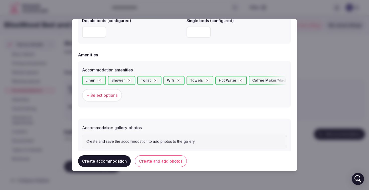
scroll to position [470, 0]
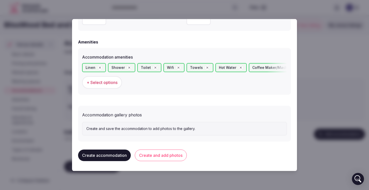
click at [161, 159] on button "Create and add photos" at bounding box center [161, 156] width 52 height 12
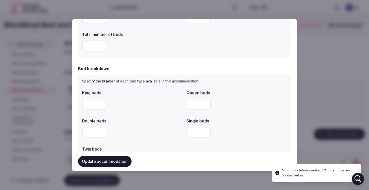
scroll to position [197, 0]
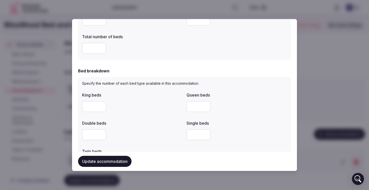
click at [97, 49] on input "number" at bounding box center [94, 48] width 24 height 11
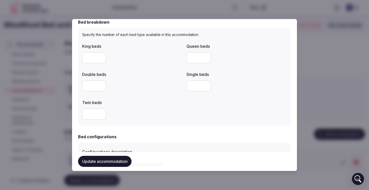
scroll to position [251, 0]
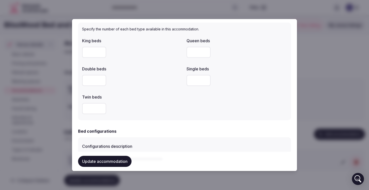
type input "*"
click at [91, 55] on input "number" at bounding box center [94, 52] width 24 height 11
click at [91, 52] on input "number" at bounding box center [94, 52] width 24 height 11
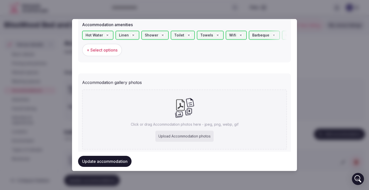
scroll to position [516, 0]
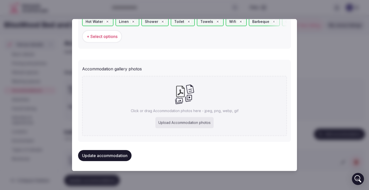
type input "*"
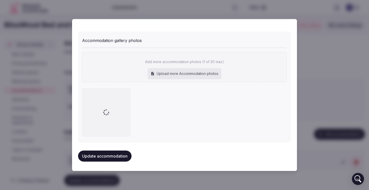
scroll to position [545, 0]
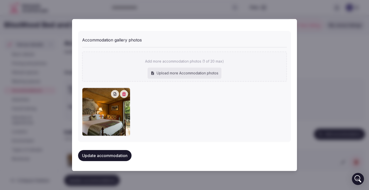
click at [109, 155] on button "Update accommodation" at bounding box center [105, 155] width 54 height 11
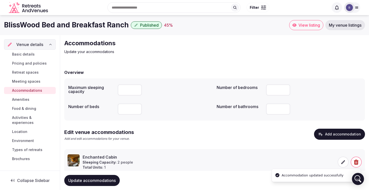
scroll to position [16, 0]
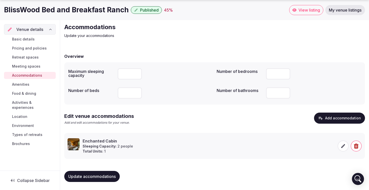
click at [345, 118] on button "Add accommodation" at bounding box center [339, 118] width 51 height 11
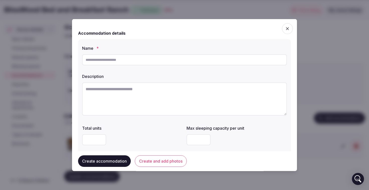
click at [129, 59] on input "text" at bounding box center [184, 59] width 205 height 11
paste input "**********"
type input "**********"
click at [108, 90] on textarea at bounding box center [184, 98] width 205 height 33
paste textarea "**********"
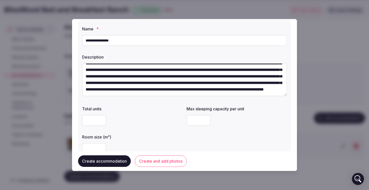
scroll to position [24, 0]
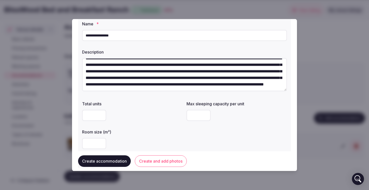
type textarea "**********"
click at [96, 116] on input "number" at bounding box center [94, 115] width 24 height 11
type input "*"
click at [196, 115] on input "number" at bounding box center [199, 115] width 24 height 11
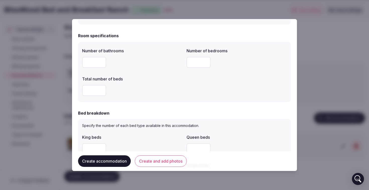
scroll to position [158, 0]
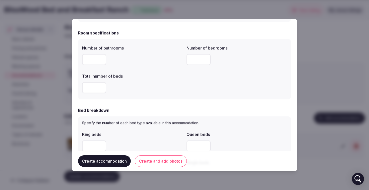
type input "*"
click at [91, 61] on input "number" at bounding box center [94, 59] width 24 height 11
type input "*"
click at [199, 62] on input "number" at bounding box center [199, 59] width 24 height 11
type input "*"
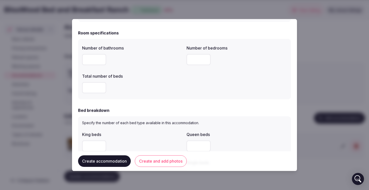
click at [94, 89] on input "number" at bounding box center [94, 87] width 24 height 11
type input "*"
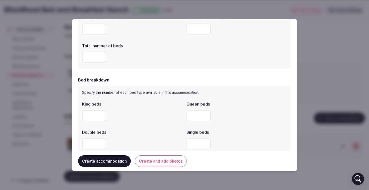
scroll to position [226, 0]
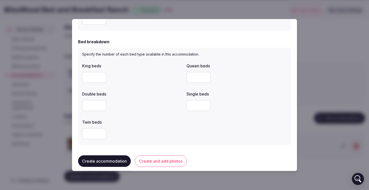
click at [194, 79] on input "number" at bounding box center [199, 77] width 24 height 11
type input "*"
click at [160, 90] on div "Double beds" at bounding box center [132, 92] width 101 height 7
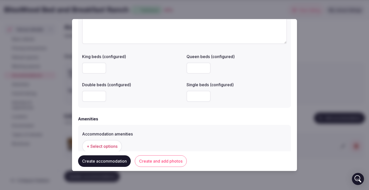
scroll to position [393, 0]
click at [197, 66] on input "number" at bounding box center [199, 68] width 24 height 11
type input "*"
click at [161, 84] on label "Double beds (configured)" at bounding box center [132, 85] width 101 height 4
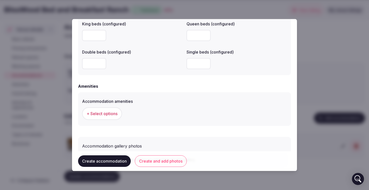
scroll to position [457, 0]
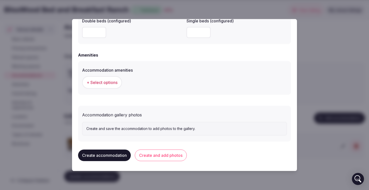
click at [97, 79] on button "+ Select options" at bounding box center [102, 82] width 40 height 13
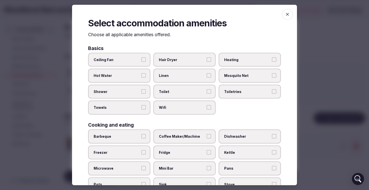
click at [124, 73] on label "Hot Water" at bounding box center [119, 76] width 62 height 14
click at [141, 73] on button "Hot Water" at bounding box center [143, 75] width 5 height 5
click at [177, 76] on span "Linen" at bounding box center [182, 75] width 46 height 5
click at [207, 76] on button "Linen" at bounding box center [209, 75] width 5 height 5
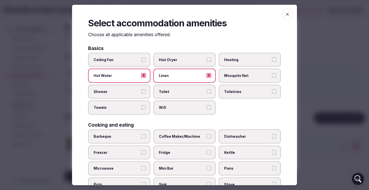
click at [183, 98] on label "Toilet" at bounding box center [185, 92] width 62 height 14
click at [207, 94] on button "Toilet" at bounding box center [209, 91] width 5 height 5
click at [137, 95] on label "Shower" at bounding box center [119, 92] width 62 height 14
click at [141, 94] on button "Shower" at bounding box center [143, 91] width 5 height 5
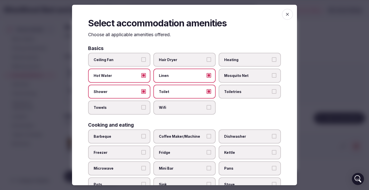
click at [126, 110] on label "Towels" at bounding box center [119, 108] width 62 height 14
click at [141, 110] on button "Towels" at bounding box center [143, 107] width 5 height 5
click at [176, 112] on label "Wifi" at bounding box center [185, 108] width 62 height 14
click at [207, 110] on button "Wifi" at bounding box center [209, 107] width 5 height 5
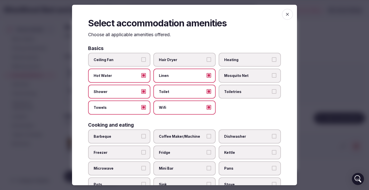
click at [236, 60] on span "Heating" at bounding box center [247, 59] width 46 height 5
click at [272, 60] on button "Heating" at bounding box center [274, 59] width 5 height 5
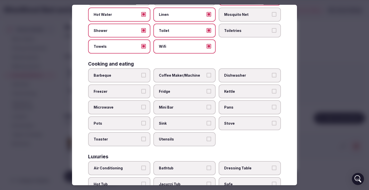
scroll to position [63, 0]
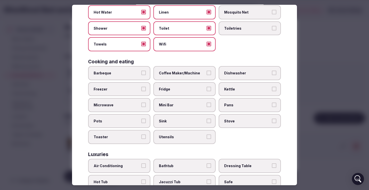
click at [131, 75] on span "Barbeque" at bounding box center [117, 73] width 46 height 5
click at [141, 75] on button "Barbeque" at bounding box center [143, 73] width 5 height 5
click at [181, 70] on label "Coffee Maker/Machine" at bounding box center [185, 73] width 62 height 14
click at [207, 71] on button "Coffee Maker/Machine" at bounding box center [209, 73] width 5 height 5
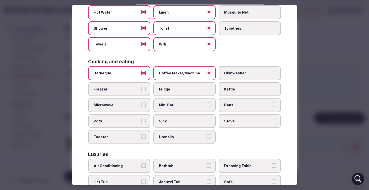
click at [238, 87] on span "Kettle" at bounding box center [247, 88] width 46 height 5
click at [272, 87] on button "Kettle" at bounding box center [274, 88] width 5 height 5
click at [238, 87] on span "Kettle" at bounding box center [247, 88] width 46 height 5
click at [272, 87] on button "Kettle" at bounding box center [274, 88] width 5 height 5
click at [196, 88] on span "Fridge" at bounding box center [182, 88] width 46 height 5
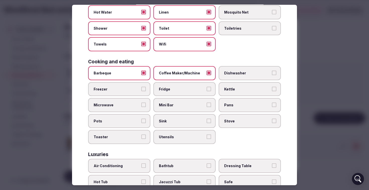
click at [207, 88] on button "Fridge" at bounding box center [209, 88] width 5 height 5
click at [118, 108] on label "Microwave" at bounding box center [119, 105] width 62 height 14
click at [141, 107] on button "Microwave" at bounding box center [143, 105] width 5 height 5
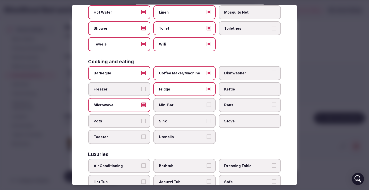
click at [178, 134] on label "Utensils" at bounding box center [185, 137] width 62 height 14
click at [207, 134] on button "Utensils" at bounding box center [209, 136] width 5 height 5
click at [235, 126] on label "Stove" at bounding box center [250, 121] width 62 height 14
click at [272, 123] on button "Stove" at bounding box center [274, 121] width 5 height 5
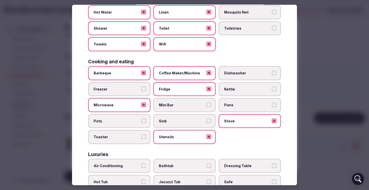
scroll to position [151, 0]
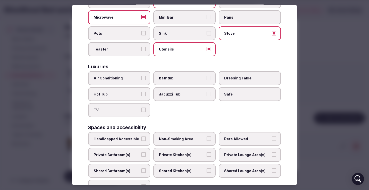
click at [123, 80] on span "Air Conditioning" at bounding box center [117, 78] width 46 height 5
click at [141, 80] on button "Air Conditioning" at bounding box center [143, 78] width 5 height 5
click at [181, 77] on span "Bathtub" at bounding box center [182, 78] width 46 height 5
click at [207, 77] on button "Bathtub" at bounding box center [209, 78] width 5 height 5
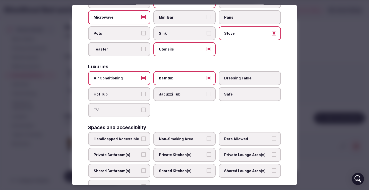
click at [181, 94] on span "Jacuzzi Tub" at bounding box center [182, 93] width 46 height 5
click at [207, 94] on button "Jacuzzi Tub" at bounding box center [209, 93] width 5 height 5
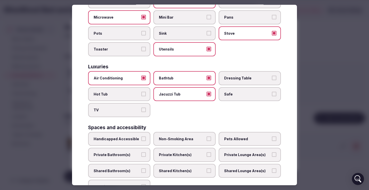
click at [105, 94] on span "Hot Tub" at bounding box center [117, 93] width 46 height 5
click at [141, 94] on button "Hot Tub" at bounding box center [143, 93] width 5 height 5
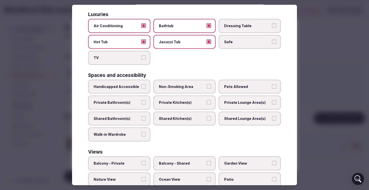
scroll to position [204, 0]
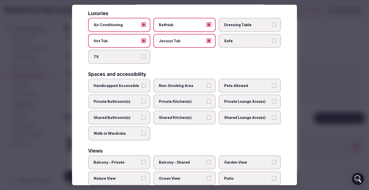
click at [263, 83] on label "Pets Allowed" at bounding box center [250, 86] width 62 height 14
click at [272, 83] on button "Pets Allowed" at bounding box center [274, 85] width 5 height 5
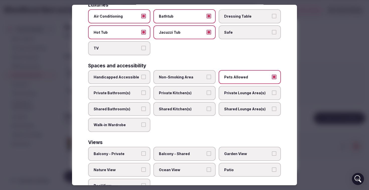
scroll to position [213, 0]
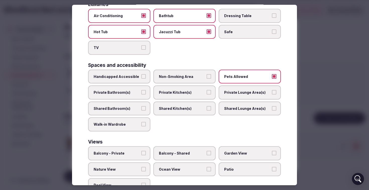
click at [138, 90] on span "Private Bathroom(s)" at bounding box center [117, 92] width 46 height 5
click at [141, 90] on button "Private Bathroom(s)" at bounding box center [143, 92] width 5 height 5
click at [177, 90] on span "Private Kitchen(s)" at bounding box center [182, 92] width 46 height 5
click at [207, 90] on button "Private Kitchen(s)" at bounding box center [209, 92] width 5 height 5
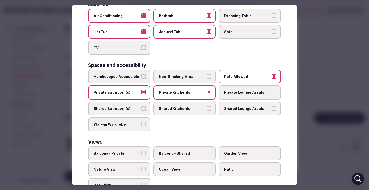
scroll to position [232, 0]
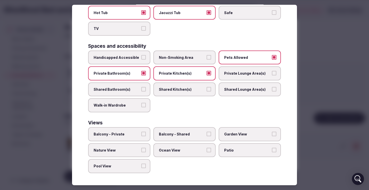
click at [234, 148] on span "Patio" at bounding box center [247, 150] width 46 height 5
click at [272, 148] on button "Patio" at bounding box center [274, 150] width 5 height 5
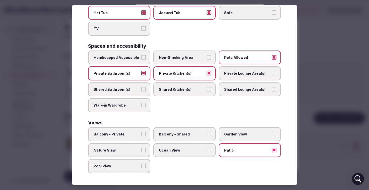
click at [115, 153] on label "Nature View" at bounding box center [119, 150] width 62 height 14
click at [141, 152] on button "Nature View" at bounding box center [143, 150] width 5 height 5
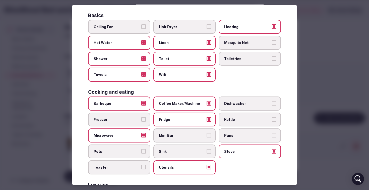
scroll to position [0, 0]
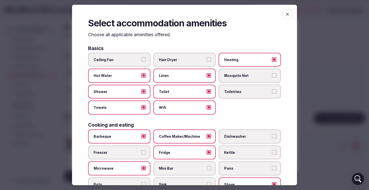
click at [290, 15] on icon "button" at bounding box center [287, 14] width 5 height 5
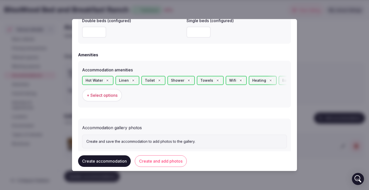
click at [107, 98] on span "+ Select options" at bounding box center [102, 95] width 31 height 6
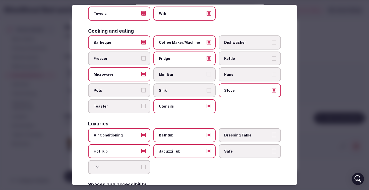
scroll to position [96, 0]
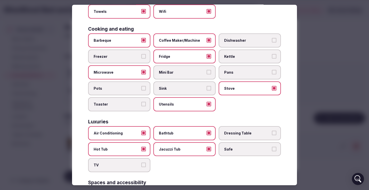
click at [191, 88] on span "Sink" at bounding box center [182, 88] width 46 height 5
click at [207, 88] on button "Sink" at bounding box center [209, 88] width 5 height 5
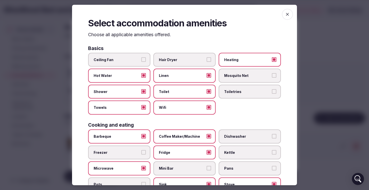
click at [287, 12] on icon "button" at bounding box center [287, 14] width 5 height 5
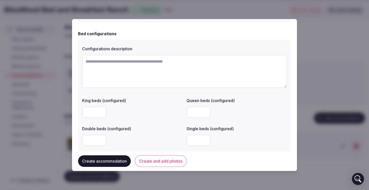
scroll to position [470, 0]
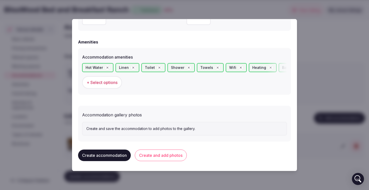
click at [163, 159] on button "Create and add photos" at bounding box center [161, 156] width 52 height 12
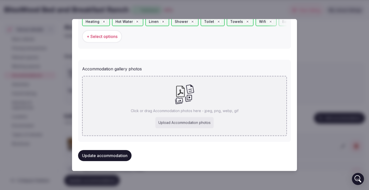
scroll to position [503, 0]
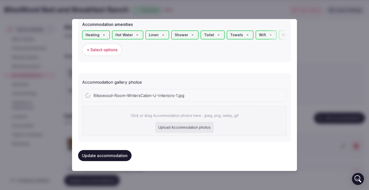
click at [119, 155] on button "Update accommodation" at bounding box center [105, 155] width 54 height 11
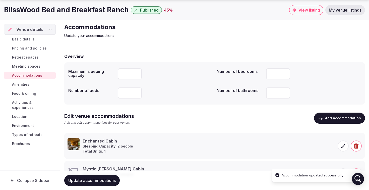
scroll to position [44, 0]
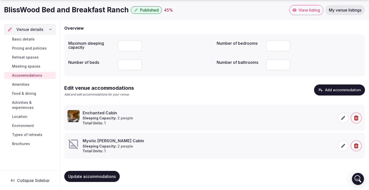
click at [333, 85] on button "Add accommodation" at bounding box center [339, 89] width 51 height 11
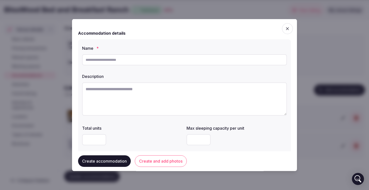
click at [102, 59] on input "text" at bounding box center [184, 59] width 205 height 11
paste input "**********"
type input "**********"
click at [94, 89] on textarea at bounding box center [184, 98] width 205 height 33
paste textarea "**********"
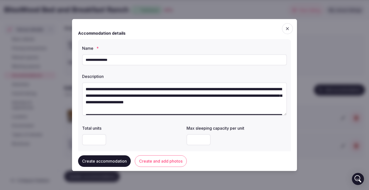
scroll to position [22, 0]
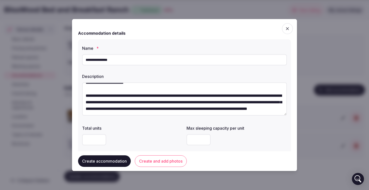
type textarea "**********"
click at [93, 137] on input "number" at bounding box center [94, 139] width 24 height 11
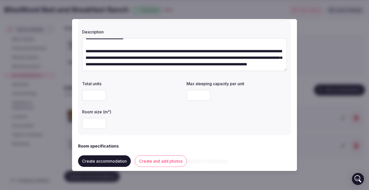
scroll to position [45, 0]
type input "*"
click at [195, 95] on input "number" at bounding box center [199, 94] width 24 height 11
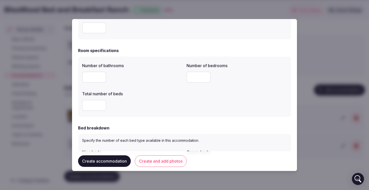
scroll to position [143, 0]
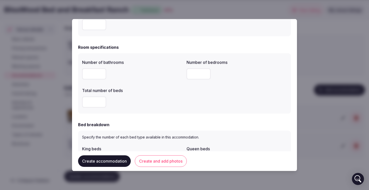
type input "*"
click at [94, 74] on input "number" at bounding box center [94, 73] width 24 height 11
type input "*"
click at [199, 72] on input "number" at bounding box center [199, 73] width 24 height 11
type input "*"
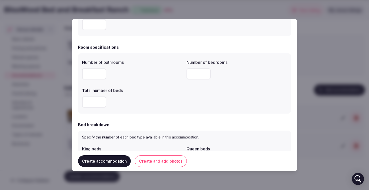
click at [90, 106] on input "number" at bounding box center [94, 102] width 24 height 11
type input "*"
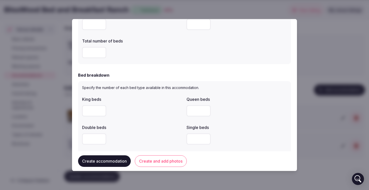
scroll to position [194, 0]
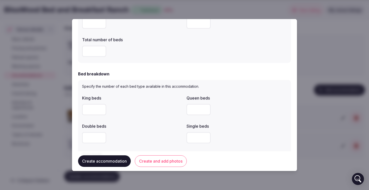
click at [199, 109] on input "number" at bounding box center [199, 109] width 24 height 11
type input "*"
click at [147, 124] on div "Double beds" at bounding box center [132, 124] width 101 height 7
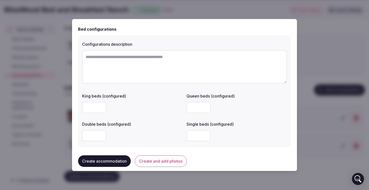
scroll to position [357, 0]
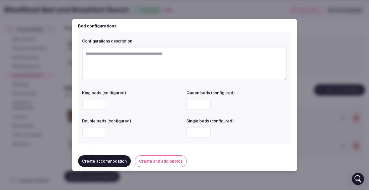
click at [194, 101] on input "number" at bounding box center [199, 104] width 24 height 11
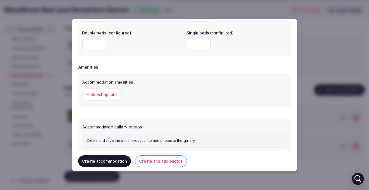
scroll to position [457, 0]
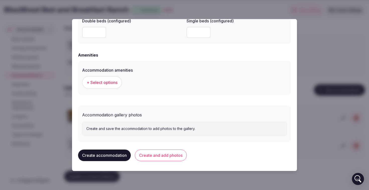
type input "*"
click at [107, 84] on span "+ Select options" at bounding box center [102, 83] width 31 height 6
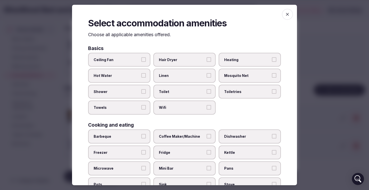
click at [167, 75] on span "Linen" at bounding box center [182, 75] width 46 height 5
click at [207, 75] on button "Linen" at bounding box center [209, 75] width 5 height 5
click at [117, 94] on label "Shower" at bounding box center [119, 92] width 62 height 14
click at [141, 94] on button "Shower" at bounding box center [143, 91] width 5 height 5
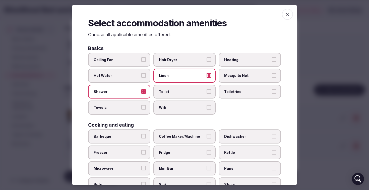
click at [167, 92] on span "Toilet" at bounding box center [182, 91] width 46 height 5
click at [207, 92] on button "Toilet" at bounding box center [209, 91] width 5 height 5
click at [110, 109] on span "Towels" at bounding box center [117, 107] width 46 height 5
click at [141, 109] on button "Towels" at bounding box center [143, 107] width 5 height 5
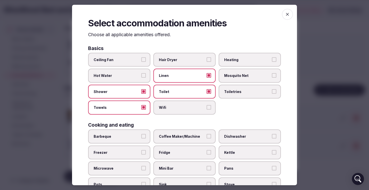
click at [174, 107] on span "Wifi" at bounding box center [182, 107] width 46 height 5
click at [207, 107] on button "Wifi" at bounding box center [209, 107] width 5 height 5
click at [106, 77] on span "Hot Water" at bounding box center [117, 75] width 46 height 5
click at [141, 77] on button "Hot Water" at bounding box center [143, 75] width 5 height 5
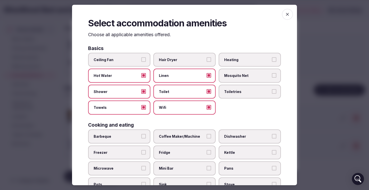
click at [229, 60] on span "Heating" at bounding box center [247, 59] width 46 height 5
click at [272, 60] on button "Heating" at bounding box center [274, 59] width 5 height 5
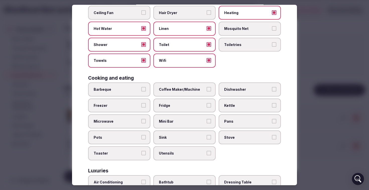
scroll to position [48, 0]
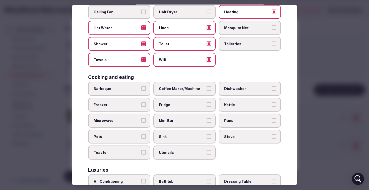
click at [130, 91] on span "Barbeque" at bounding box center [117, 88] width 46 height 5
click at [141, 91] on button "Barbeque" at bounding box center [143, 88] width 5 height 5
click at [169, 109] on label "Fridge" at bounding box center [185, 105] width 62 height 14
click at [207, 107] on button "Fridge" at bounding box center [209, 104] width 5 height 5
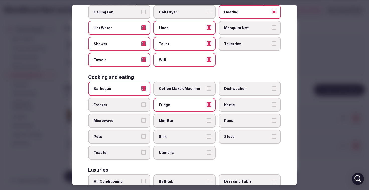
click at [185, 93] on label "Coffee Maker/Machine" at bounding box center [185, 89] width 62 height 14
click at [207, 91] on button "Coffee Maker/Machine" at bounding box center [209, 88] width 5 height 5
click at [122, 123] on label "Microwave" at bounding box center [119, 121] width 62 height 14
click at [141, 123] on button "Microwave" at bounding box center [143, 120] width 5 height 5
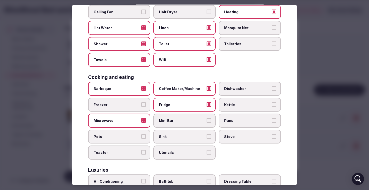
click at [182, 136] on span "Sink" at bounding box center [182, 136] width 46 height 5
click at [207, 136] on button "Sink" at bounding box center [209, 136] width 5 height 5
click at [244, 136] on span "Stove" at bounding box center [247, 136] width 46 height 5
click at [272, 136] on button "Stove" at bounding box center [274, 136] width 5 height 5
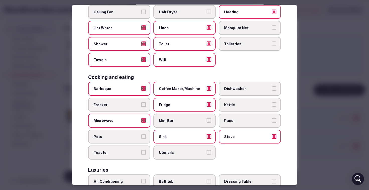
click at [172, 151] on span "Utensils" at bounding box center [182, 152] width 46 height 5
click at [207, 151] on button "Utensils" at bounding box center [209, 152] width 5 height 5
click at [130, 130] on label "Pots" at bounding box center [119, 137] width 62 height 14
click at [141, 134] on button "Pots" at bounding box center [143, 136] width 5 height 5
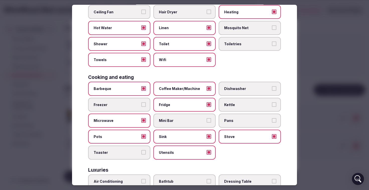
click at [254, 122] on span "Pans" at bounding box center [247, 120] width 46 height 5
click at [272, 122] on button "Pans" at bounding box center [274, 120] width 5 height 5
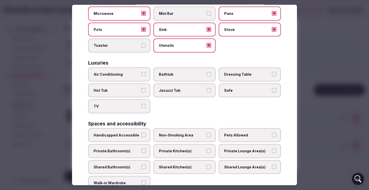
scroll to position [158, 0]
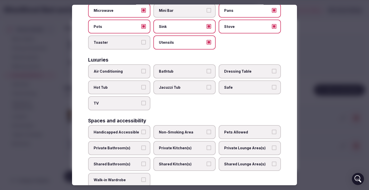
click at [124, 74] on span "Air Conditioning" at bounding box center [117, 71] width 46 height 5
click at [141, 73] on button "Air Conditioning" at bounding box center [143, 71] width 5 height 5
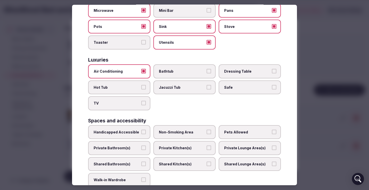
click at [187, 71] on span "Bathtub" at bounding box center [182, 71] width 46 height 5
click at [207, 71] on button "Bathtub" at bounding box center [209, 71] width 5 height 5
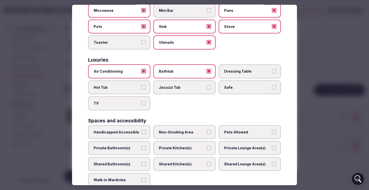
click at [194, 87] on span "Jacuzzi Tub" at bounding box center [182, 87] width 46 height 5
click at [207, 87] on button "Jacuzzi Tub" at bounding box center [209, 87] width 5 height 5
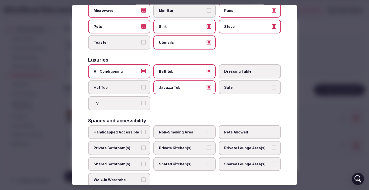
click at [133, 89] on span "Hot Tub" at bounding box center [117, 87] width 46 height 5
click at [141, 89] on button "Hot Tub" at bounding box center [143, 87] width 5 height 5
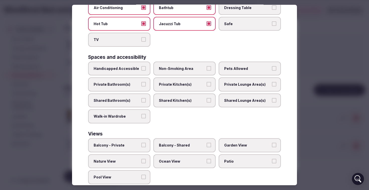
scroll to position [232, 0]
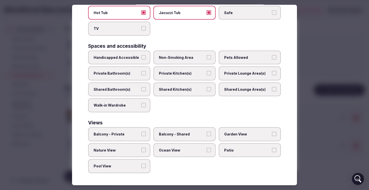
click at [234, 52] on label "Pets Allowed" at bounding box center [250, 58] width 62 height 14
click at [272, 55] on button "Pets Allowed" at bounding box center [274, 57] width 5 height 5
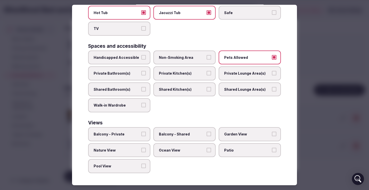
click at [232, 148] on span "Patio" at bounding box center [247, 150] width 46 height 5
click at [272, 148] on button "Patio" at bounding box center [274, 150] width 5 height 5
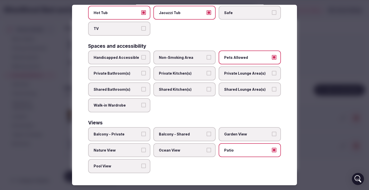
click at [119, 152] on span "Nature View" at bounding box center [117, 150] width 46 height 5
click at [141, 152] on button "Nature View" at bounding box center [143, 150] width 5 height 5
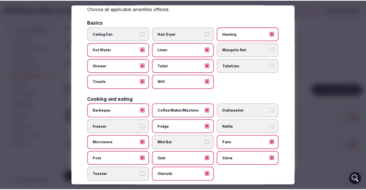
scroll to position [0, 0]
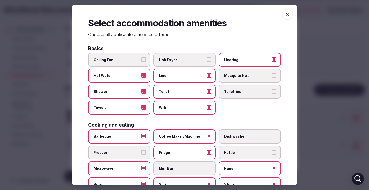
click at [283, 15] on span "button" at bounding box center [287, 14] width 11 height 11
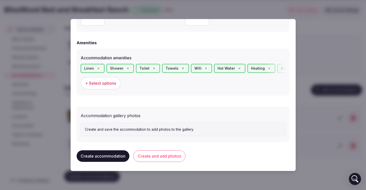
scroll to position [470, 0]
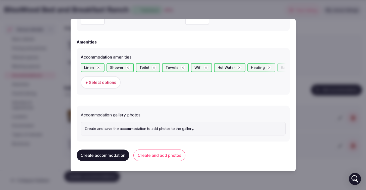
click at [162, 155] on button "Create and add photos" at bounding box center [159, 156] width 52 height 12
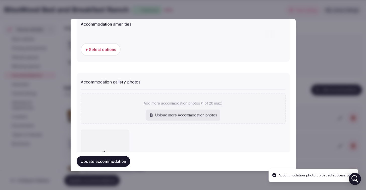
scroll to position [516, 0]
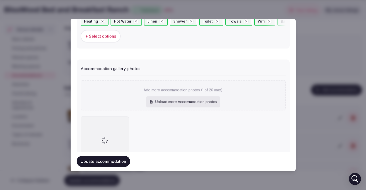
click at [104, 163] on button "Update accommodation" at bounding box center [104, 161] width 54 height 11
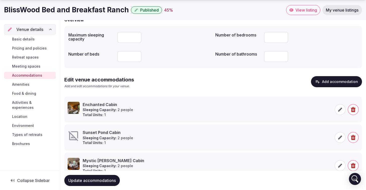
scroll to position [72, 0]
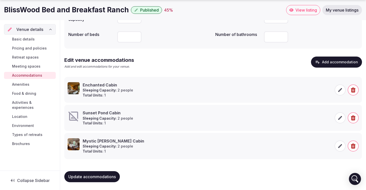
click at [24, 87] on span "Amenities" at bounding box center [20, 84] width 17 height 5
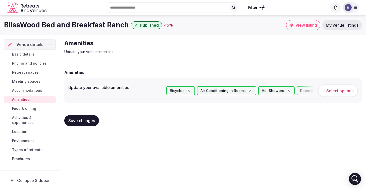
click at [23, 112] on div "Basic details Pricing and policies Retreat spaces Meeting spaces Accommodations…" at bounding box center [30, 107] width 52 height 114
click at [21, 108] on span "Food & dining" at bounding box center [24, 108] width 24 height 5
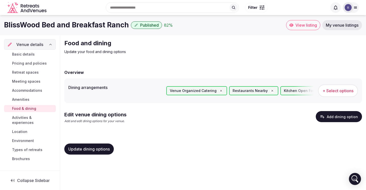
click at [26, 119] on span "Activities & experiences" at bounding box center [33, 120] width 42 height 10
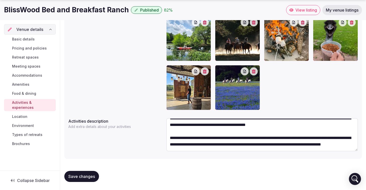
scroll to position [13, 0]
click at [26, 114] on span "Location" at bounding box center [19, 116] width 15 height 5
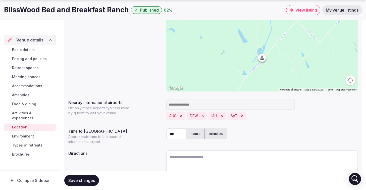
scroll to position [115, 0]
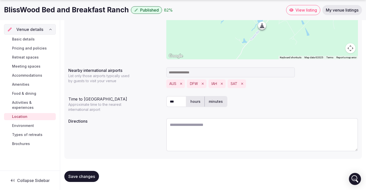
click at [29, 123] on span "Environment" at bounding box center [23, 125] width 22 height 5
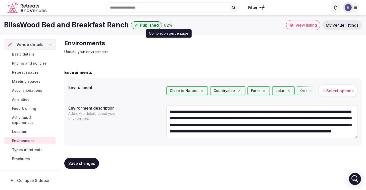
click at [164, 25] on div "82 %" at bounding box center [168, 25] width 9 height 6
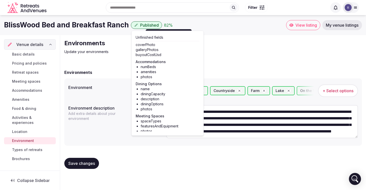
scroll to position [2, 0]
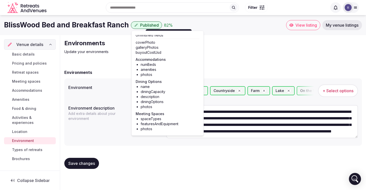
click at [32, 82] on span "Meeting spaces" at bounding box center [26, 81] width 28 height 5
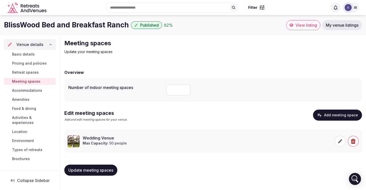
click at [195, 115] on div "Edit meeting spaces Add and edit meeting spaces for your venue. Add meeting spa…" at bounding box center [213, 118] width 298 height 16
click at [26, 55] on span "Basic details" at bounding box center [23, 54] width 23 height 5
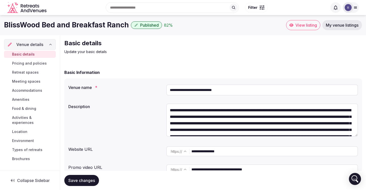
click at [28, 62] on span "Pricing and policies" at bounding box center [29, 63] width 35 height 5
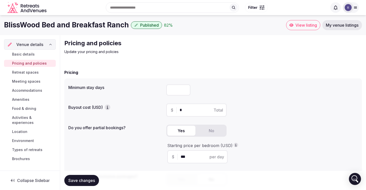
click at [142, 58] on div "**********" at bounding box center [213, 184] width 306 height 298
click at [307, 26] on span "View listing" at bounding box center [307, 25] width 22 height 5
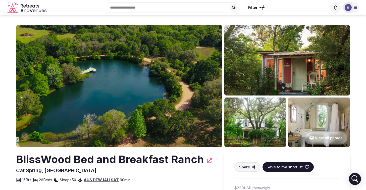
click at [348, 7] on img at bounding box center [348, 7] width 7 height 7
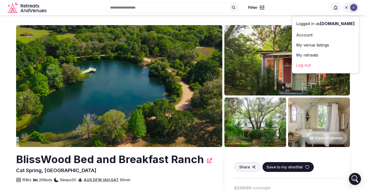
click at [314, 47] on link "My venue listings" at bounding box center [325, 45] width 59 height 8
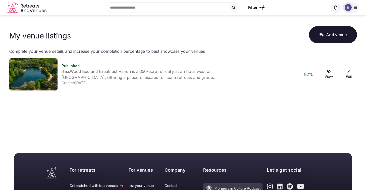
click at [352, 73] on link "Edit" at bounding box center [349, 75] width 16 height 10
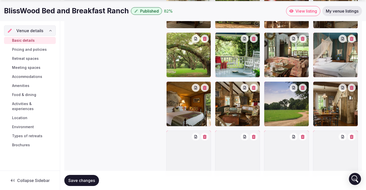
scroll to position [692, 0]
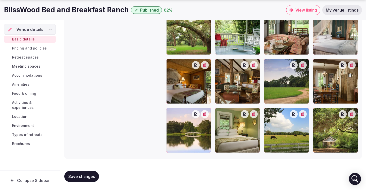
click at [33, 47] on span "Pricing and policies" at bounding box center [29, 48] width 35 height 5
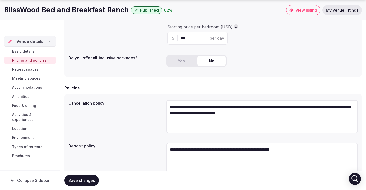
scroll to position [144, 0]
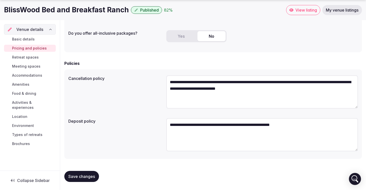
click at [23, 56] on span "Retreat spaces" at bounding box center [25, 57] width 27 height 5
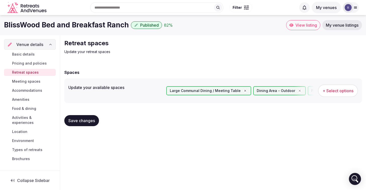
click at [27, 82] on span "Meeting spaces" at bounding box center [26, 81] width 28 height 5
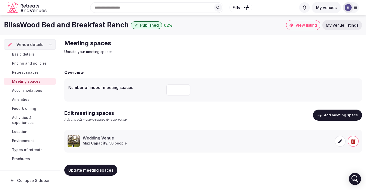
click at [24, 93] on span "Accommodations" at bounding box center [27, 90] width 30 height 5
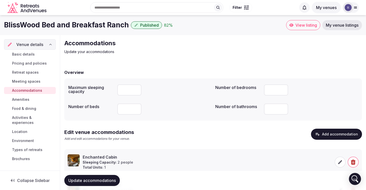
click at [272, 90] on input "**" at bounding box center [276, 89] width 24 height 11
type input "**"
click at [282, 91] on input "**" at bounding box center [276, 89] width 24 height 11
click at [282, 64] on div "Accommodations Update your accommodations Overview Maximum sleeping capacity **…" at bounding box center [213, 148] width 306 height 227
click at [76, 180] on span "Update accommodations" at bounding box center [91, 180] width 47 height 5
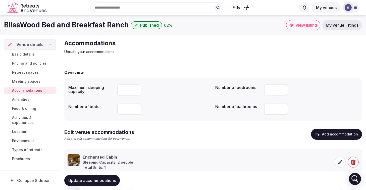
click at [103, 180] on span "Update accommodations" at bounding box center [91, 180] width 47 height 5
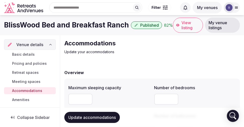
click at [228, 8] on img at bounding box center [229, 7] width 7 height 7
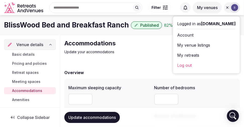
click at [191, 65] on link "Log out" at bounding box center [206, 65] width 59 height 8
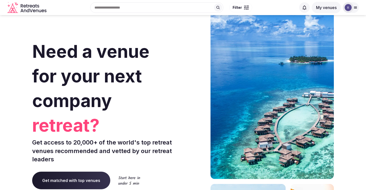
click at [122, 9] on div "Search Popular Destinations [GEOGRAPHIC_DATA], [GEOGRAPHIC_DATA] [GEOGRAPHIC_DA…" at bounding box center [173, 8] width 248 height 22
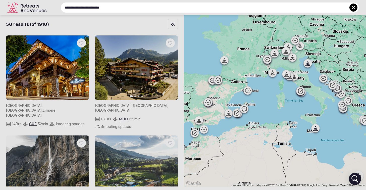
type input "**********"
drag, startPoint x: 211, startPoint y: 119, endPoint x: 336, endPoint y: 122, distance: 125.2
click at [336, 123] on div at bounding box center [183, 95] width 366 height 190
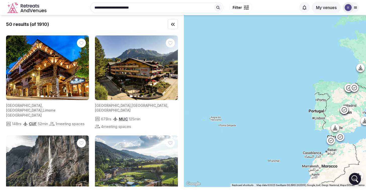
drag, startPoint x: 222, startPoint y: 129, endPoint x: 359, endPoint y: 136, distance: 137.2
click at [359, 136] on div at bounding box center [275, 101] width 182 height 172
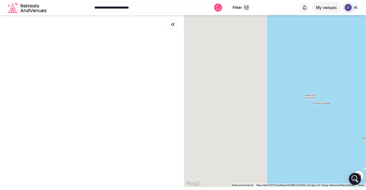
drag, startPoint x: 262, startPoint y: 121, endPoint x: 366, endPoint y: 97, distance: 106.3
click at [366, 97] on div at bounding box center [275, 101] width 182 height 172
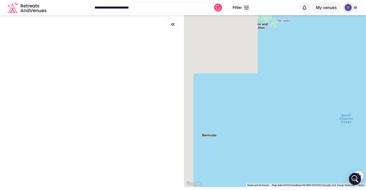
drag, startPoint x: 249, startPoint y: 100, endPoint x: 366, endPoint y: 95, distance: 117.2
click at [366, 95] on div at bounding box center [275, 101] width 182 height 172
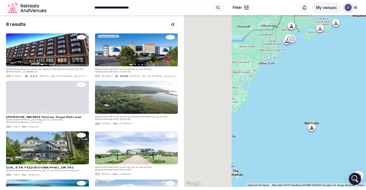
drag, startPoint x: 262, startPoint y: 91, endPoint x: 366, endPoint y: 79, distance: 104.5
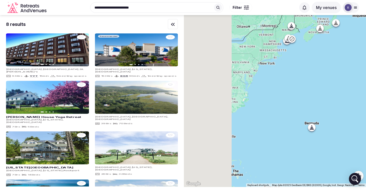
click at [366, 79] on div at bounding box center [275, 101] width 182 height 172
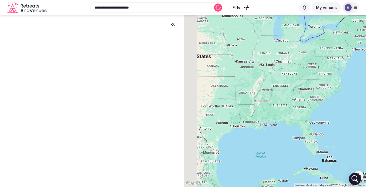
drag, startPoint x: 272, startPoint y: 74, endPoint x: 366, endPoint y: 59, distance: 95.3
click at [366, 59] on div at bounding box center [275, 101] width 182 height 172
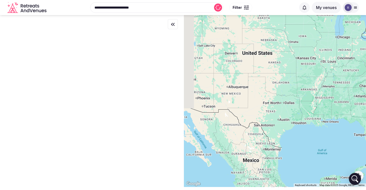
drag, startPoint x: 237, startPoint y: 96, endPoint x: 302, endPoint y: 94, distance: 65.1
click at [302, 94] on div at bounding box center [275, 101] width 182 height 172
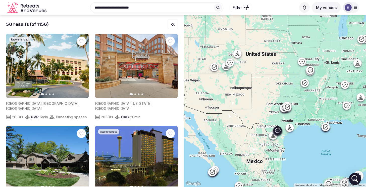
scroll to position [533, 0]
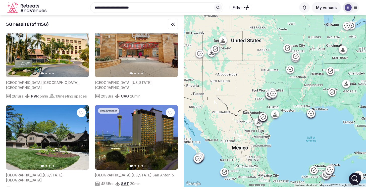
drag, startPoint x: 323, startPoint y: 150, endPoint x: 308, endPoint y: 136, distance: 20.6
click at [308, 136] on div at bounding box center [275, 101] width 182 height 172
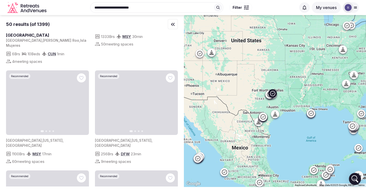
scroll to position [281, 0]
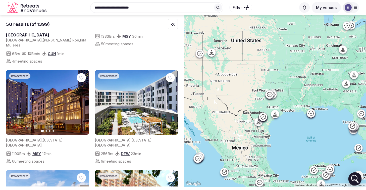
click at [354, 177] on icon "Open Intercom Messenger" at bounding box center [355, 179] width 12 height 12
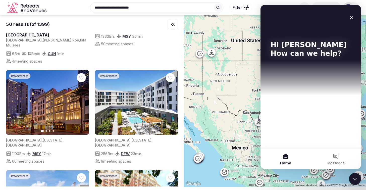
scroll to position [0, 0]
click at [352, 17] on icon "Close" at bounding box center [351, 17] width 3 height 3
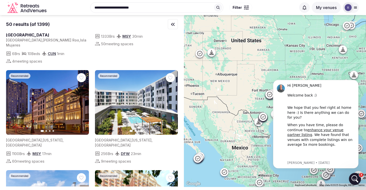
click at [174, 25] on icon "button" at bounding box center [173, 24] width 6 height 6
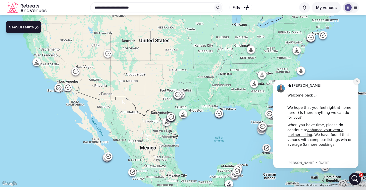
click at [356, 83] on button "Dismiss notification" at bounding box center [357, 81] width 7 height 7
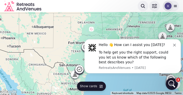
click at [174, 45] on icon "Dismiss notification" at bounding box center [174, 44] width 3 height 3
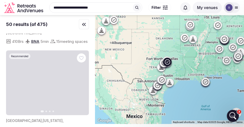
scroll to position [2180, 0]
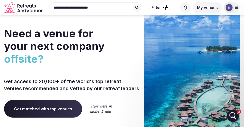
click at [109, 9] on input "**********" at bounding box center [95, 7] width 93 height 11
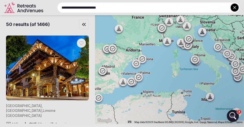
click at [237, 109] on div at bounding box center [122, 63] width 244 height 127
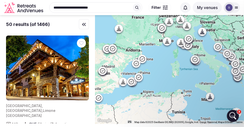
click at [225, 7] on div at bounding box center [229, 7] width 11 height 11
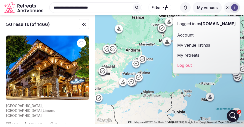
click at [192, 43] on link "My venue listings" at bounding box center [206, 45] width 59 height 8
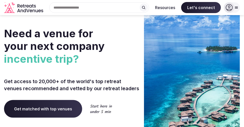
click at [237, 7] on icon at bounding box center [236, 8] width 3 height 2
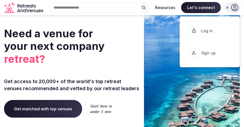
click at [210, 30] on span "Log in" at bounding box center [213, 31] width 24 height 6
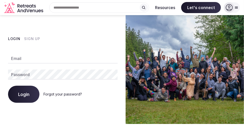
click at [34, 56] on input "Email" at bounding box center [63, 58] width 110 height 10
click at [79, 30] on div "Login Sign Up Email Password Login Forgot your password?" at bounding box center [63, 69] width 126 height 109
click at [39, 61] on input "Email" at bounding box center [63, 58] width 110 height 10
paste input "**********"
type input "**********"
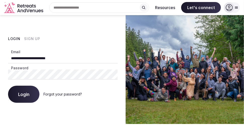
click at [24, 94] on span "Login" at bounding box center [23, 93] width 11 height 5
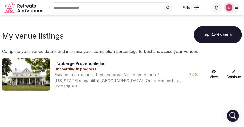
click at [211, 72] on link "View" at bounding box center [214, 75] width 16 height 10
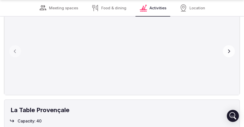
scroll to position [1165, 0]
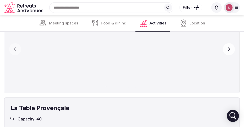
click at [232, 49] on button "Next slide" at bounding box center [229, 49] width 12 height 12
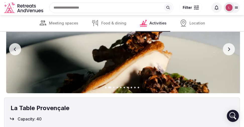
click at [232, 49] on button "Next slide" at bounding box center [229, 49] width 12 height 12
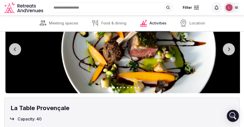
click at [232, 49] on button "Next slide" at bounding box center [229, 49] width 12 height 12
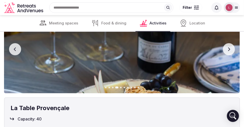
click at [232, 49] on button "Next slide" at bounding box center [229, 49] width 12 height 12
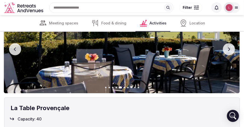
click at [232, 49] on button "Next slide" at bounding box center [229, 49] width 12 height 12
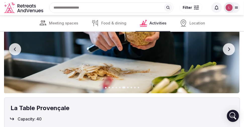
click at [232, 49] on button "Next slide" at bounding box center [229, 49] width 12 height 12
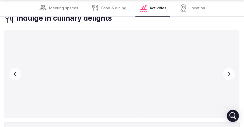
scroll to position [1141, 0]
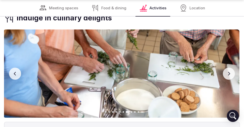
click at [230, 72] on icon "button" at bounding box center [229, 73] width 4 height 4
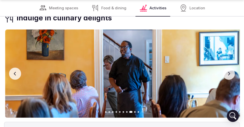
click at [230, 72] on icon "button" at bounding box center [229, 73] width 4 height 4
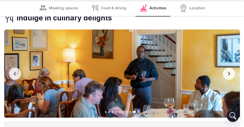
click at [230, 72] on icon "button" at bounding box center [229, 73] width 4 height 4
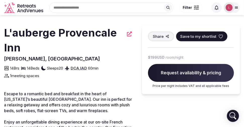
scroll to position [126, 0]
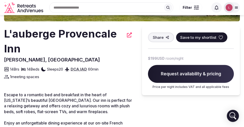
click at [130, 37] on icon at bounding box center [129, 34] width 5 height 5
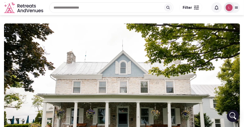
scroll to position [0, 0]
